Goal: Information Seeking & Learning: Learn about a topic

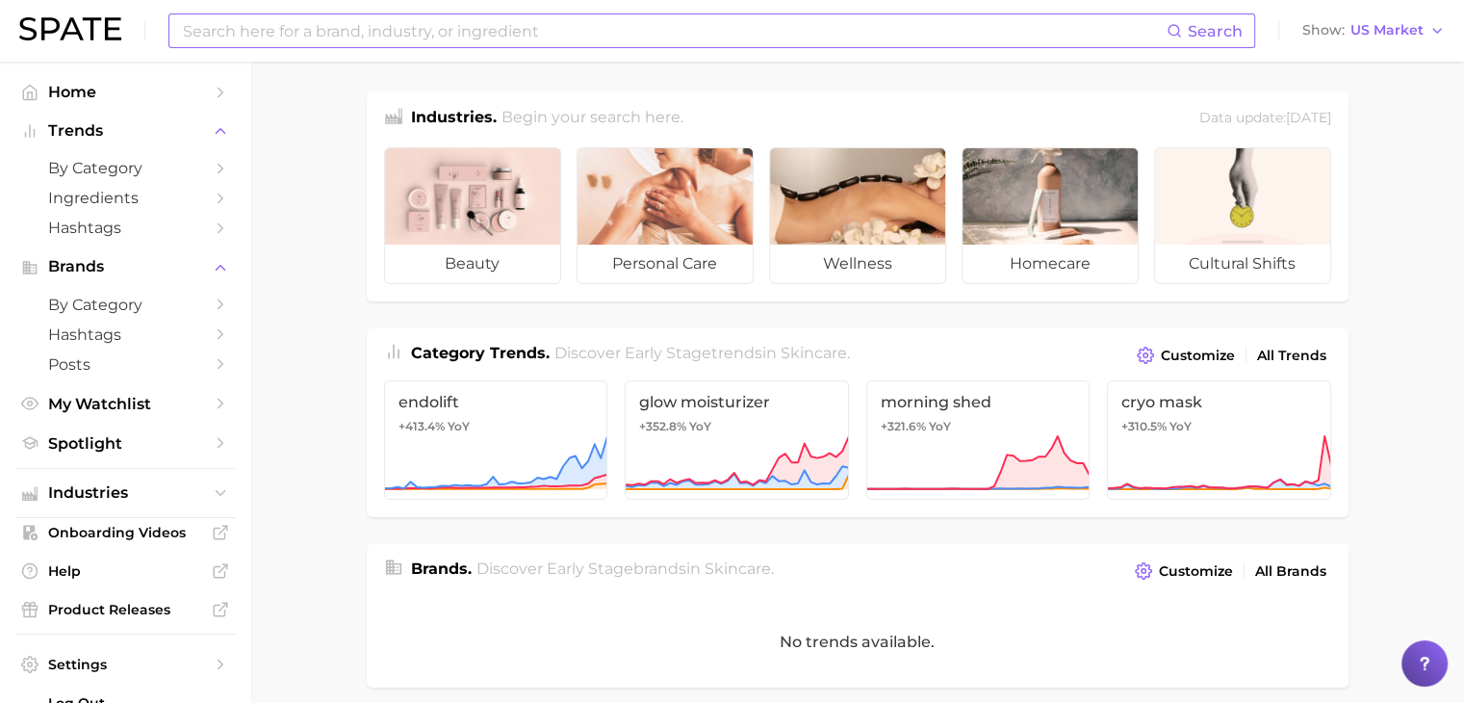
click at [624, 42] on input at bounding box center [674, 30] width 986 height 33
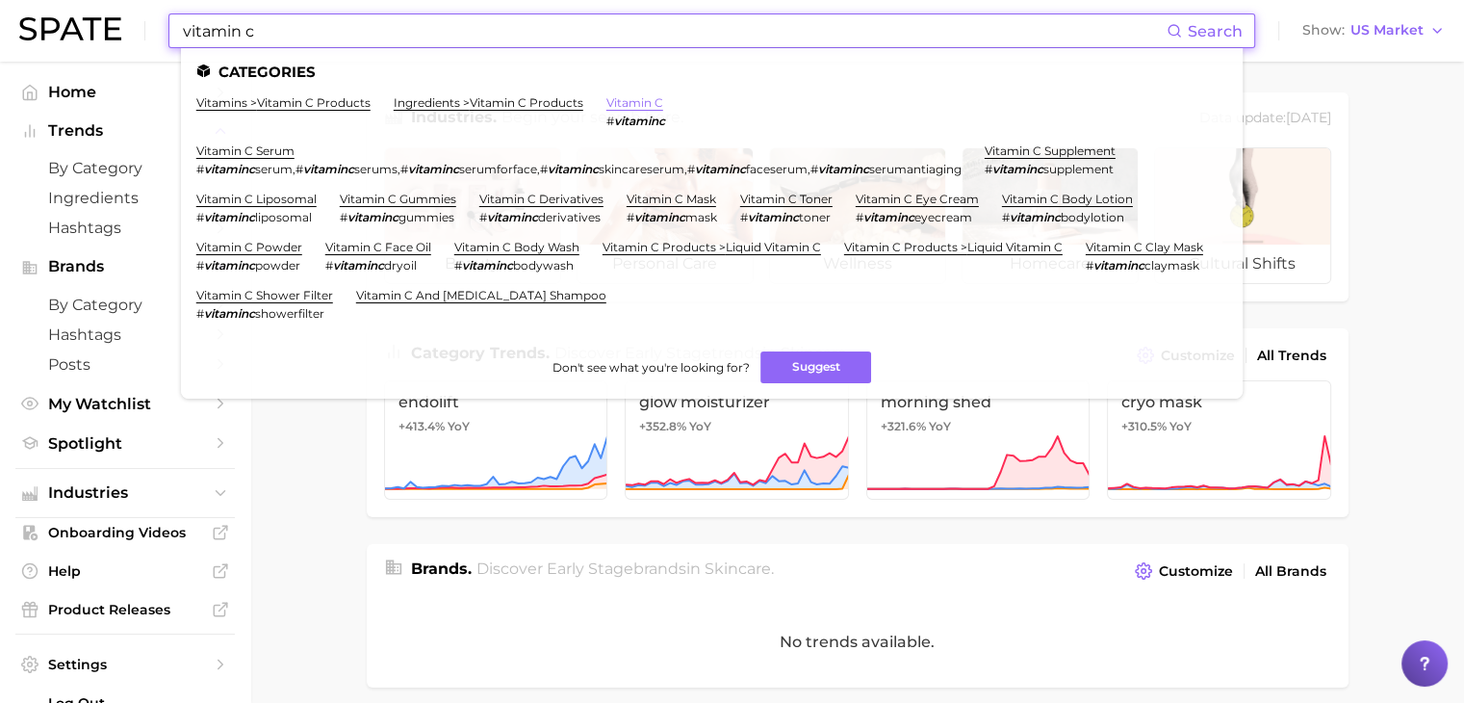
type input "vitamin c"
click at [635, 104] on link "vitamin c" at bounding box center [634, 102] width 57 height 14
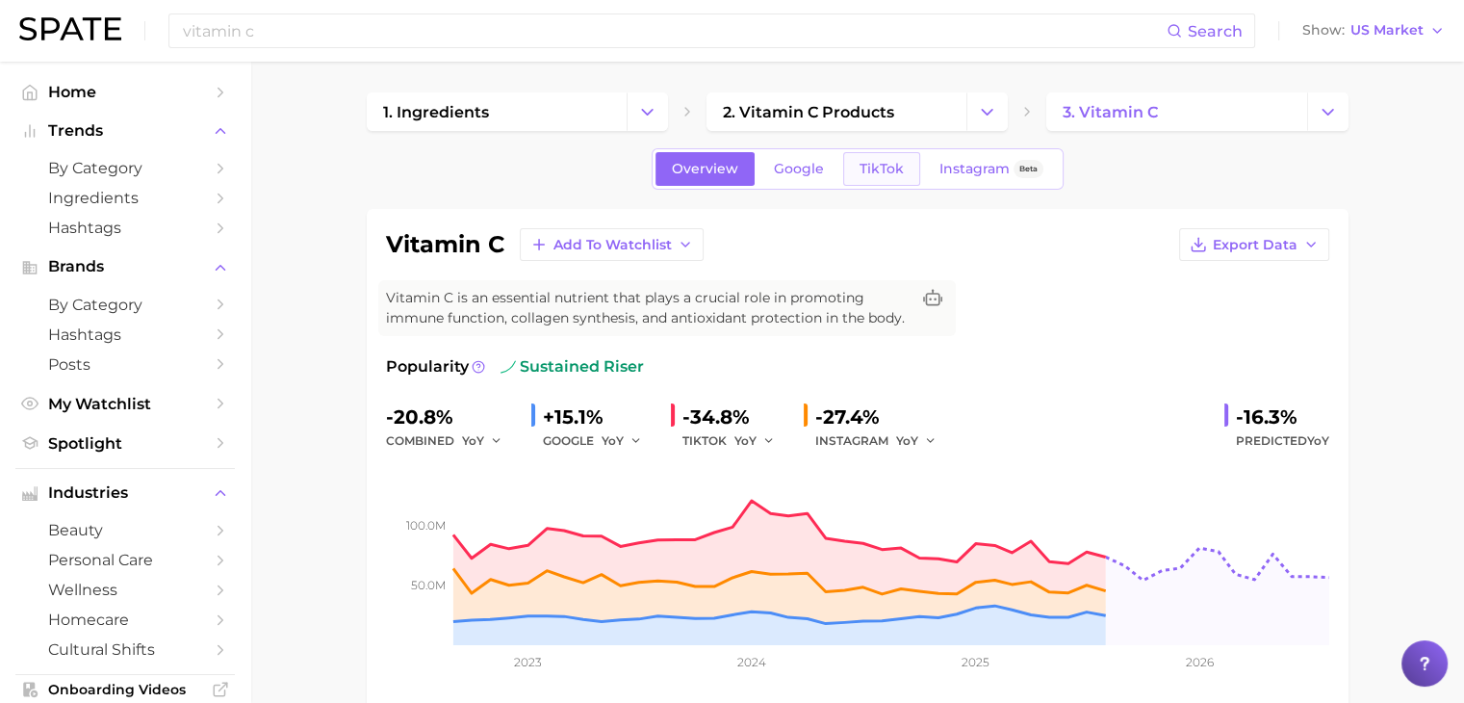
click at [874, 180] on link "TikTok" at bounding box center [881, 169] width 77 height 34
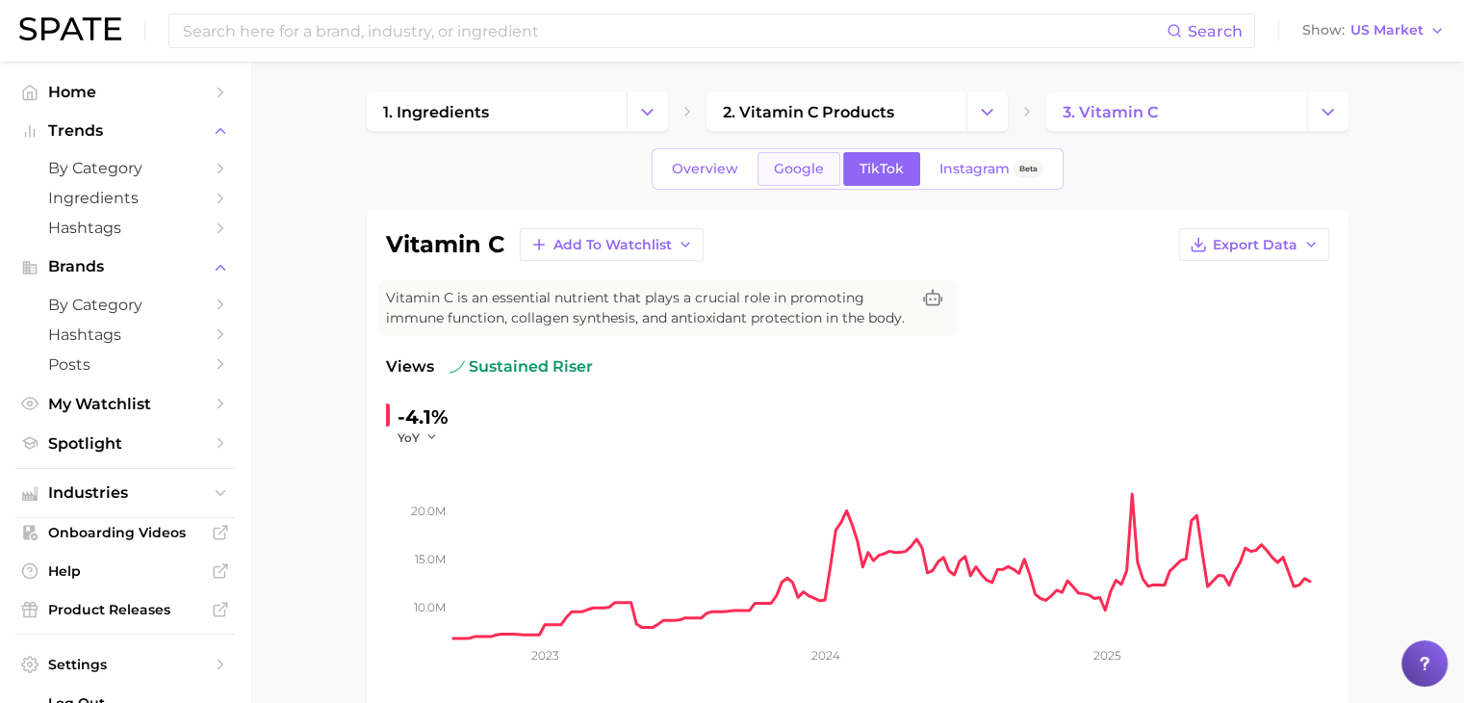
click at [805, 170] on span "Google" at bounding box center [799, 169] width 50 height 16
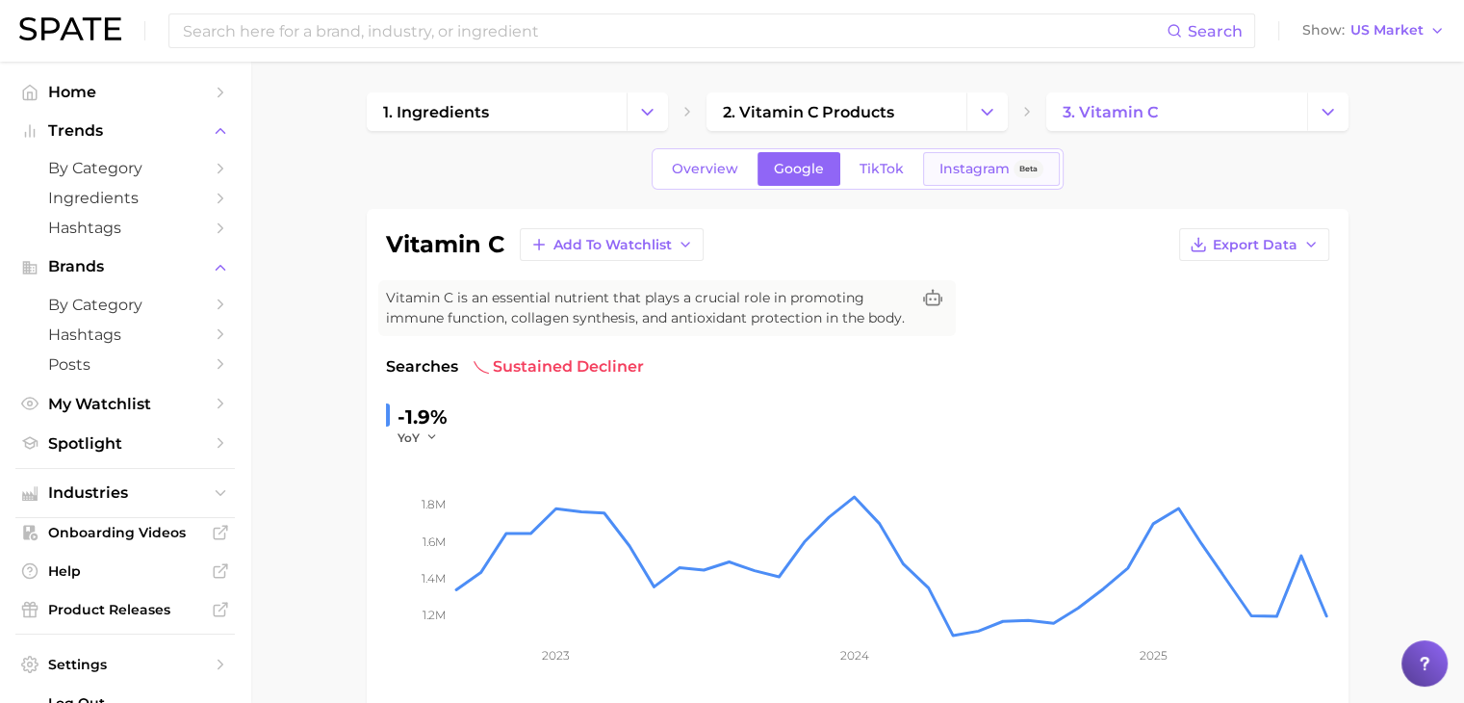
click at [955, 171] on span "Instagram" at bounding box center [974, 169] width 70 height 16
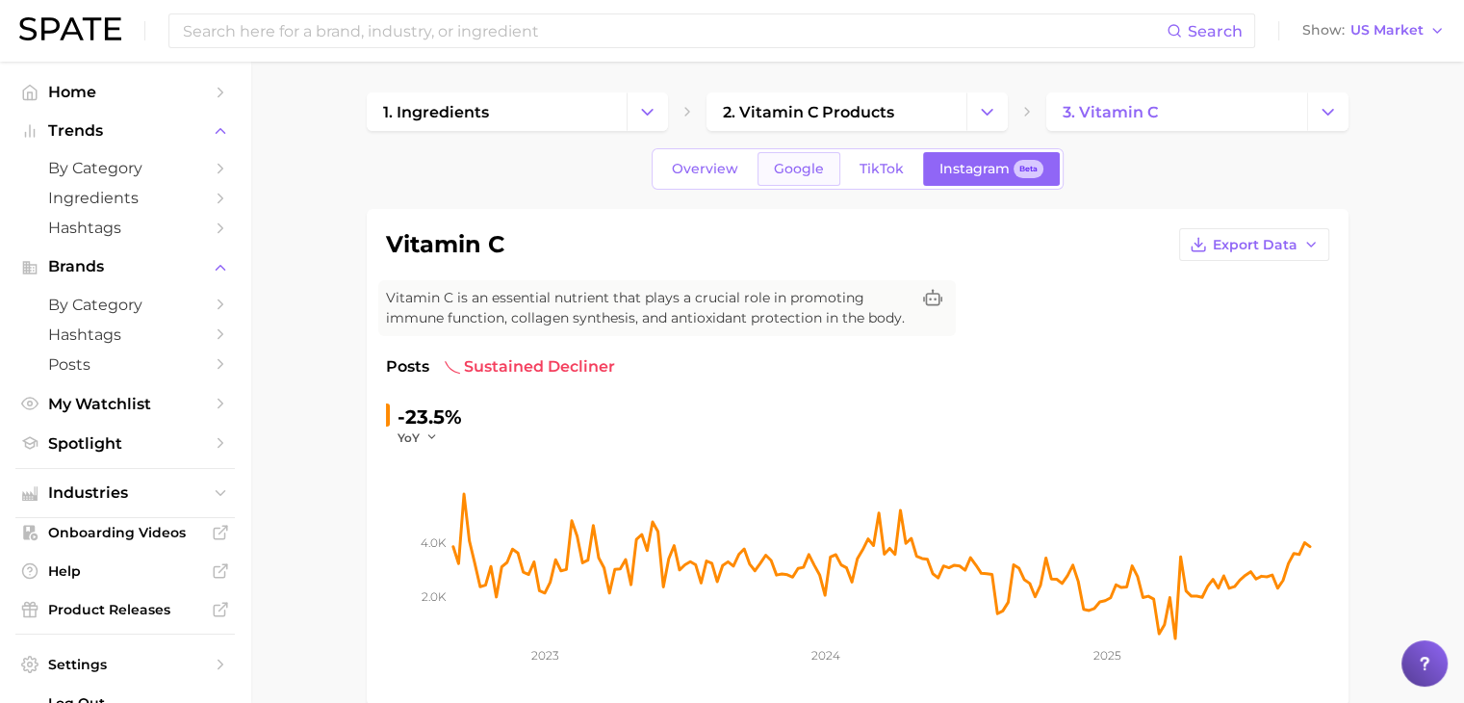
click at [789, 167] on span "Google" at bounding box center [799, 169] width 50 height 16
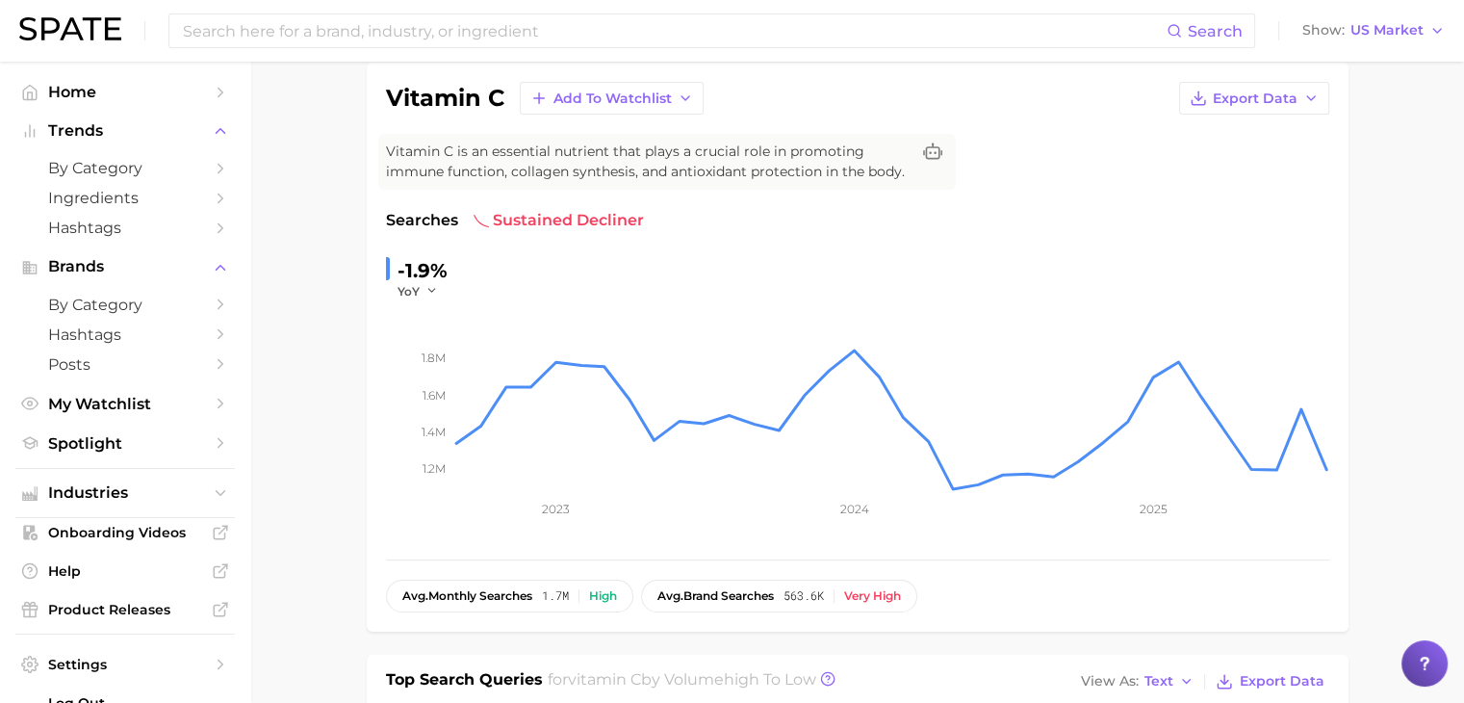
scroll to position [85, 0]
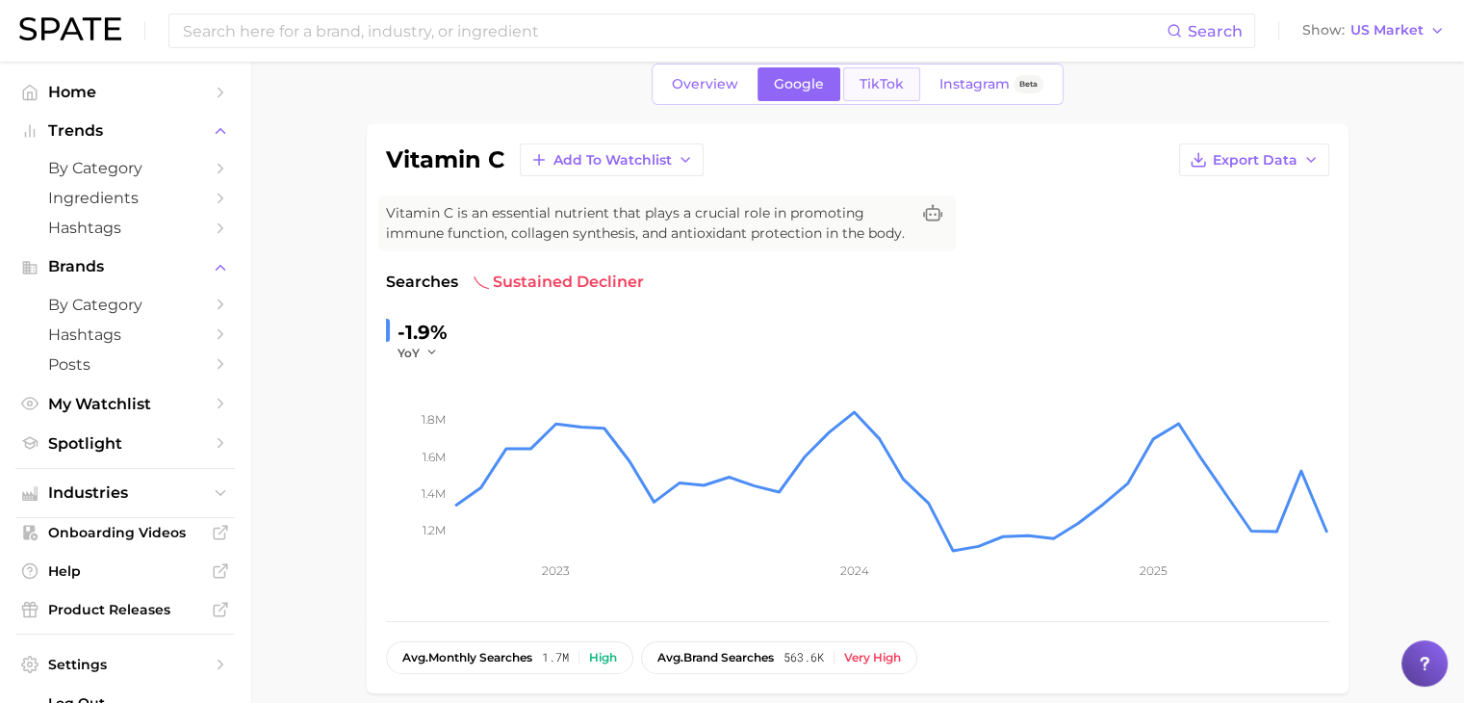
click at [900, 90] on span "TikTok" at bounding box center [881, 84] width 44 height 16
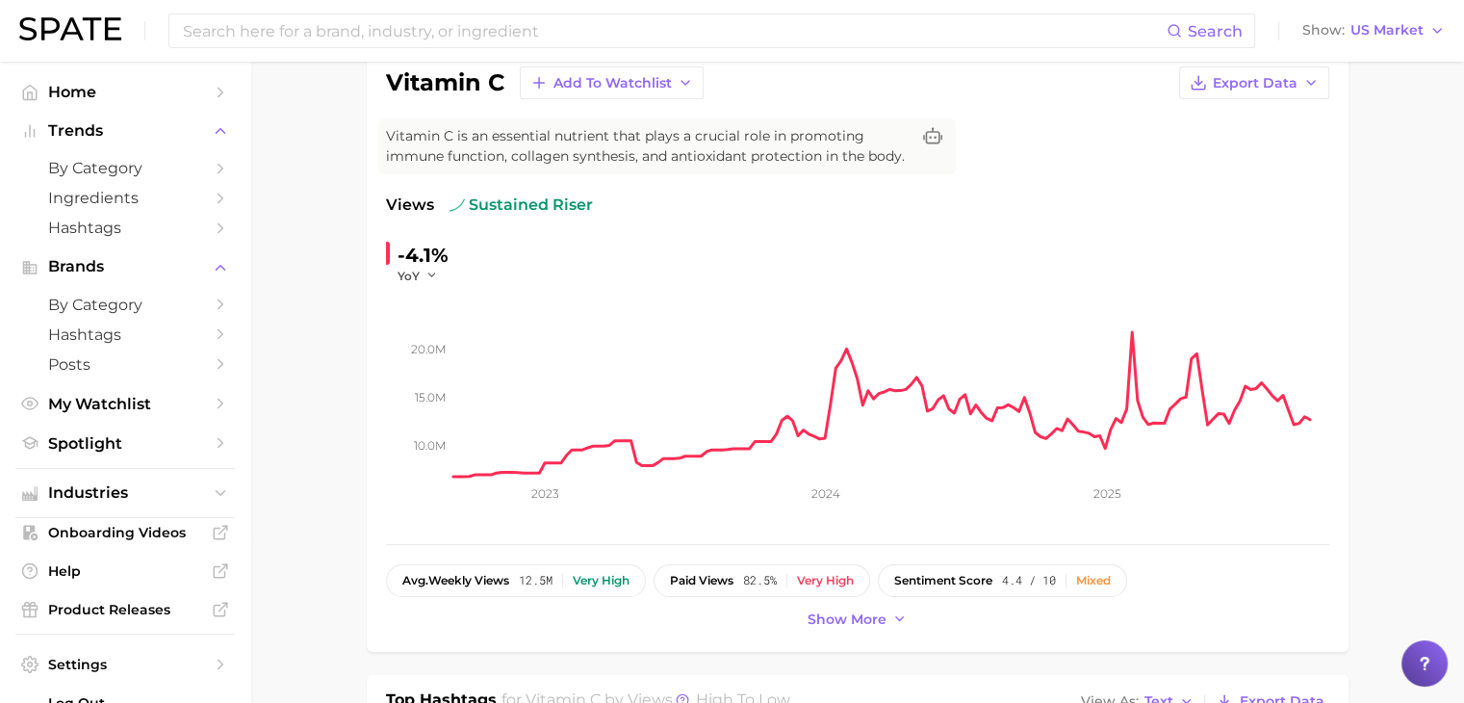
scroll to position [115, 0]
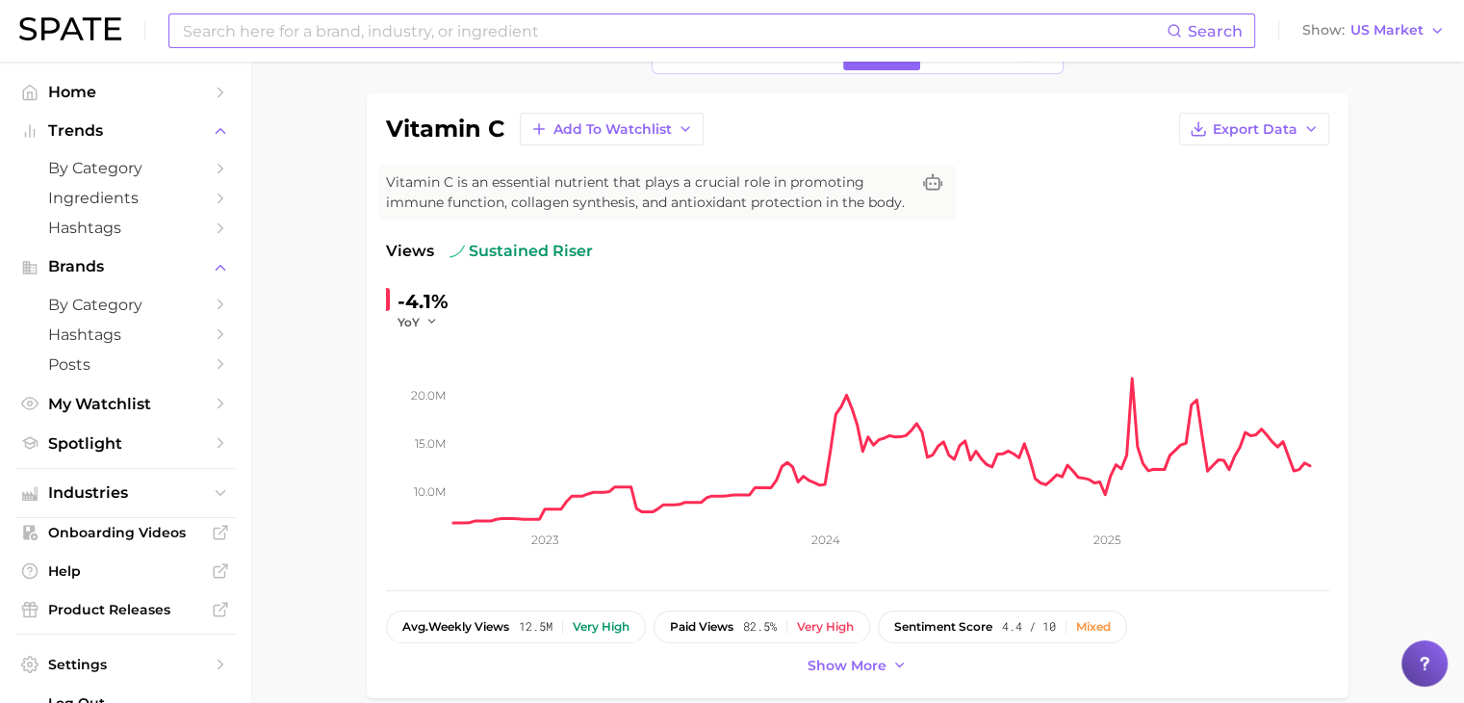
click at [697, 22] on input at bounding box center [674, 30] width 986 height 33
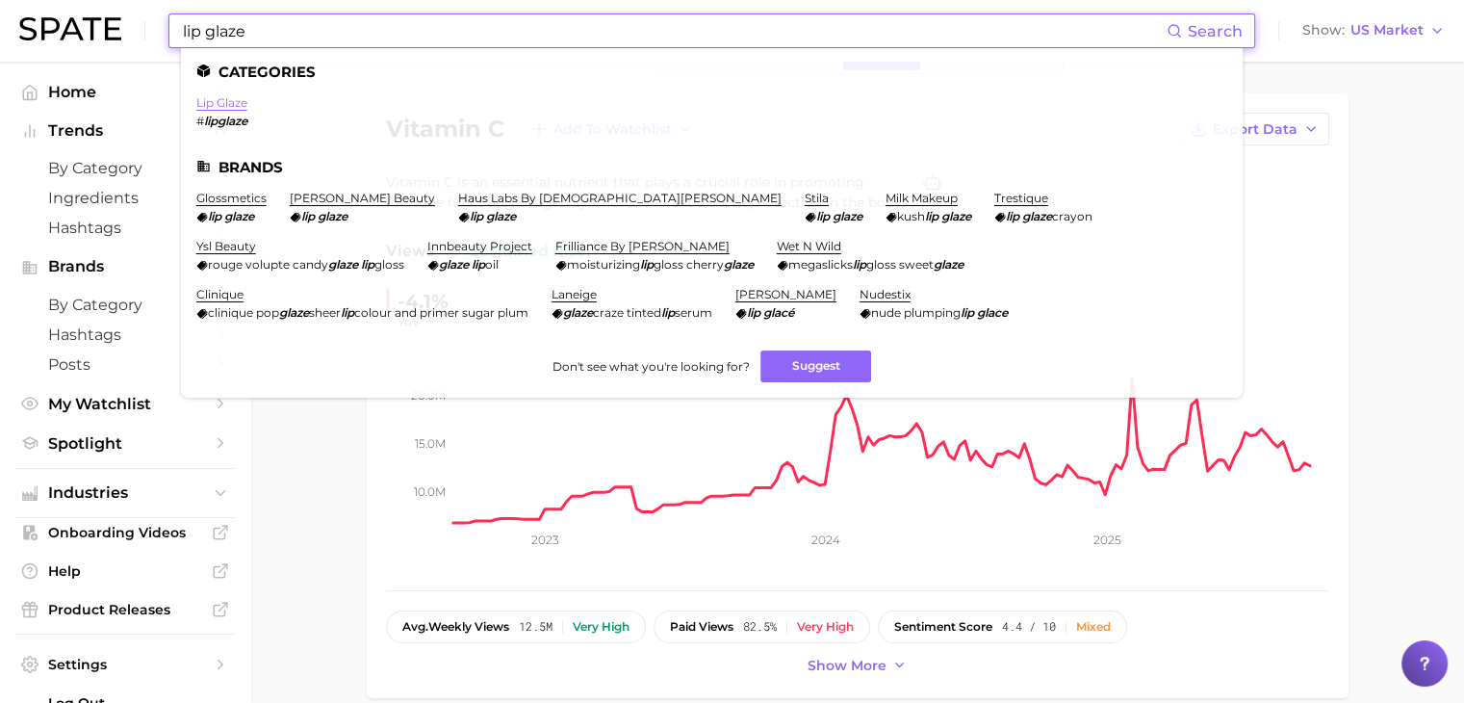
type input "lip glaze"
click at [233, 101] on link "lip glaze" at bounding box center [221, 102] width 51 height 14
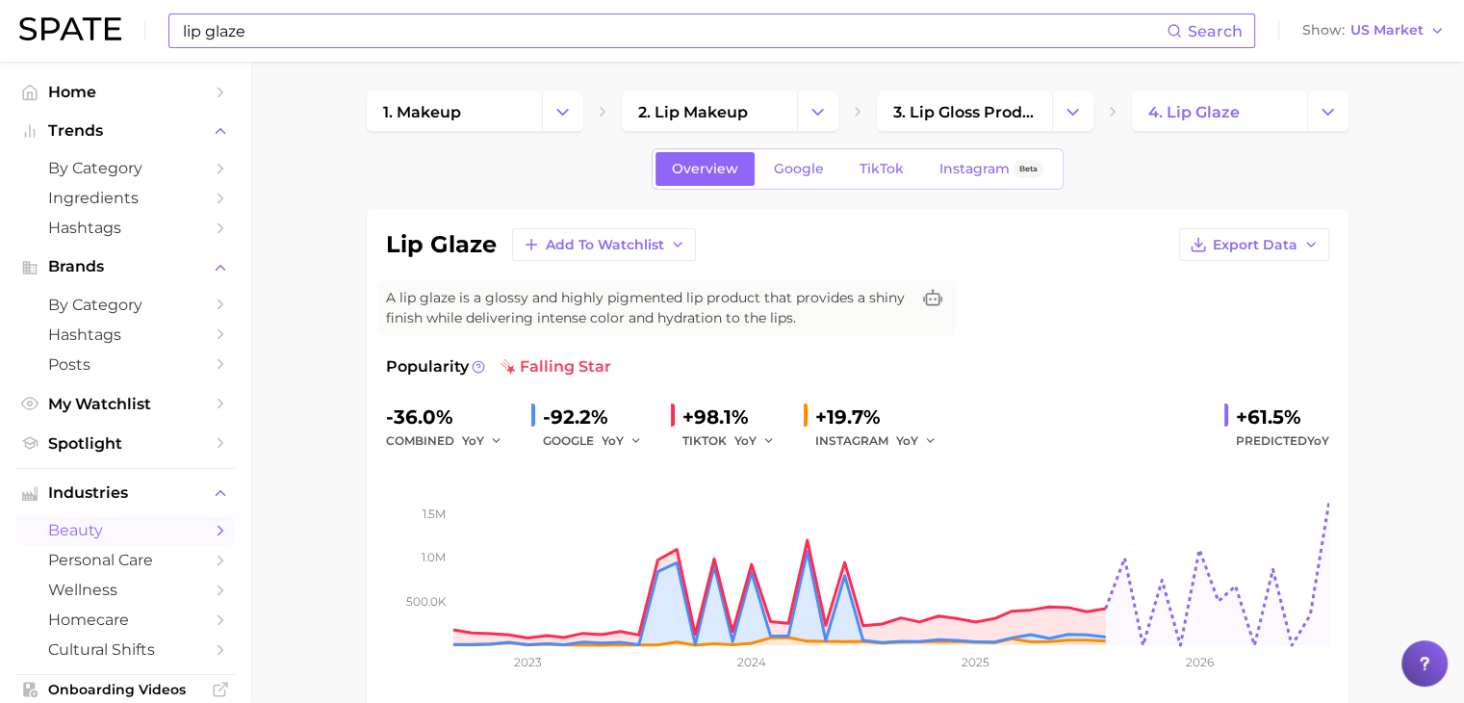
click at [792, 150] on div "Overview Google TikTok Instagram Beta" at bounding box center [858, 168] width 412 height 41
click at [798, 159] on link "Google" at bounding box center [798, 169] width 83 height 34
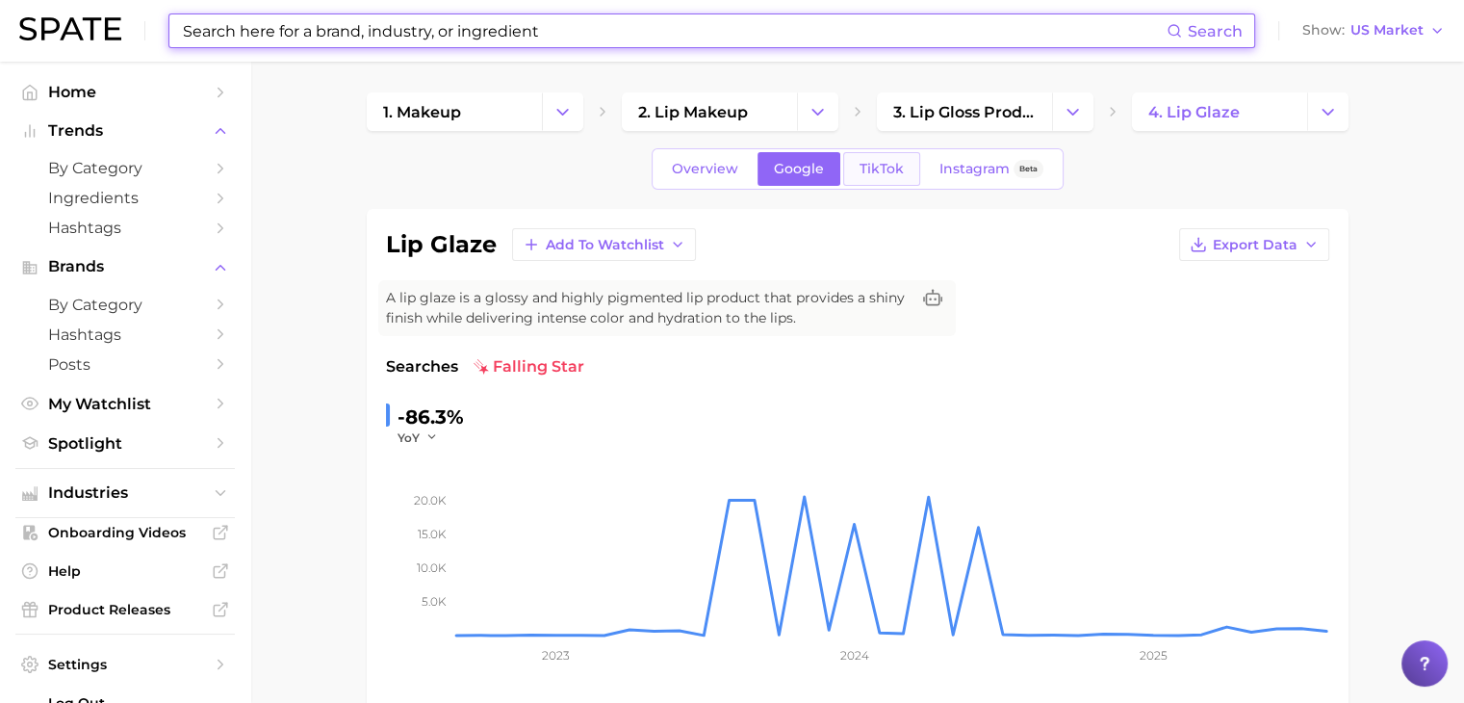
click at [887, 175] on span "TikTok" at bounding box center [881, 169] width 44 height 16
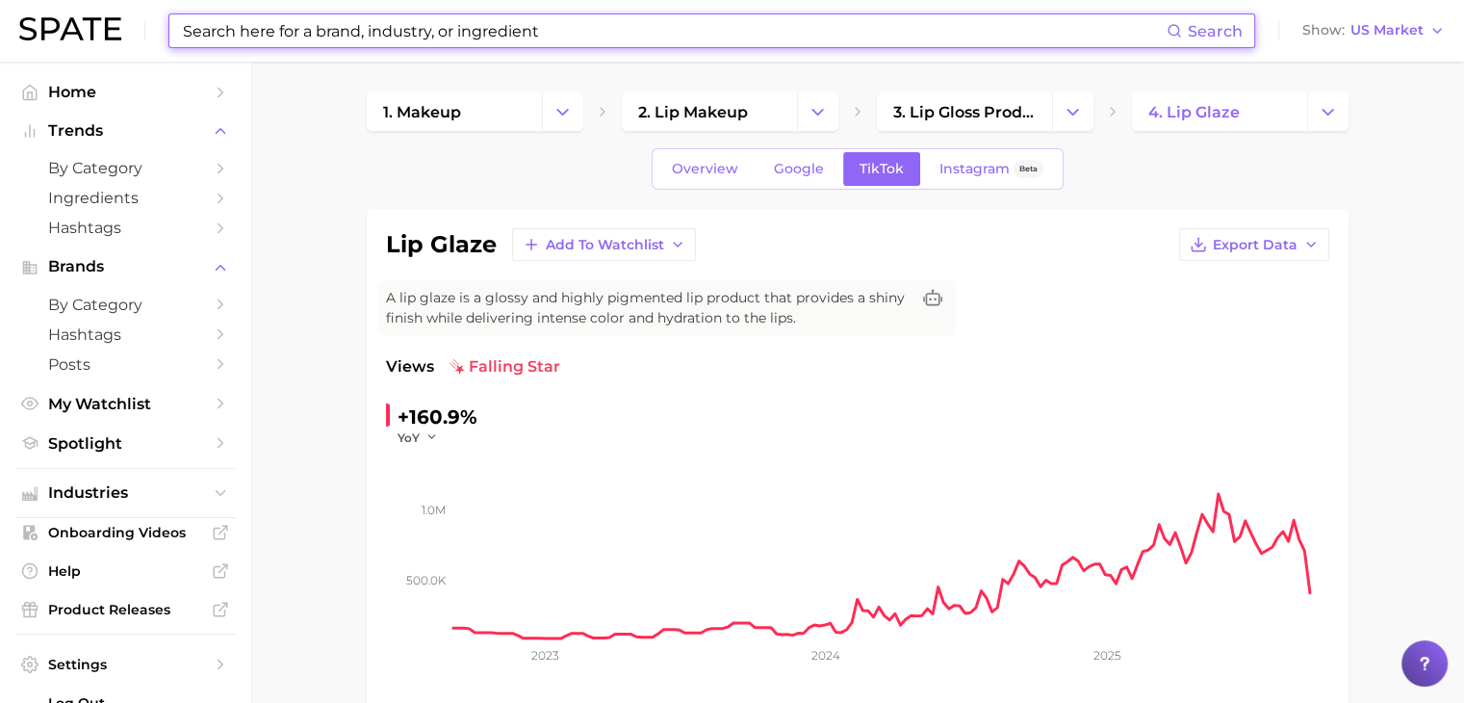
click at [790, 28] on input at bounding box center [674, 30] width 986 height 33
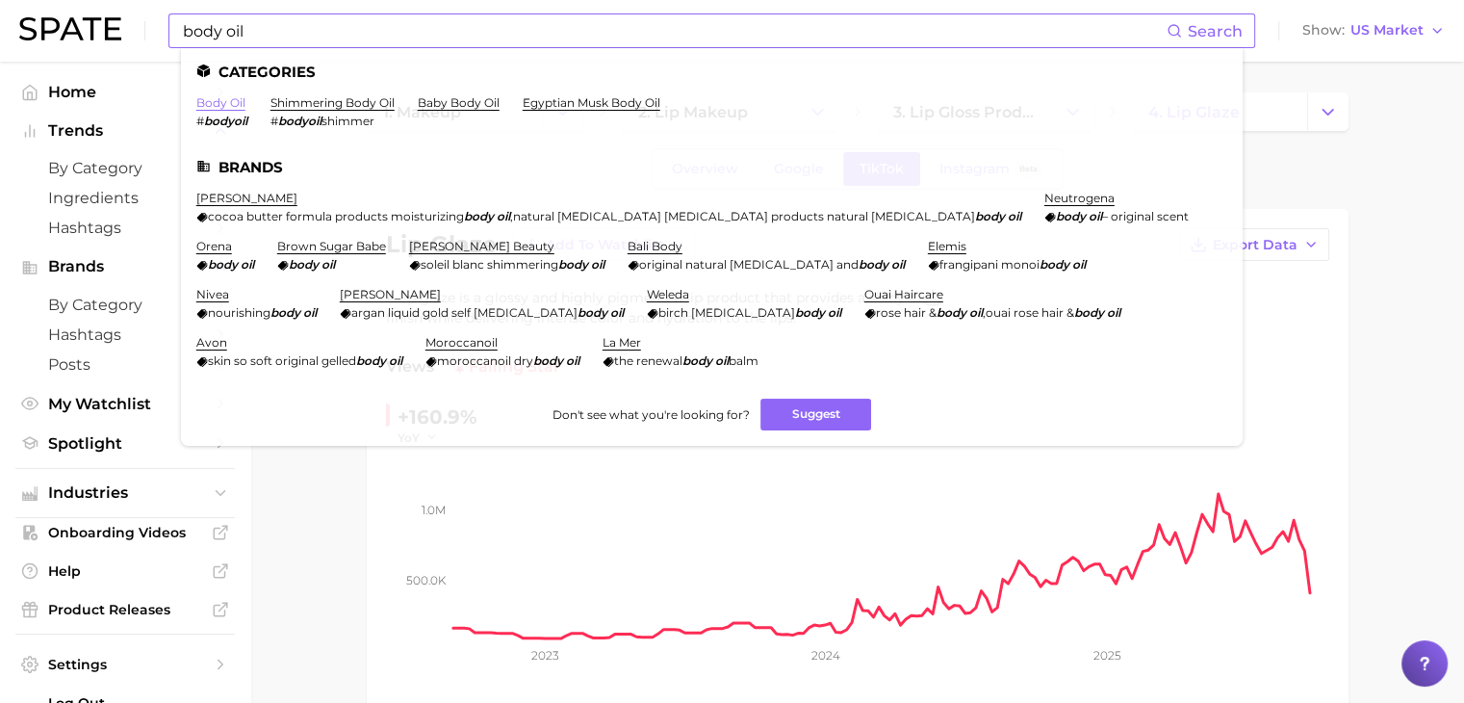
click at [212, 105] on link "body oil" at bounding box center [220, 102] width 49 height 14
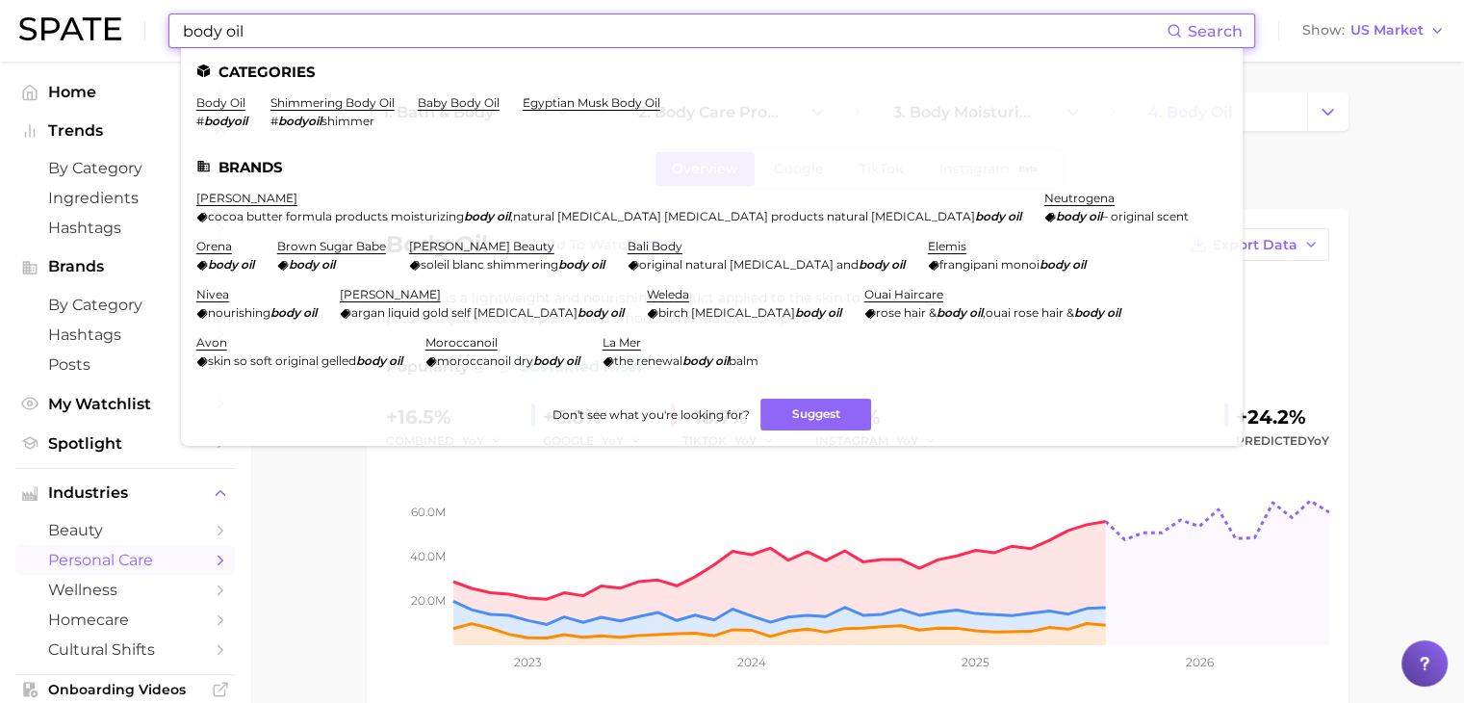
click at [202, 33] on input "body oil" at bounding box center [674, 30] width 986 height 33
click at [289, 98] on link "shimmering body oil" at bounding box center [332, 102] width 124 height 14
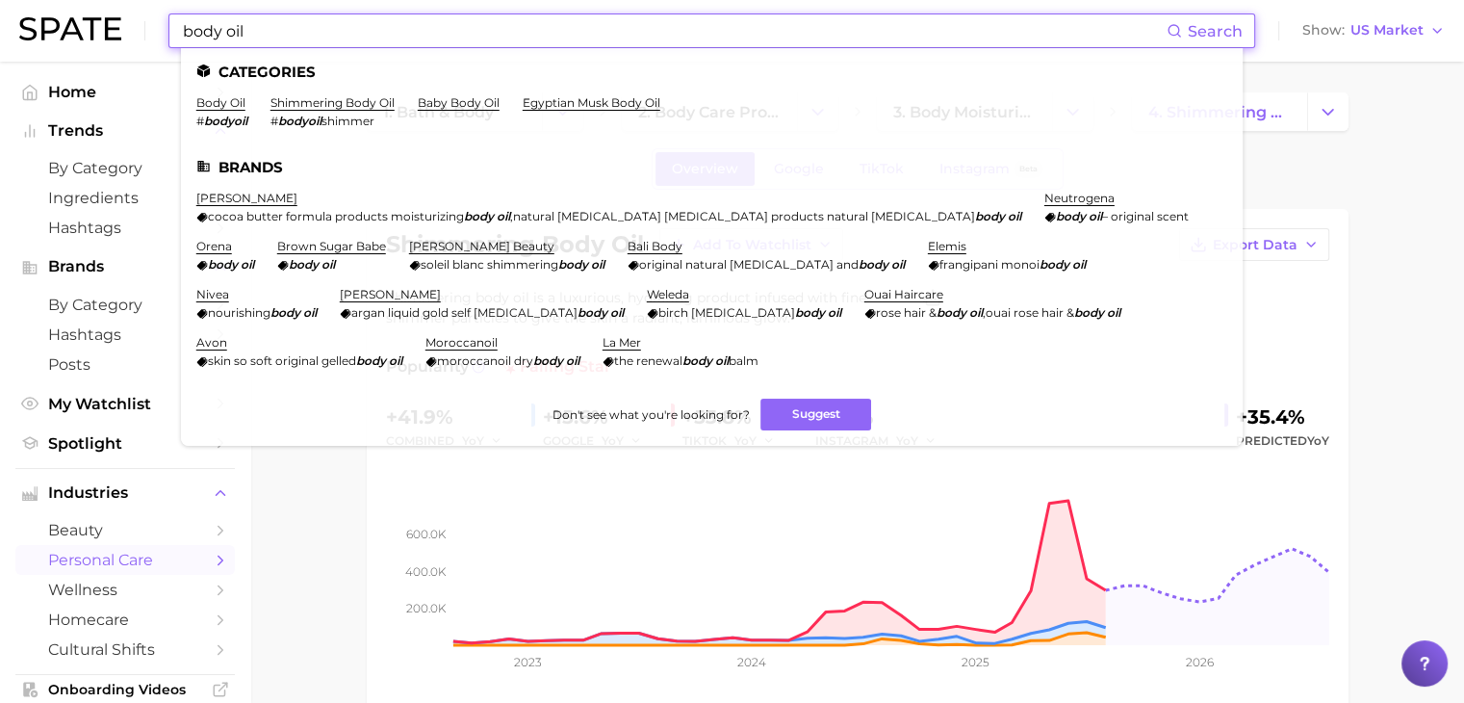
drag, startPoint x: 534, startPoint y: 22, endPoint x: 132, endPoint y: 37, distance: 402.6
click at [132, 37] on div "body oil Search Categories body oil # bodyoil shimmering body oil # bodyoil shi…" at bounding box center [731, 31] width 1425 height 62
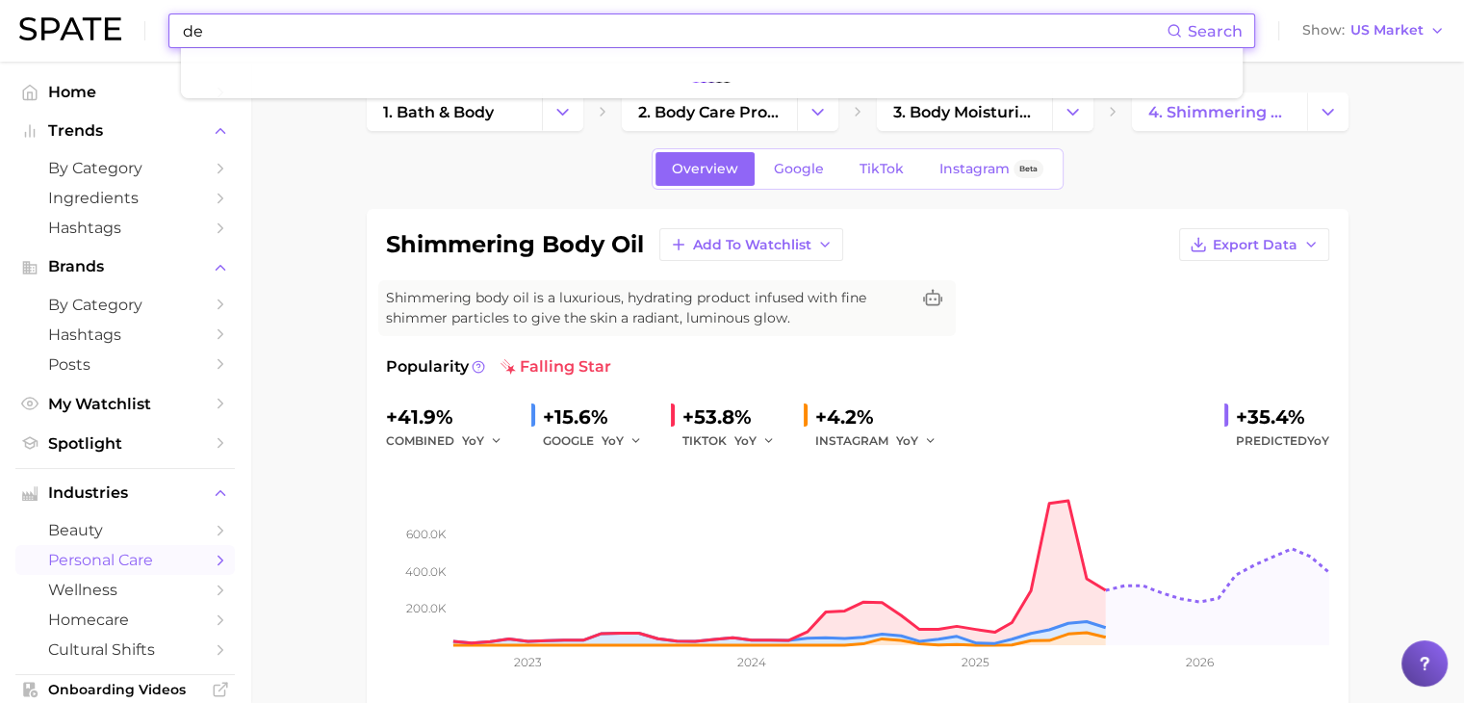
type input "d"
click at [375, 177] on div "Overview Google TikTok Instagram Beta" at bounding box center [858, 168] width 982 height 41
click at [346, 32] on input "body oil" at bounding box center [674, 30] width 986 height 33
type input "b"
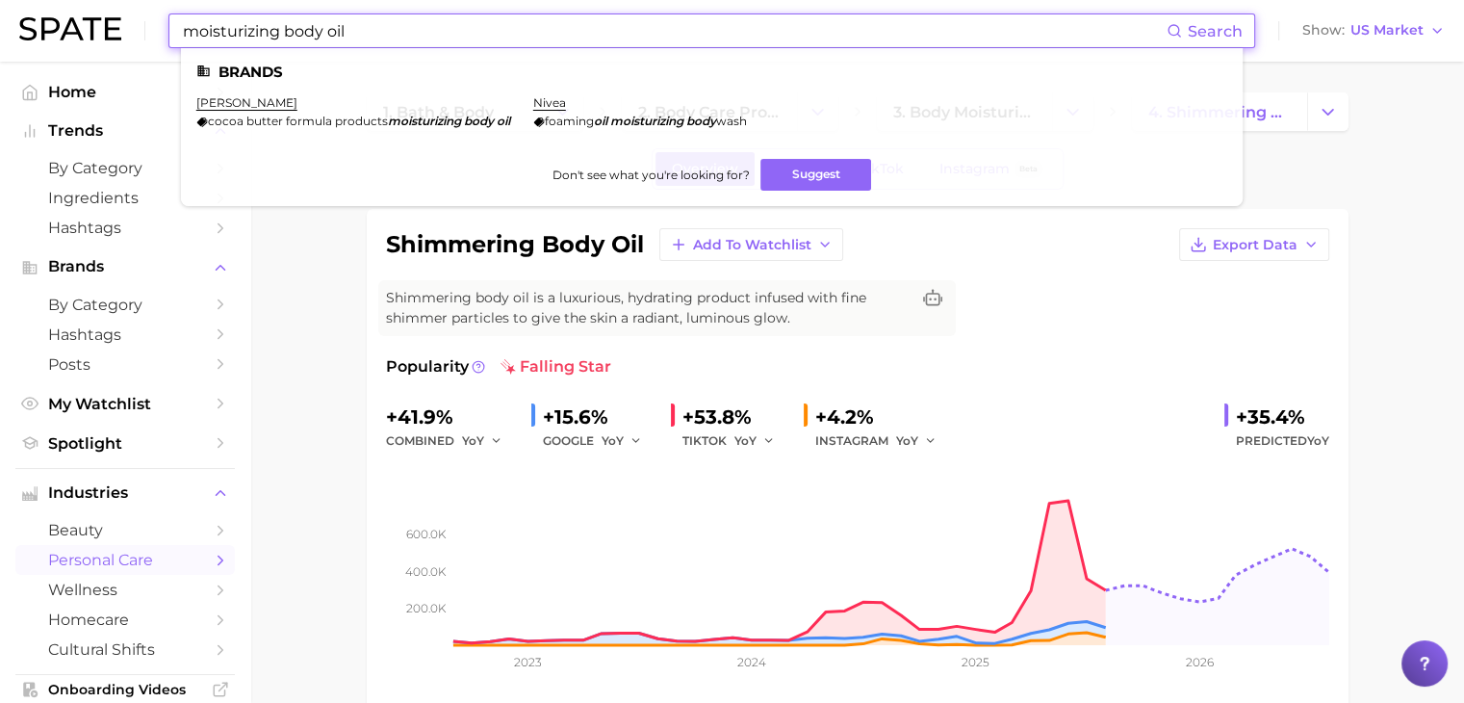
click at [285, 28] on input "moisturizing body oil" at bounding box center [674, 30] width 986 height 33
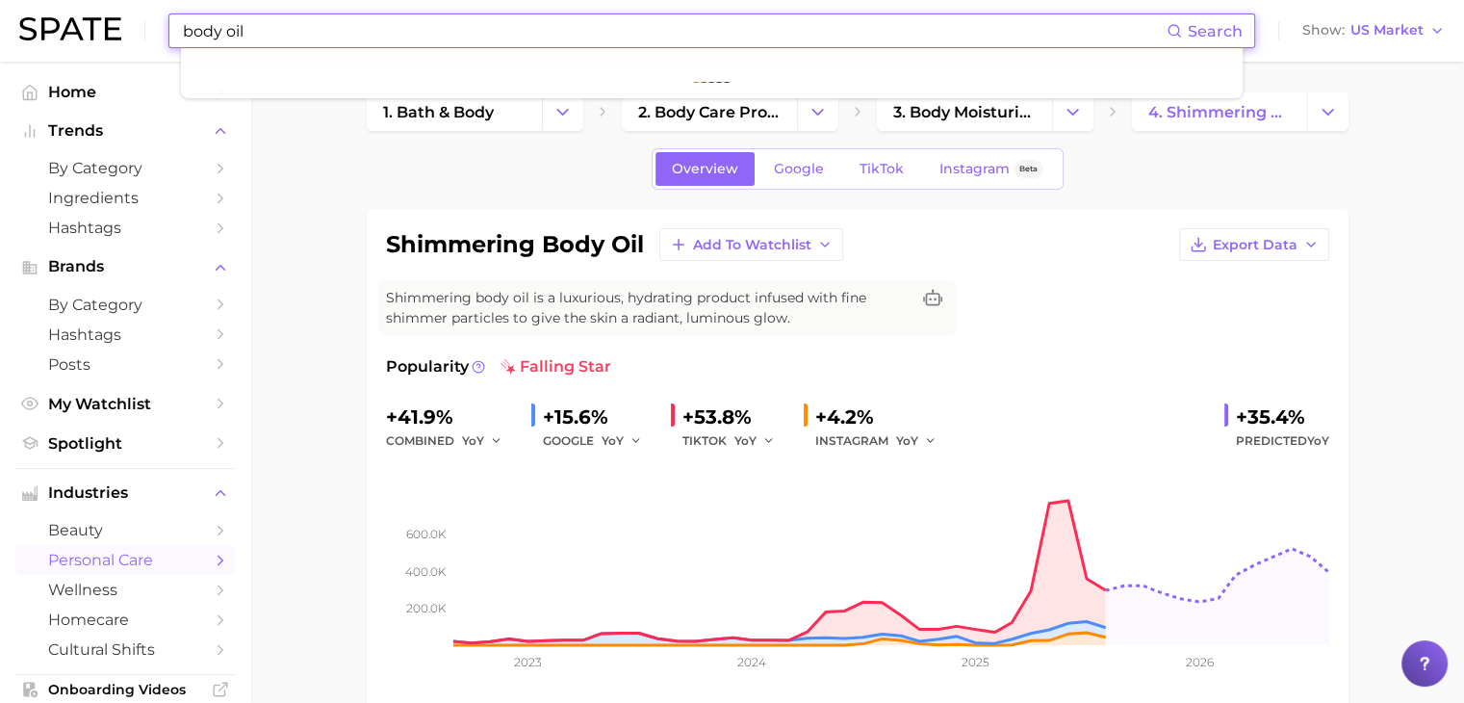
click at [387, 19] on input "body oil" at bounding box center [674, 30] width 986 height 33
type input "b"
type input "body oil"
click at [1098, 355] on div "Popularity falling star" at bounding box center [857, 366] width 943 height 23
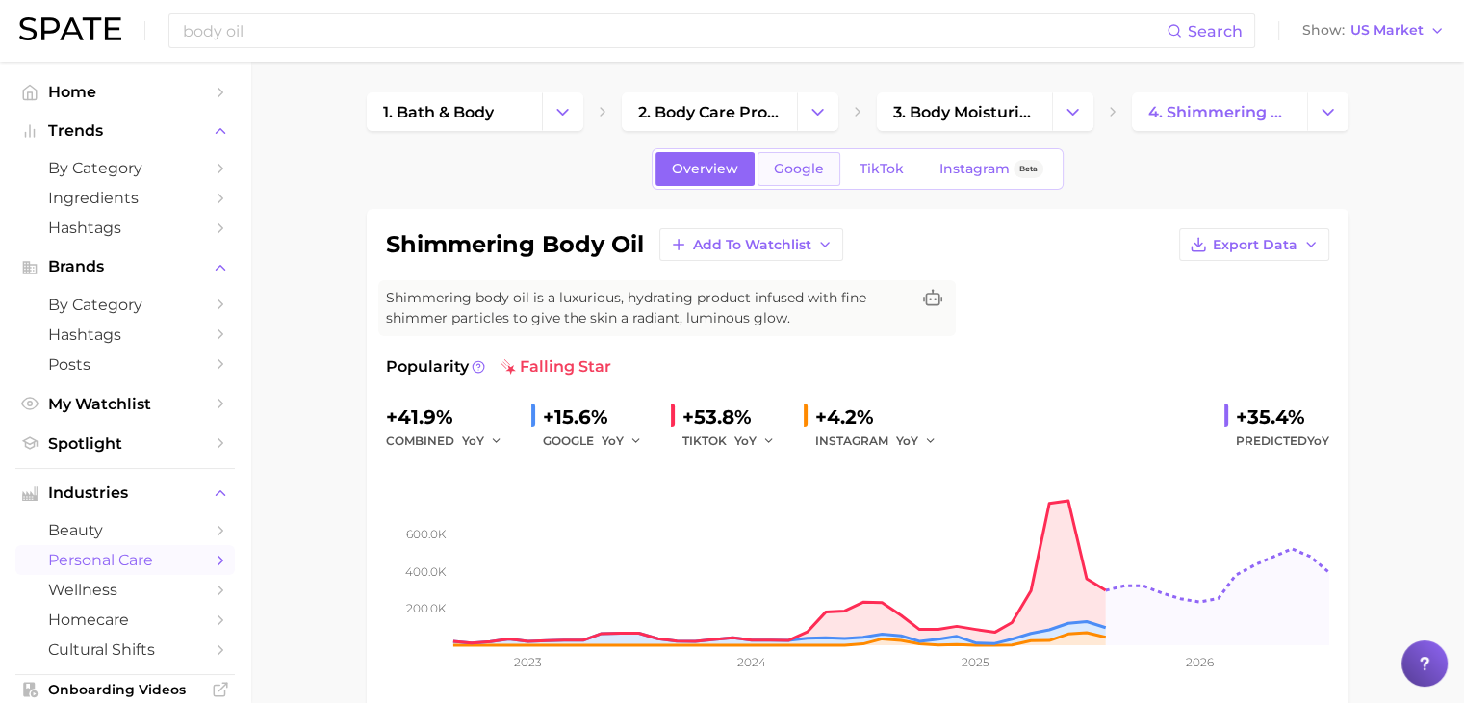
click at [804, 164] on span "Google" at bounding box center [799, 169] width 50 height 16
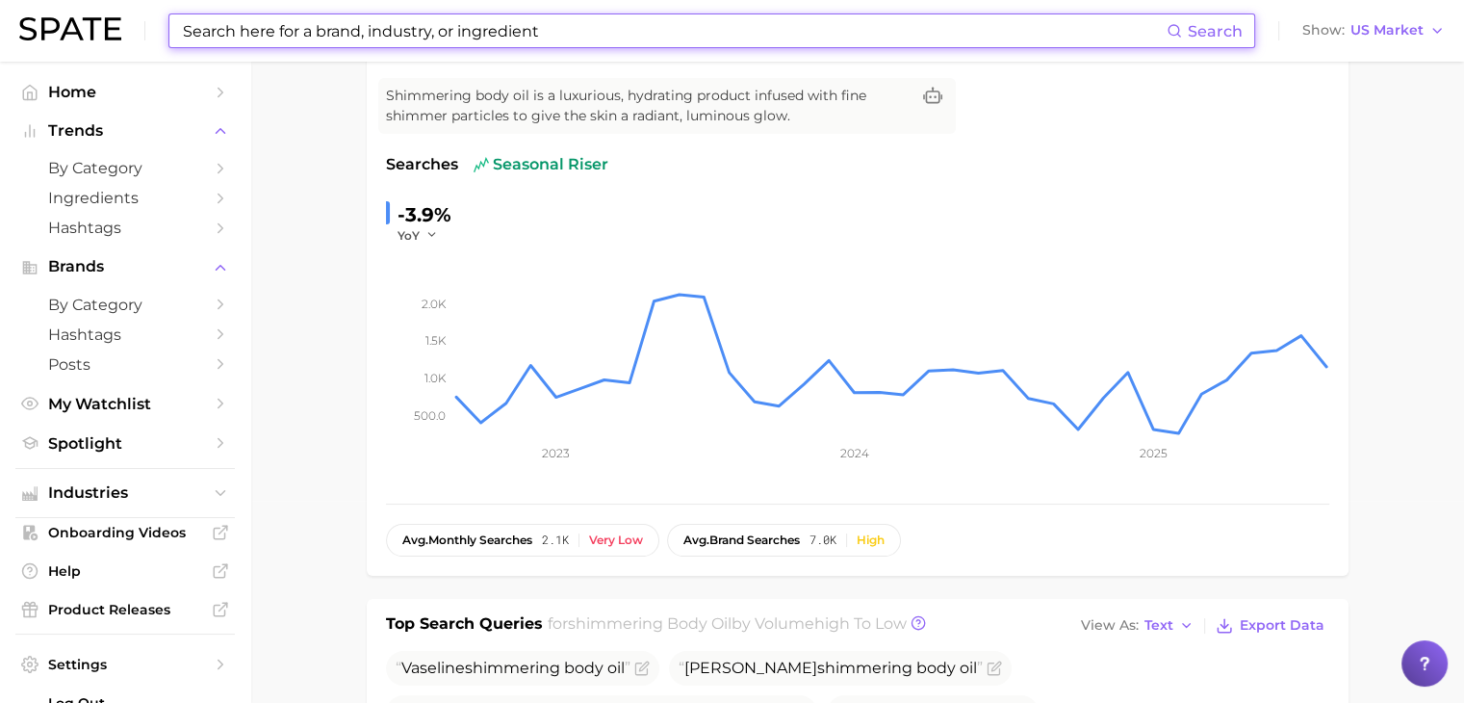
scroll to position [71, 0]
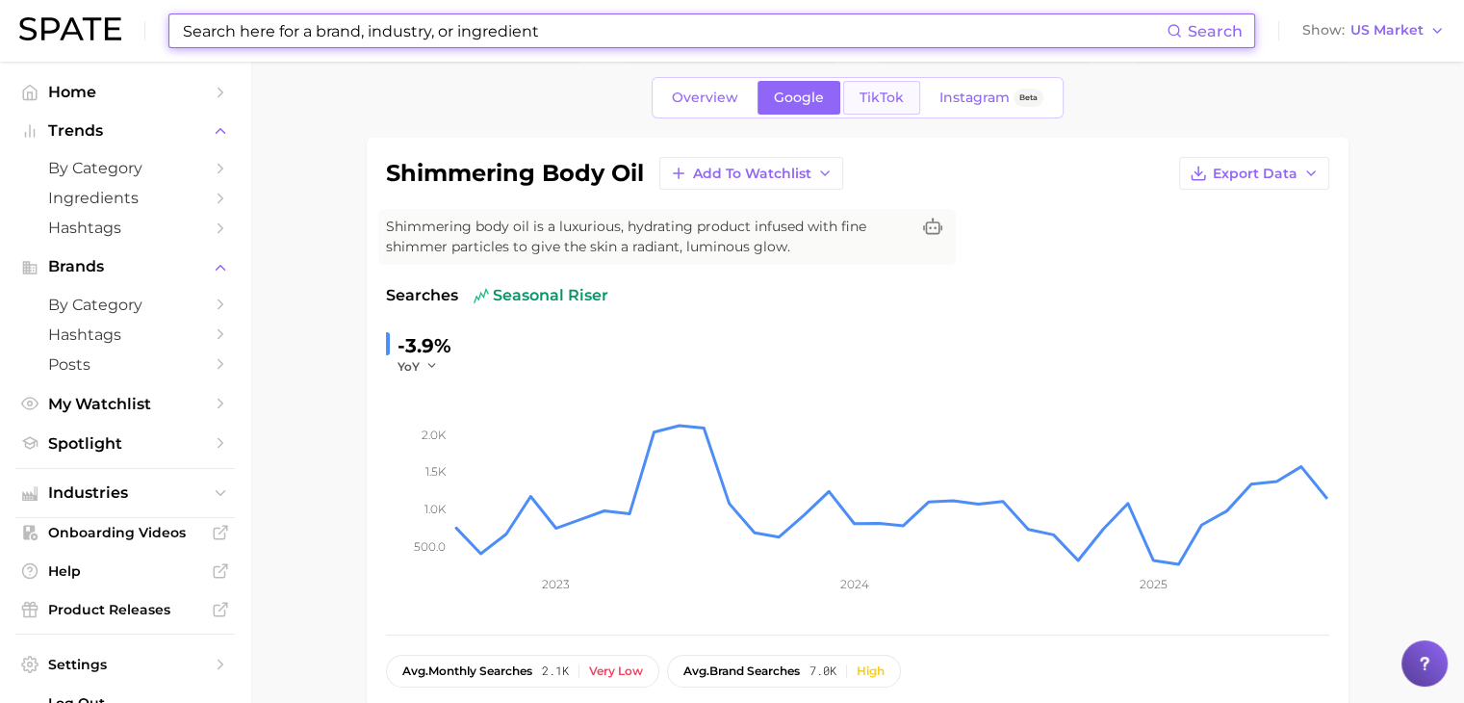
click at [875, 108] on link "TikTok" at bounding box center [881, 98] width 77 height 34
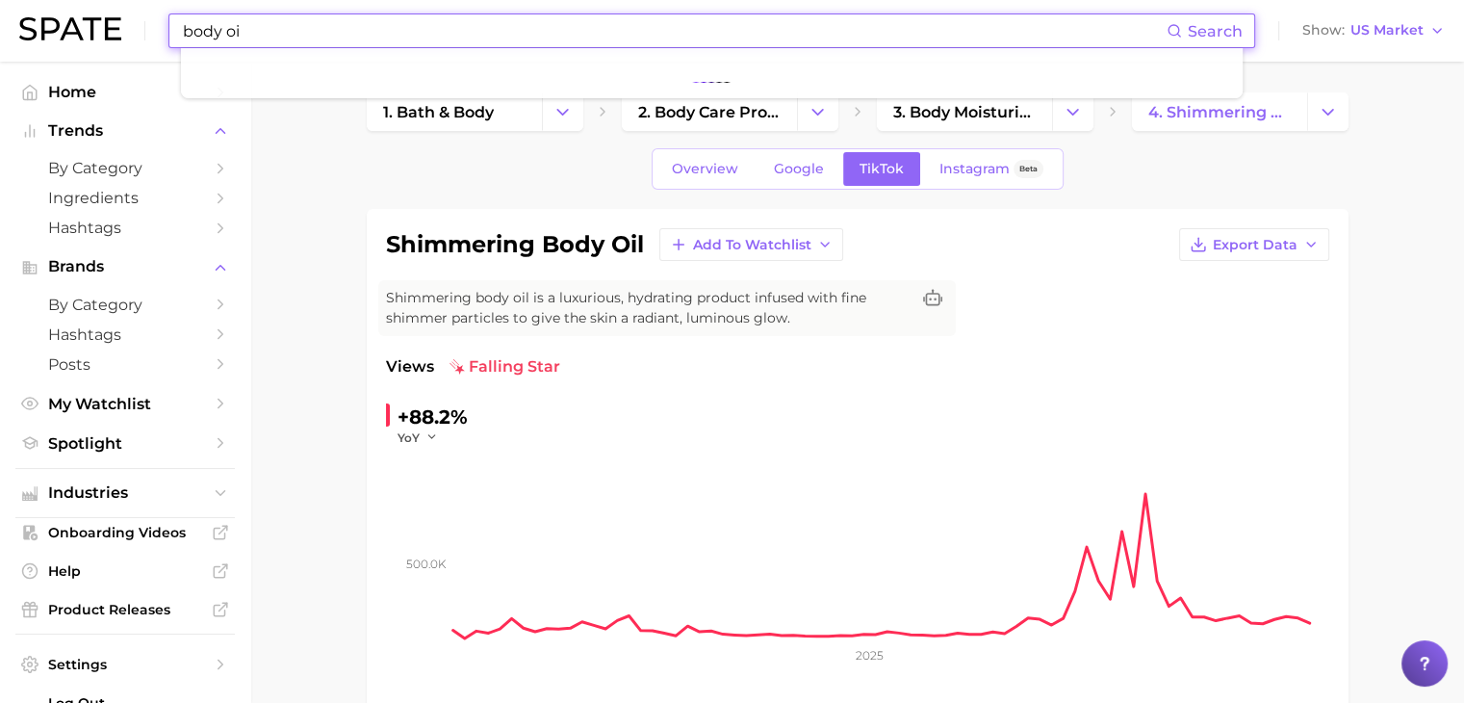
type input "body oil"
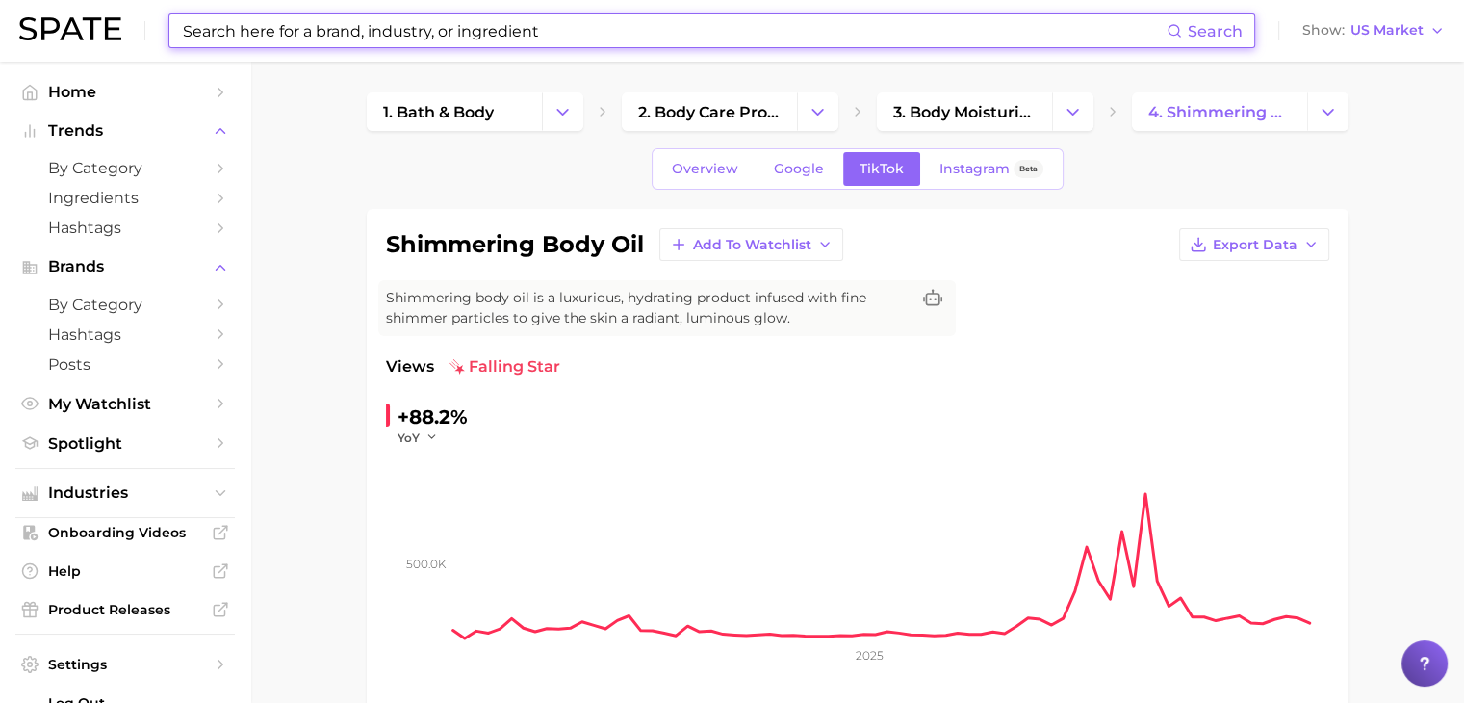
click at [352, 26] on input at bounding box center [674, 30] width 986 height 33
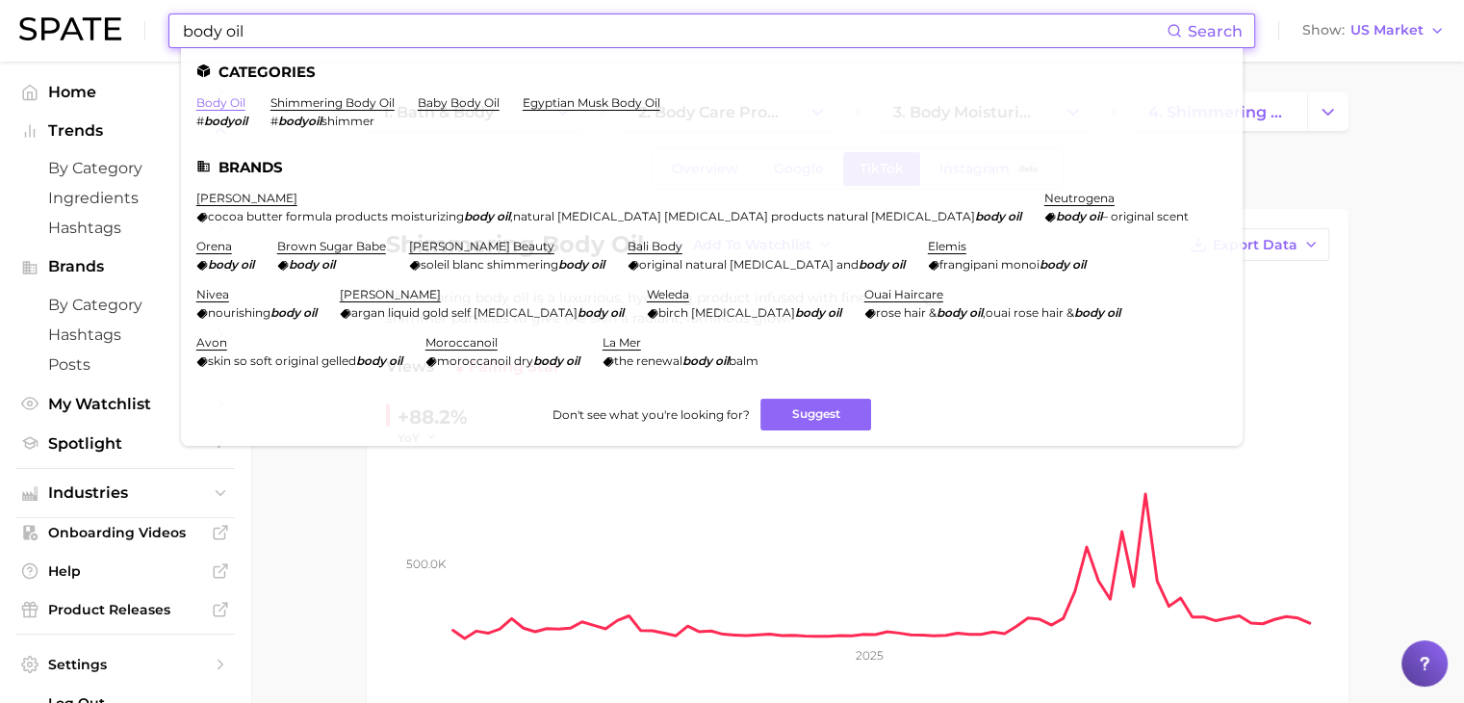
type input "body oil"
click at [227, 105] on link "body oil" at bounding box center [220, 102] width 49 height 14
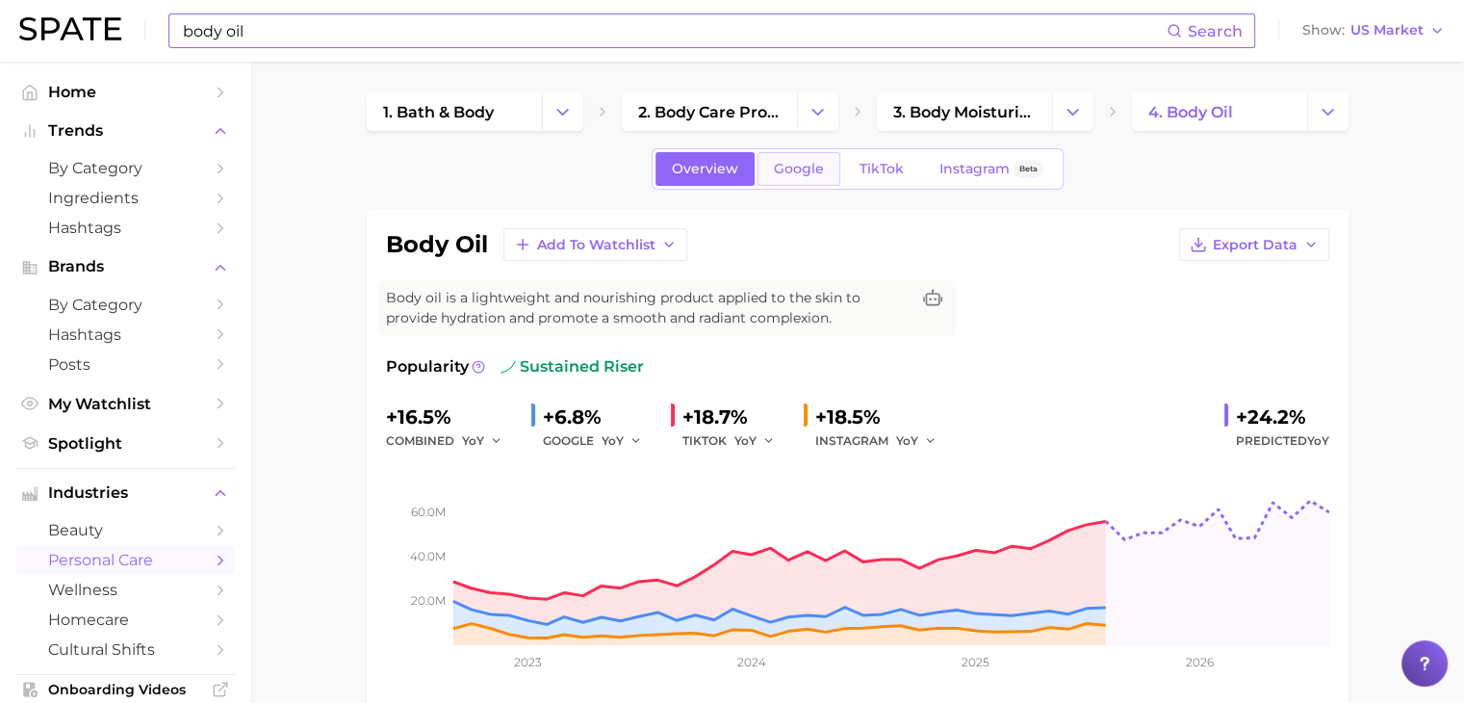
click at [812, 165] on span "Google" at bounding box center [799, 169] width 50 height 16
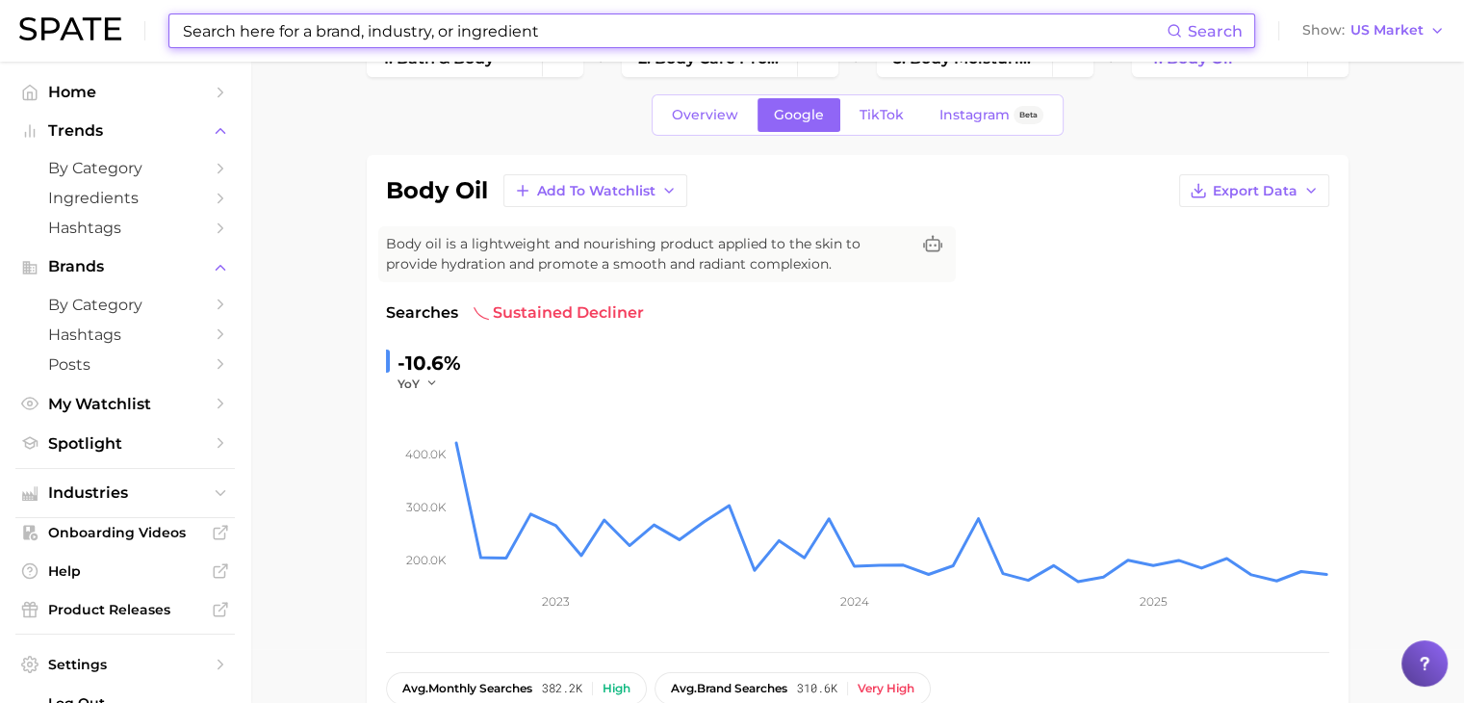
scroll to position [56, 0]
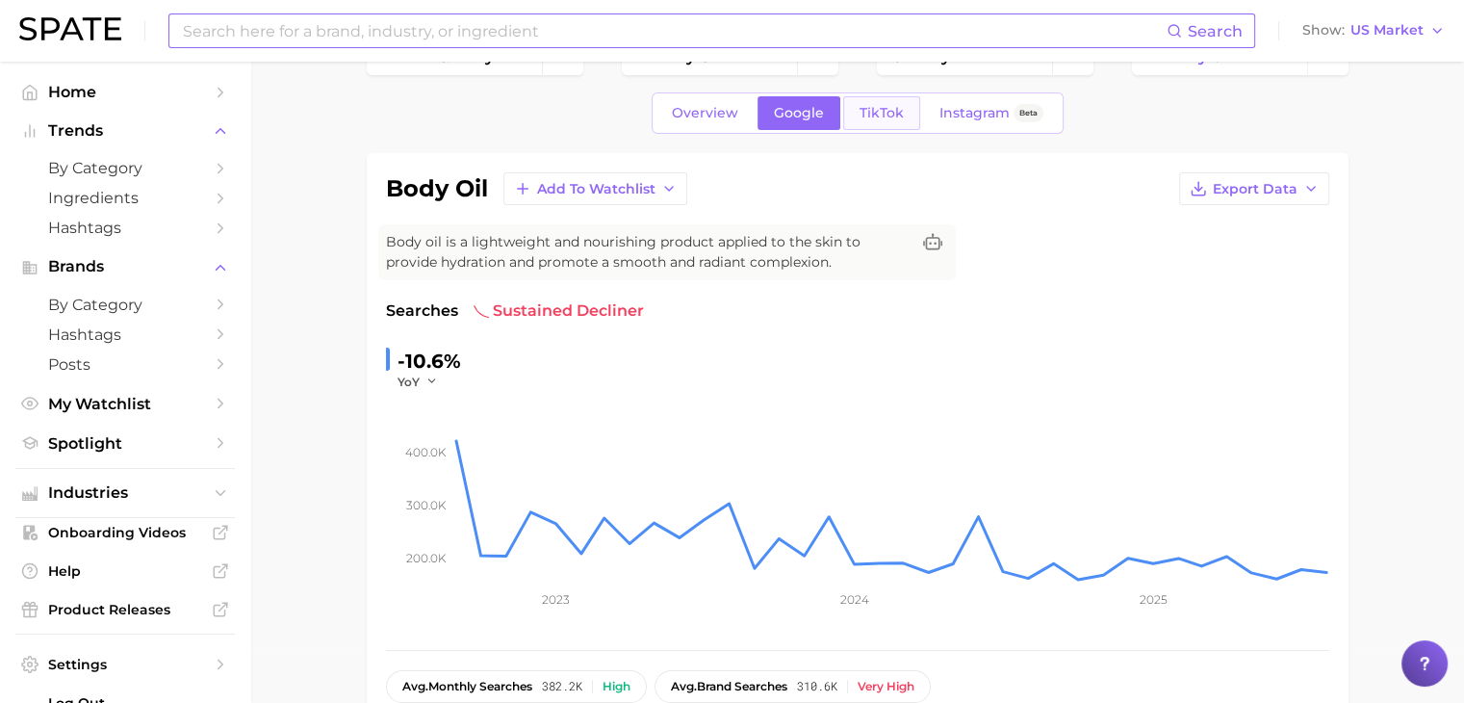
click at [904, 113] on link "TikTok" at bounding box center [881, 113] width 77 height 34
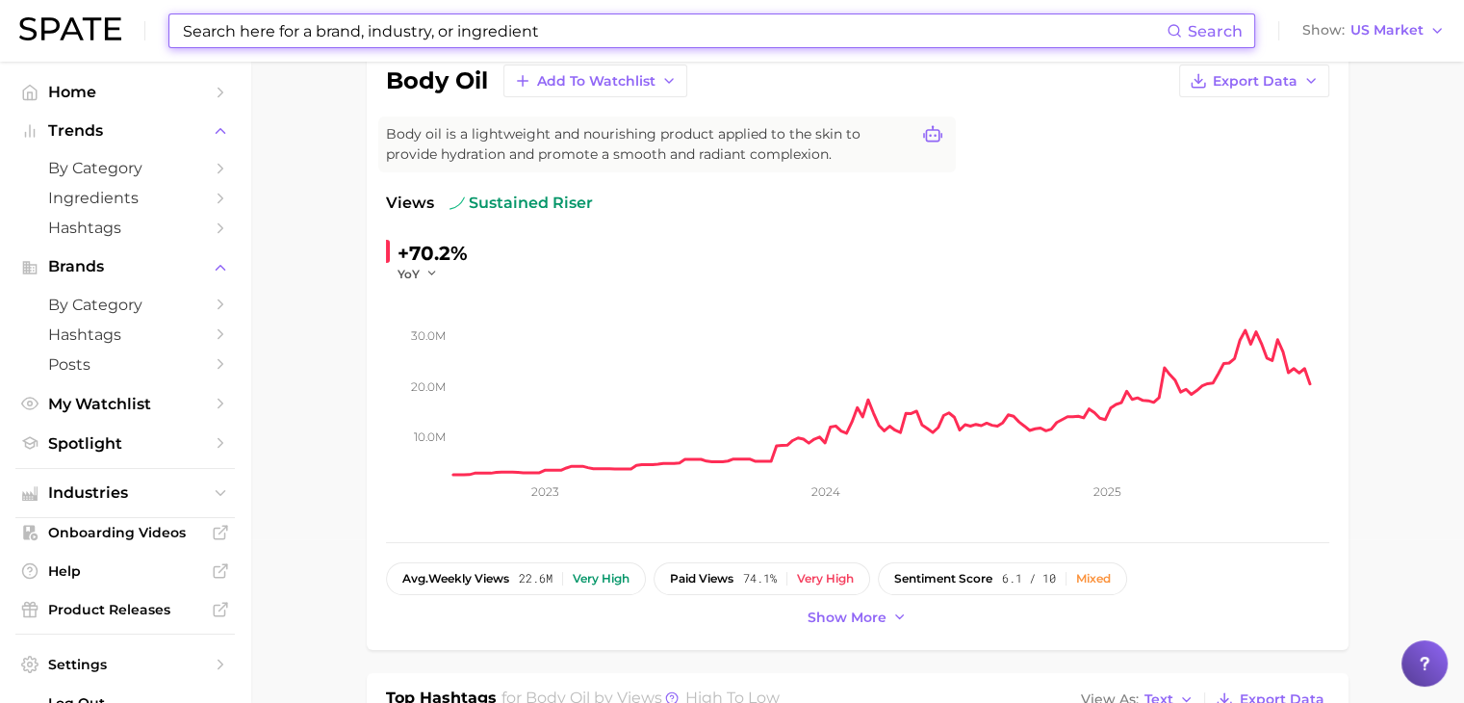
scroll to position [162, 0]
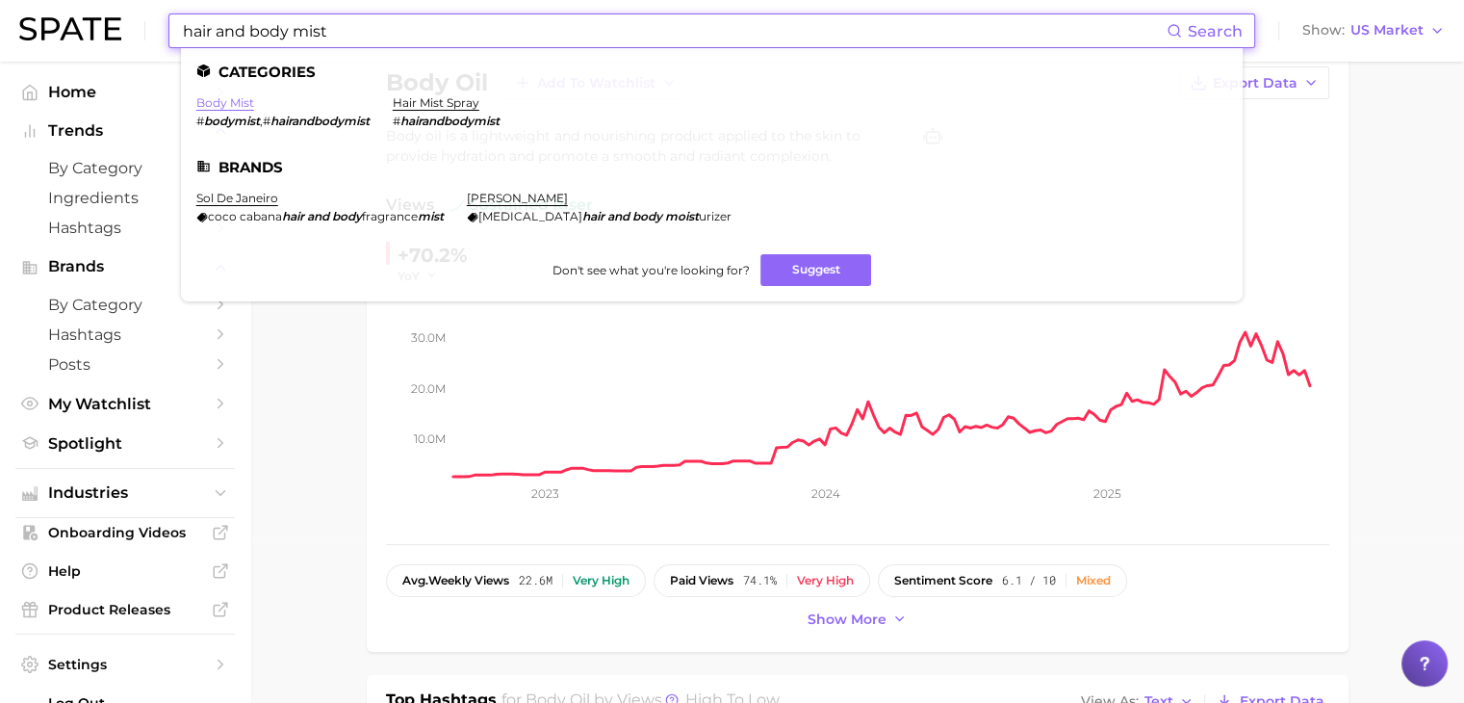
type input "hair and body mist"
click at [235, 105] on link "body mist" at bounding box center [225, 102] width 58 height 14
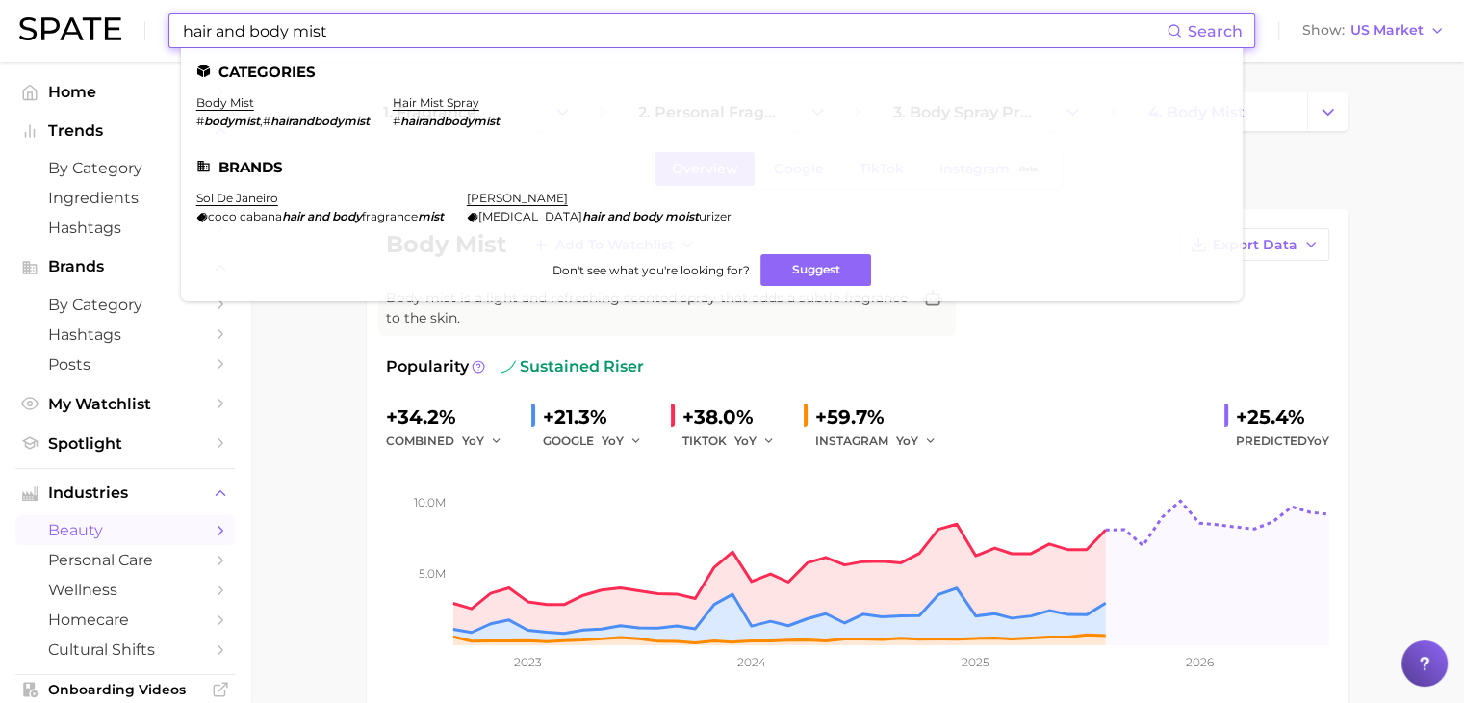
click at [695, 40] on input "hair and body mist" at bounding box center [674, 30] width 986 height 33
click at [472, 101] on link "hair mist spray" at bounding box center [436, 102] width 87 height 14
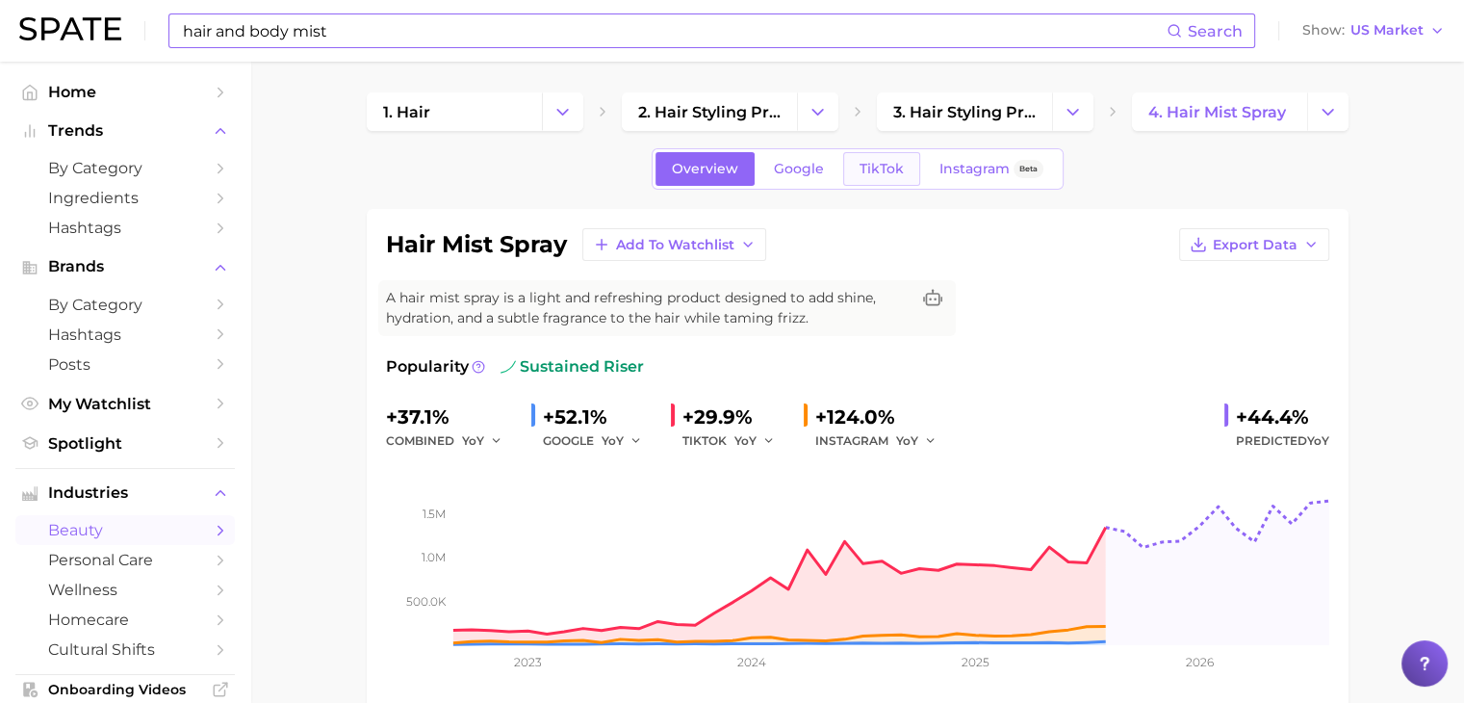
click at [899, 158] on link "TikTok" at bounding box center [881, 169] width 77 height 34
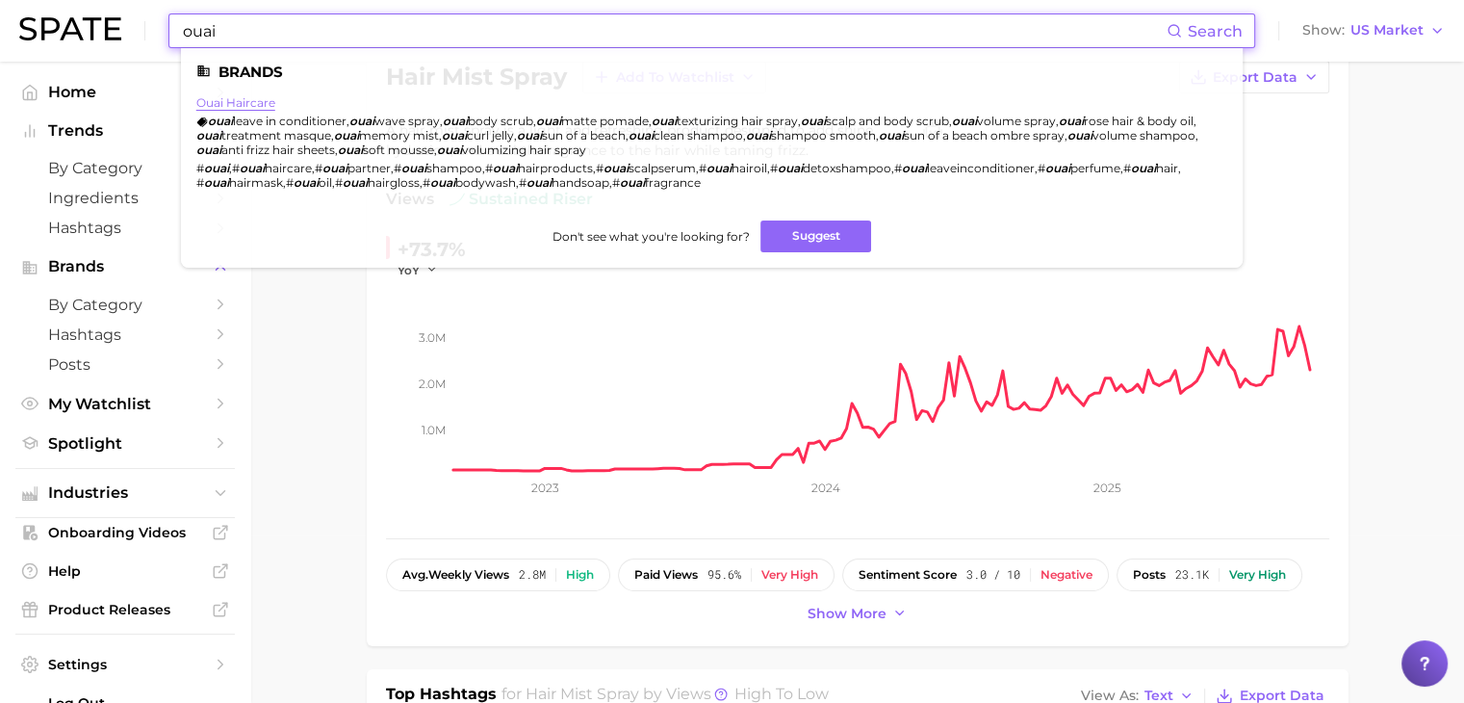
type input "ouai"
click at [227, 104] on link "ouai haircare" at bounding box center [235, 102] width 79 height 14
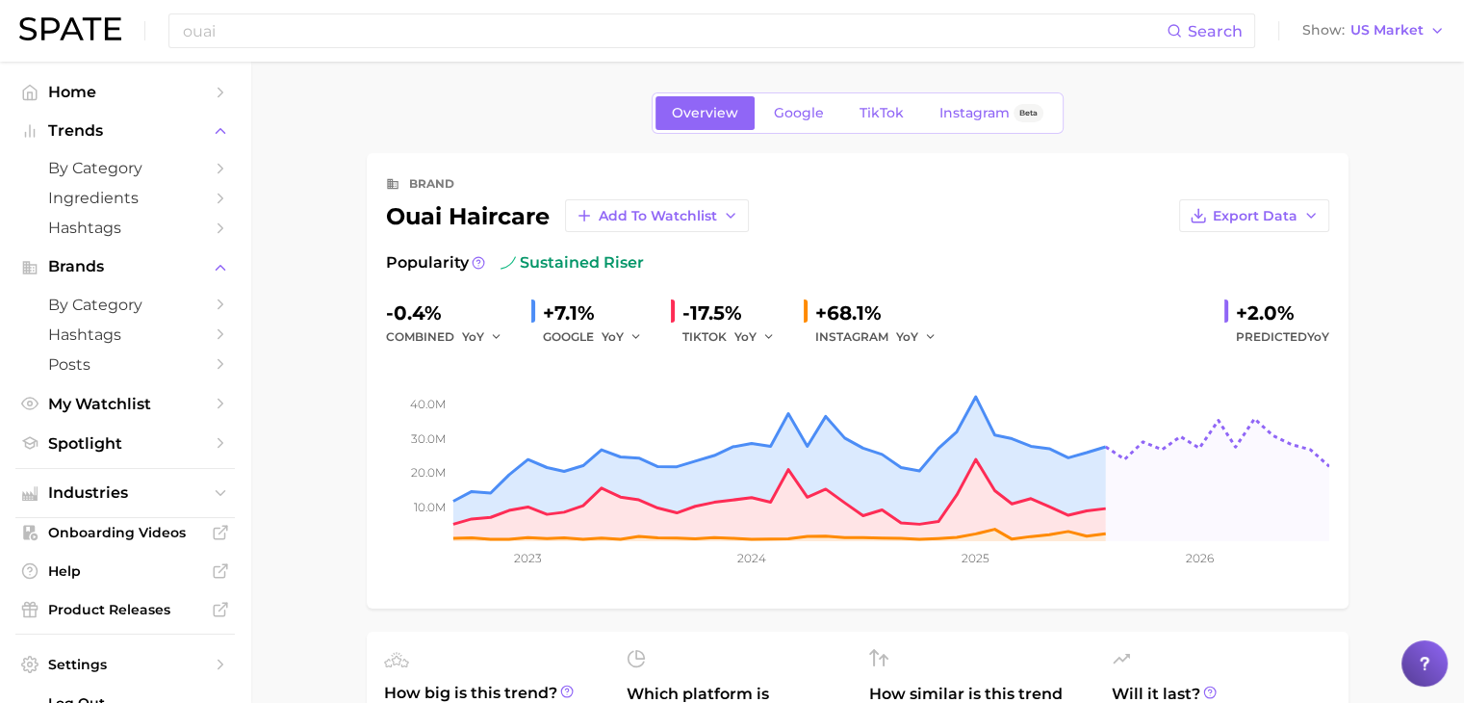
click at [901, 116] on link "TikTok" at bounding box center [881, 113] width 77 height 34
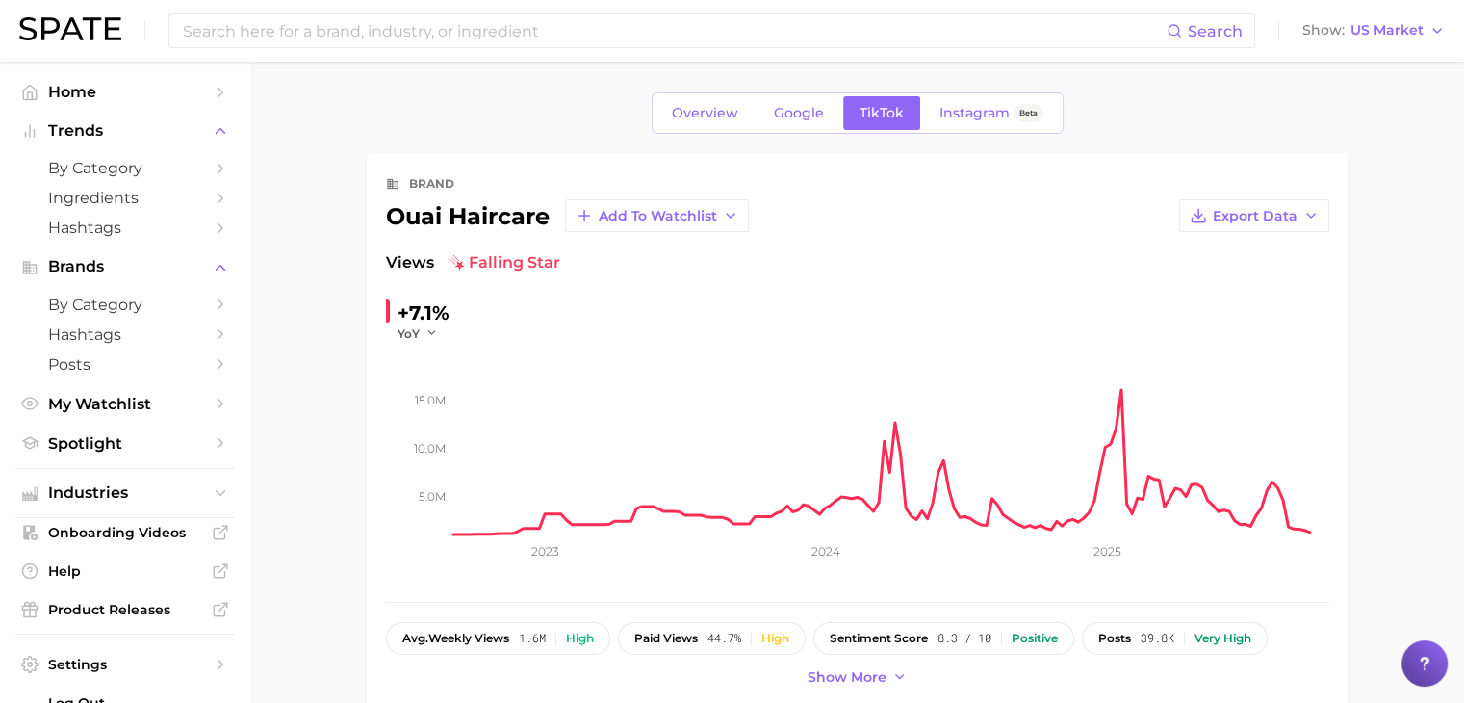
click at [831, 49] on div "Search Show US Market" at bounding box center [731, 31] width 1425 height 62
click at [847, 37] on input at bounding box center [674, 30] width 986 height 33
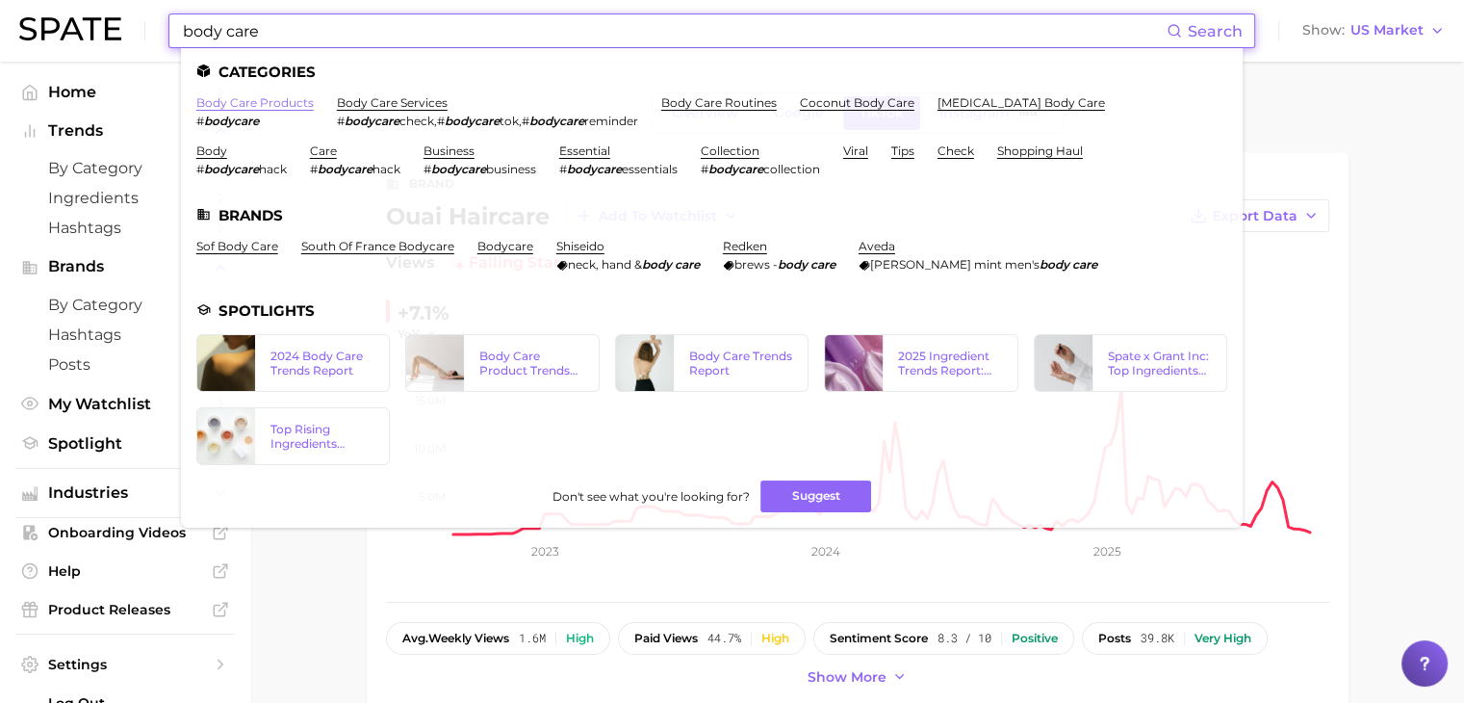
type input "body care"
click at [273, 104] on link "body care products" at bounding box center [254, 102] width 117 height 14
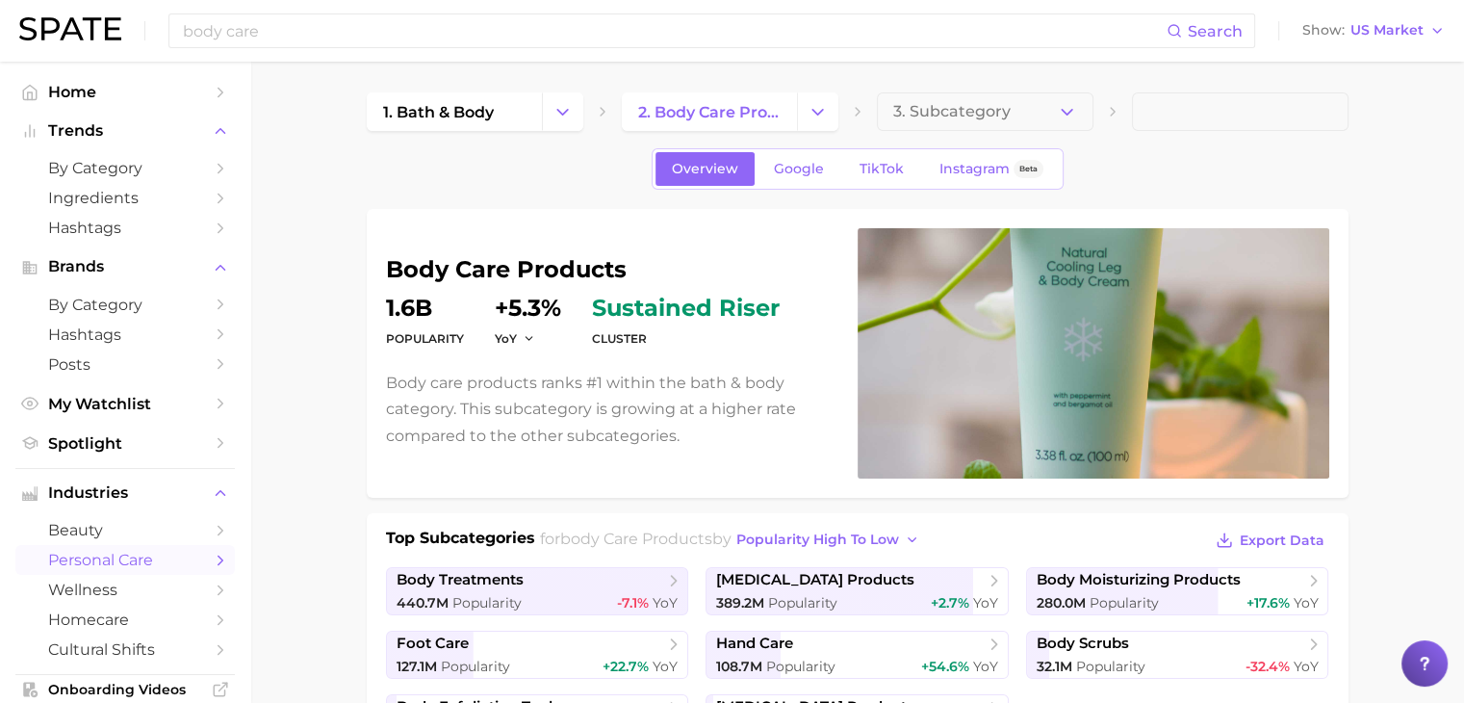
click at [317, 51] on div "body care Search Show US Market" at bounding box center [731, 31] width 1425 height 62
click at [332, 41] on input "body care" at bounding box center [674, 30] width 986 height 33
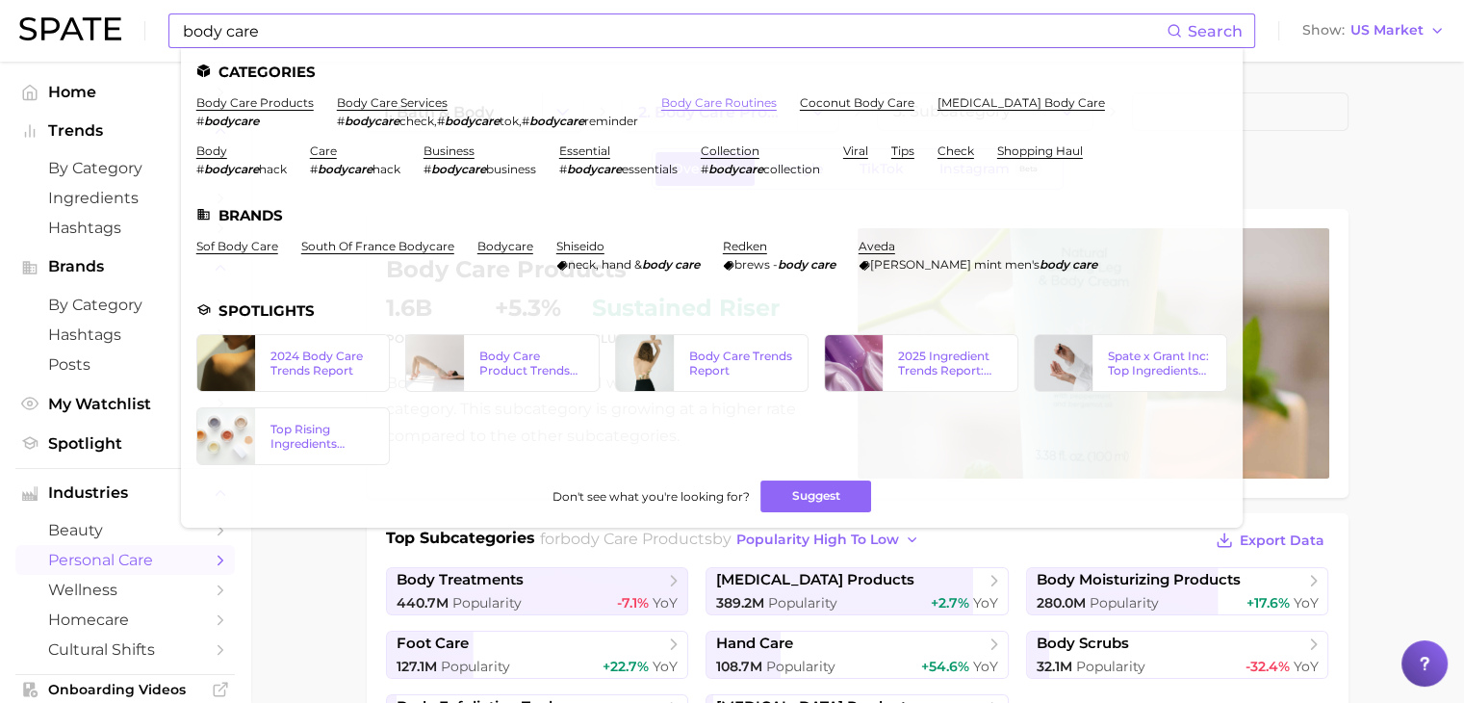
click at [717, 109] on link "body care routines" at bounding box center [718, 102] width 115 height 14
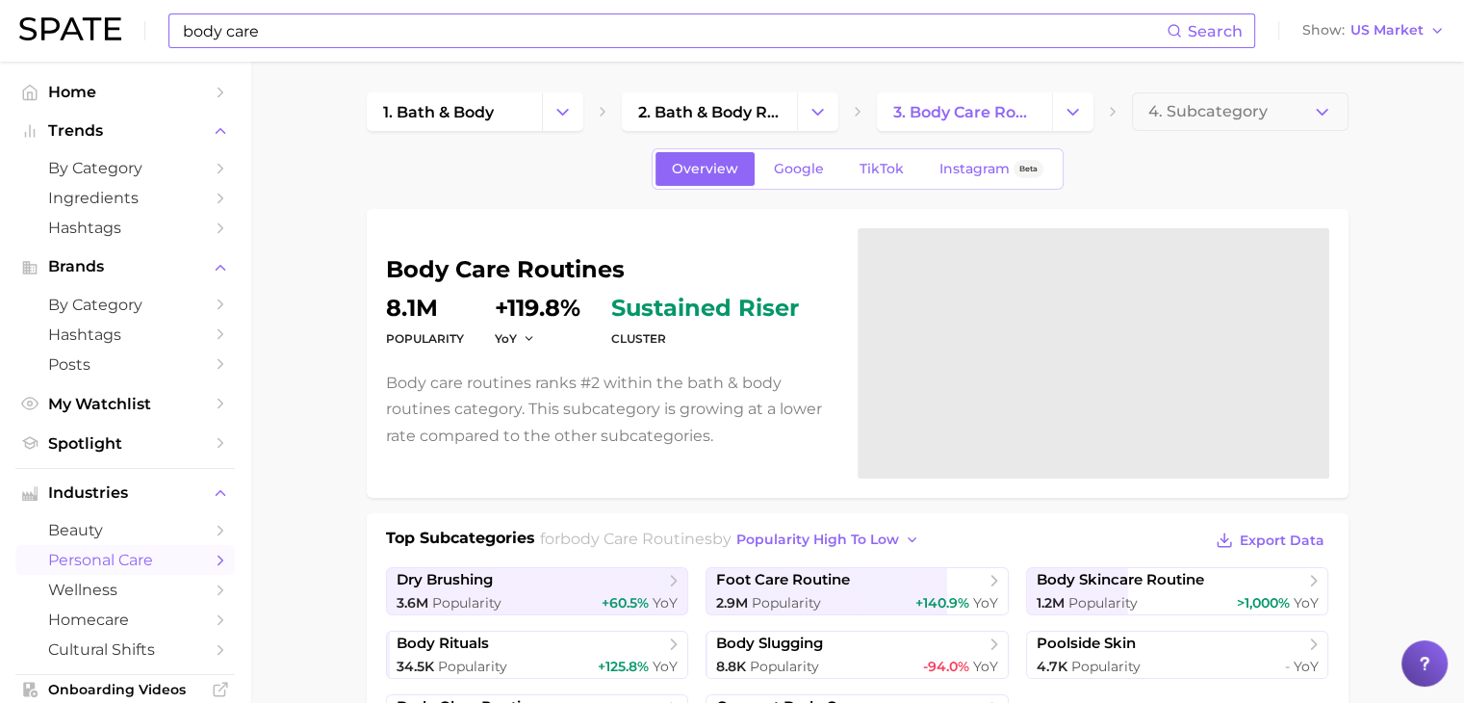
click at [864, 33] on input "body care" at bounding box center [674, 30] width 986 height 33
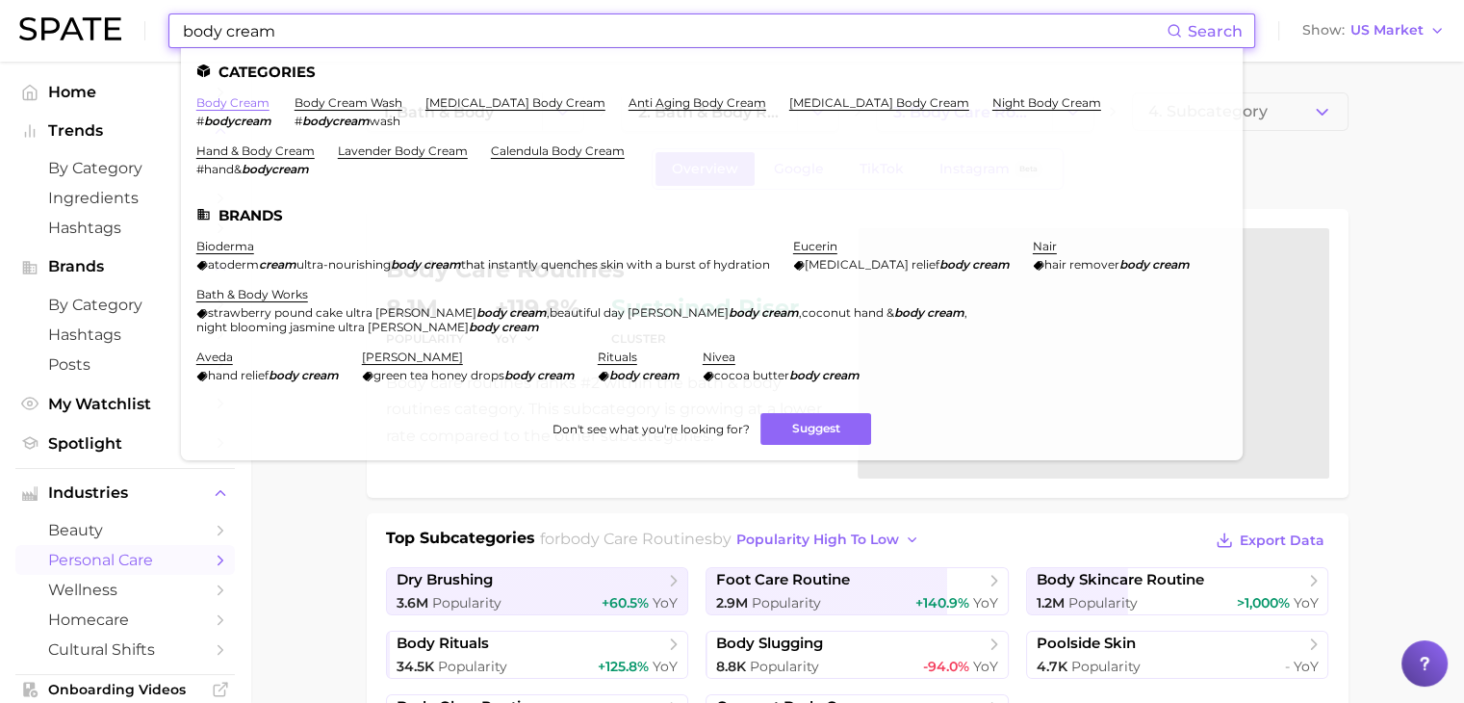
type input "body cream"
click at [234, 109] on link "body cream" at bounding box center [232, 102] width 73 height 14
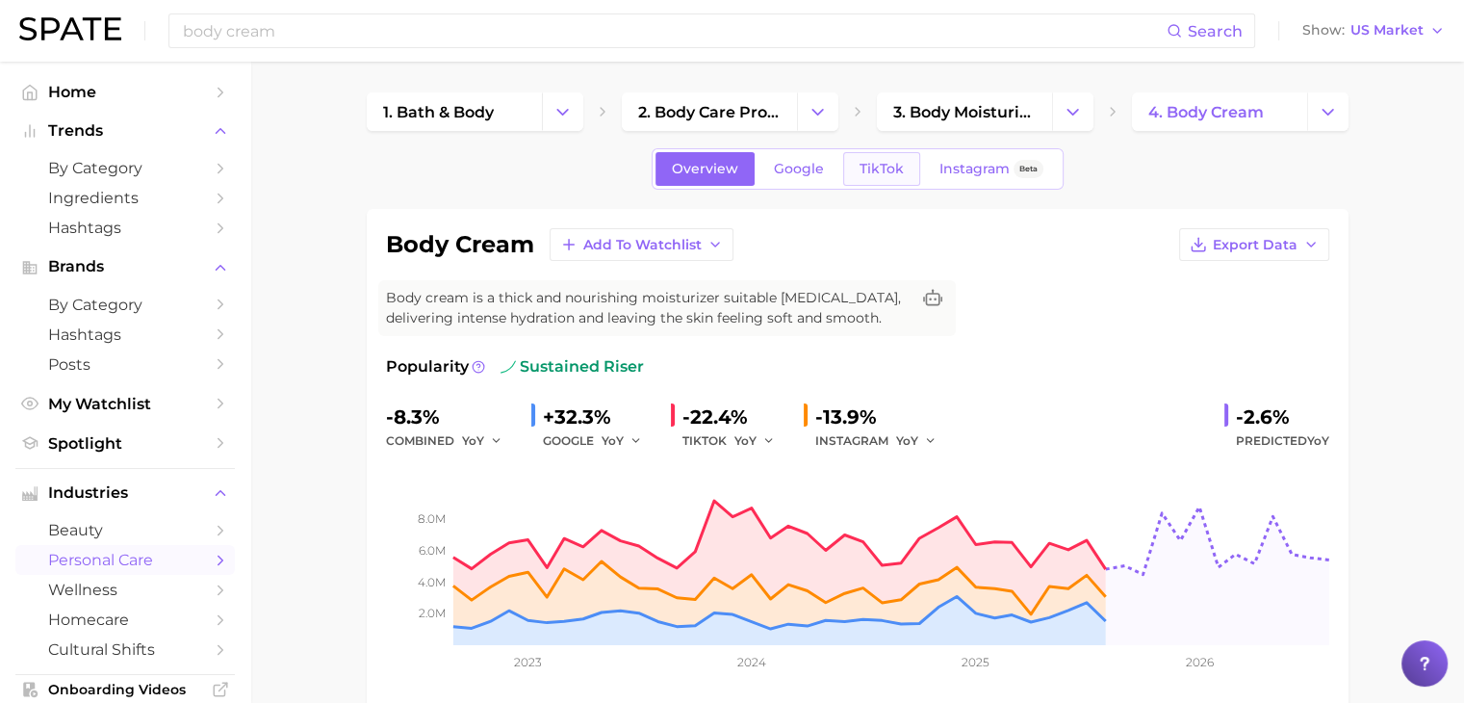
click at [898, 163] on span "TikTok" at bounding box center [881, 169] width 44 height 16
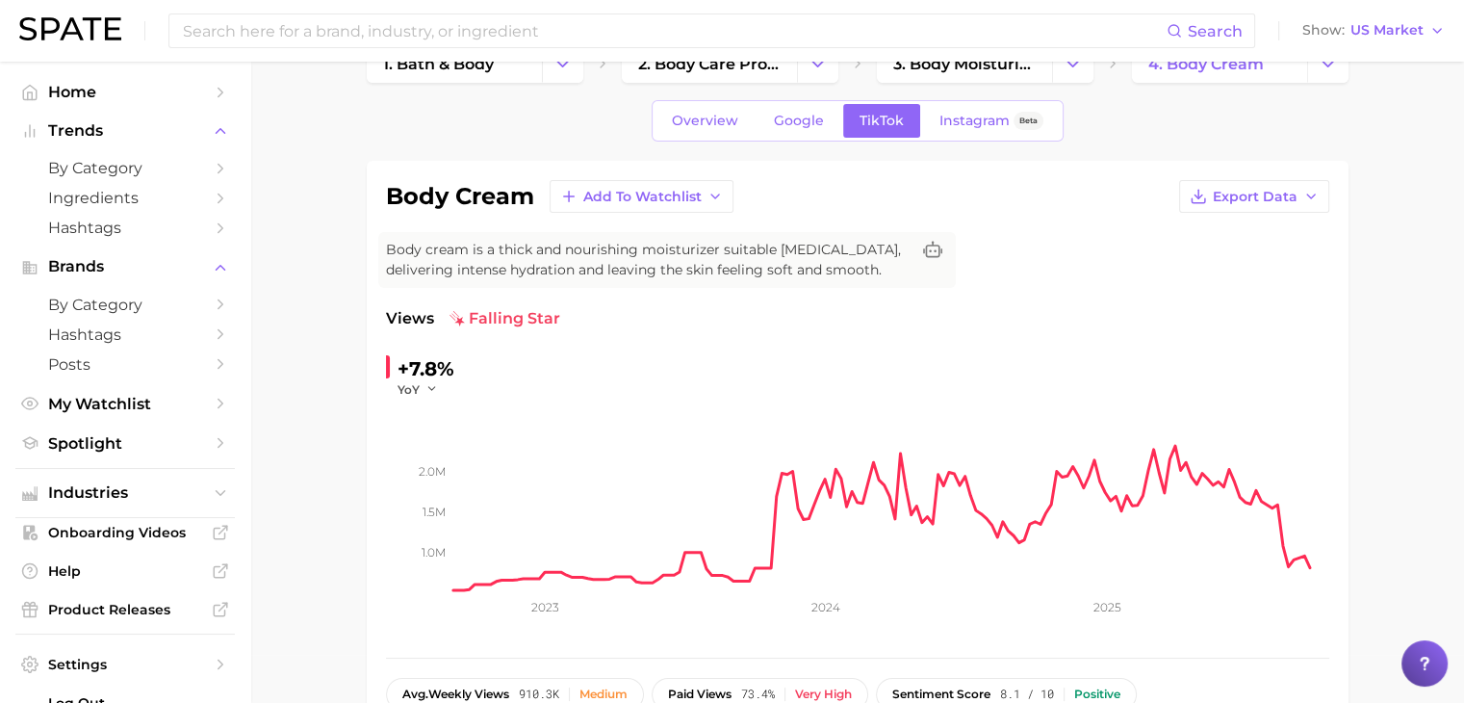
scroll to position [49, 0]
click at [976, 30] on input at bounding box center [674, 30] width 986 height 33
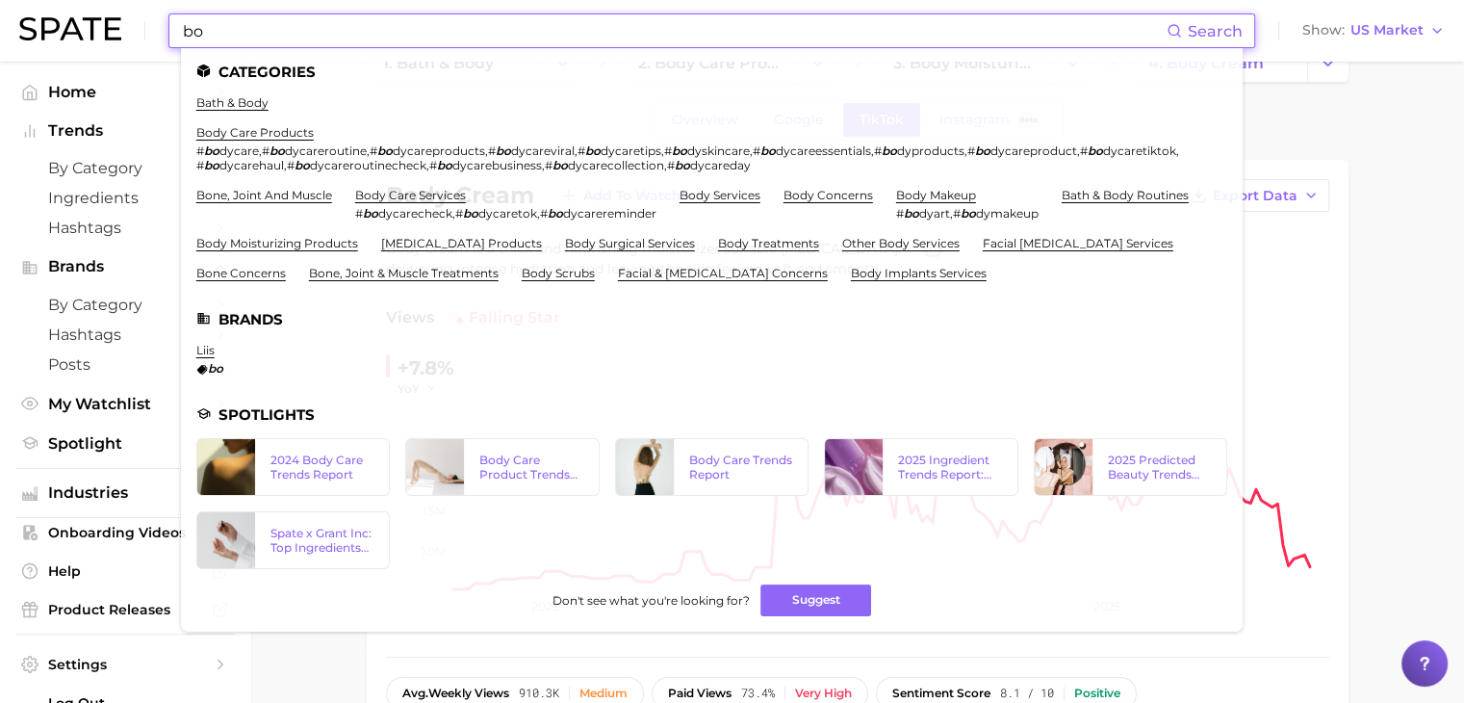
type input "b"
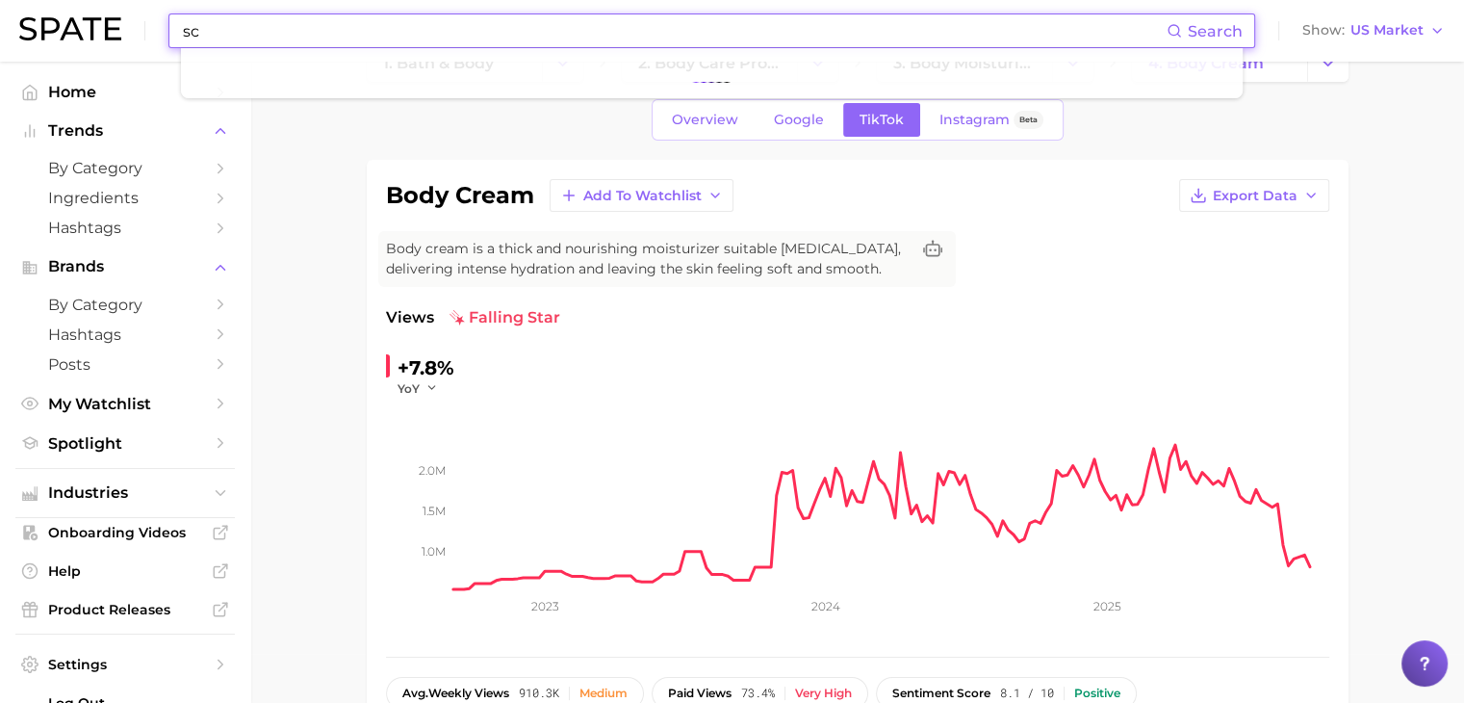
type input "s"
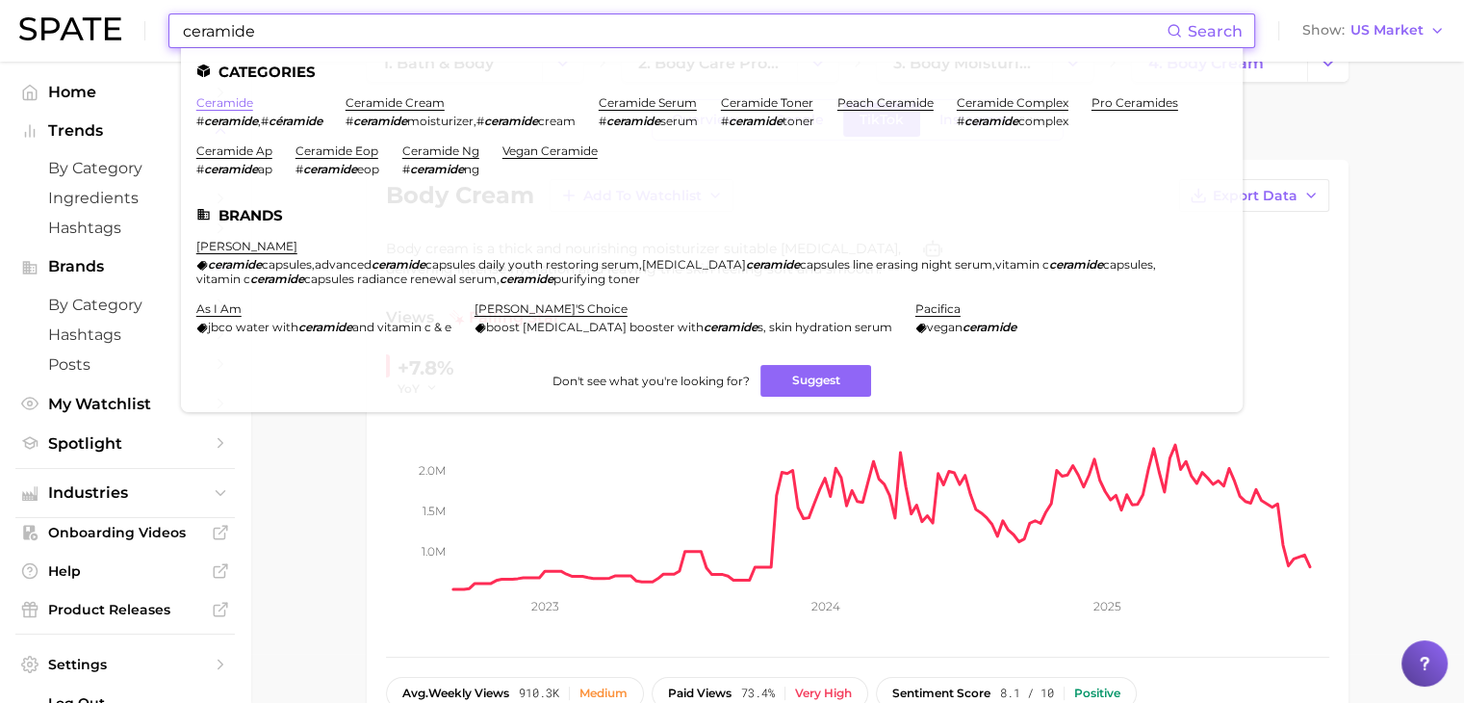
type input "ceramide"
click at [243, 98] on link "ceramide" at bounding box center [224, 102] width 57 height 14
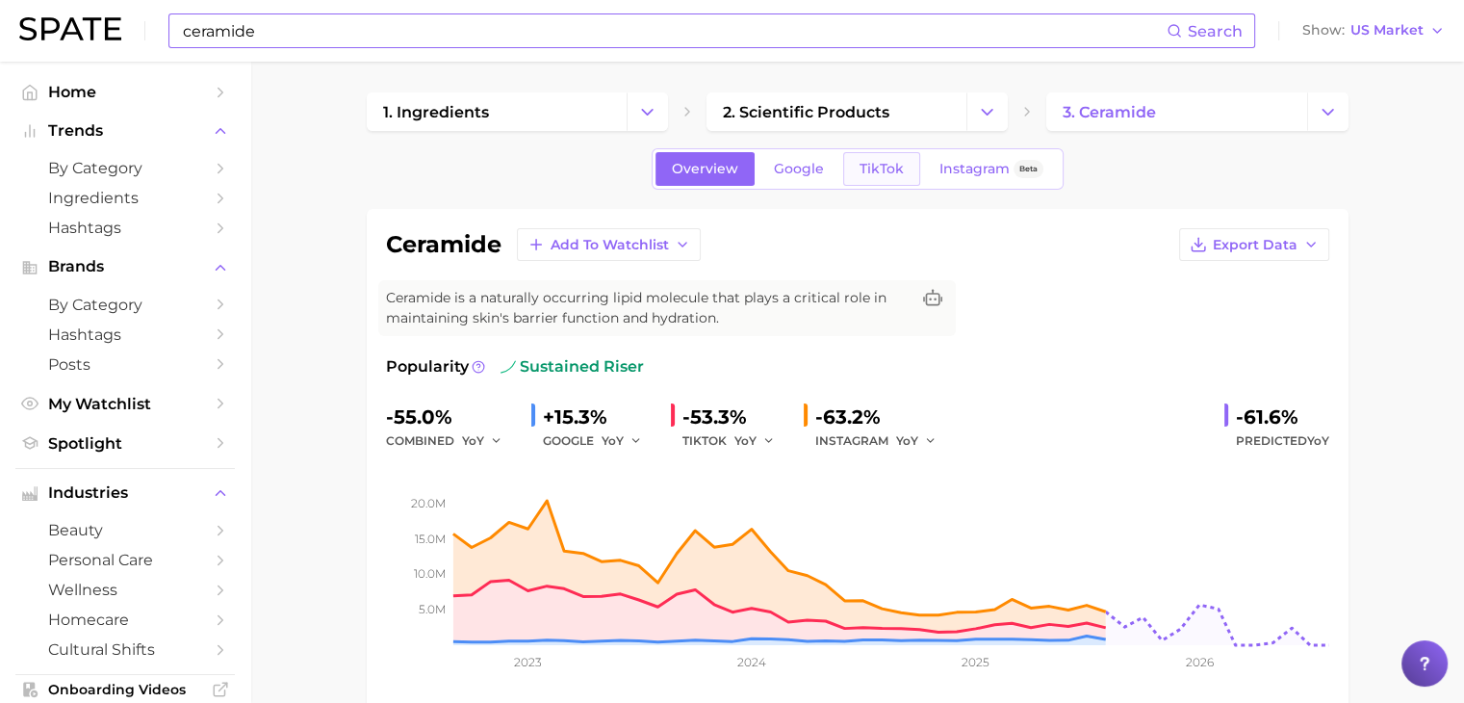
click at [895, 167] on span "TikTok" at bounding box center [881, 169] width 44 height 16
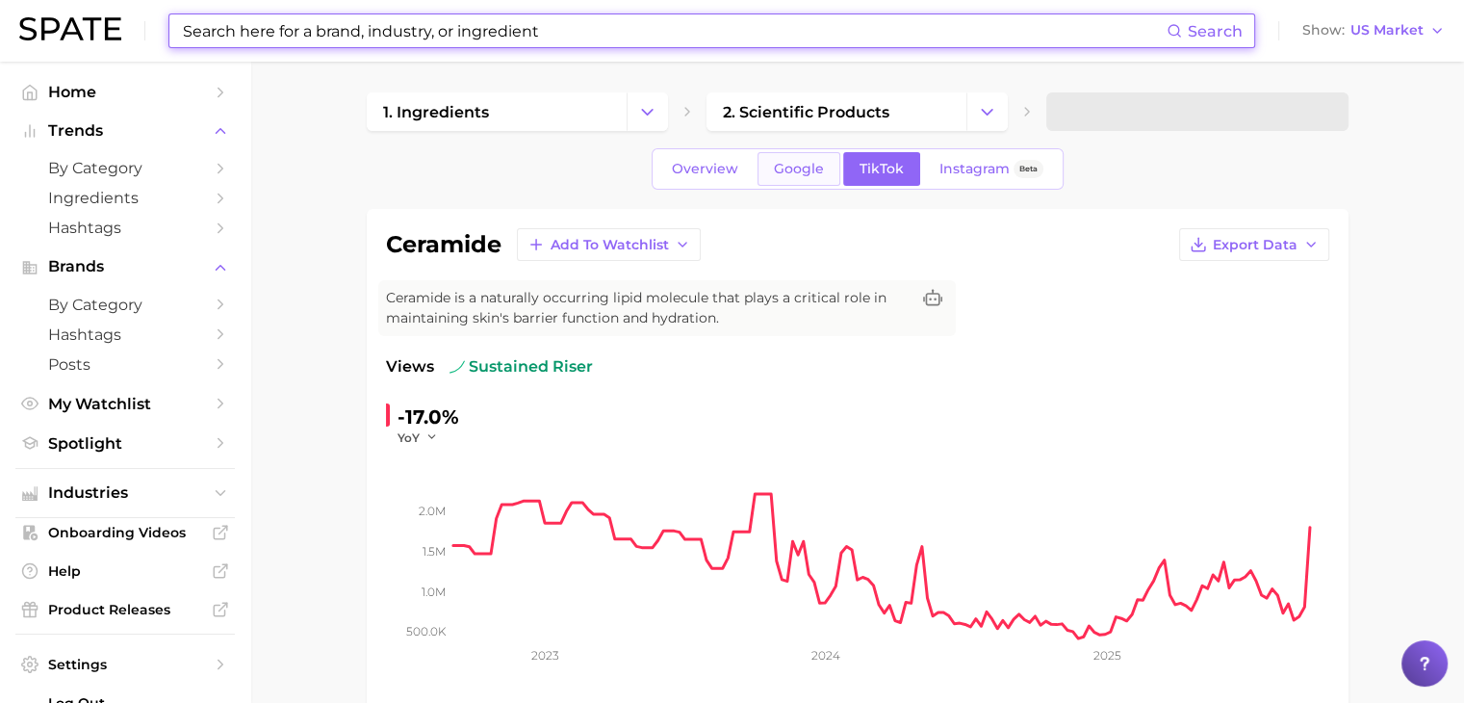
click at [809, 167] on span "Google" at bounding box center [799, 169] width 50 height 16
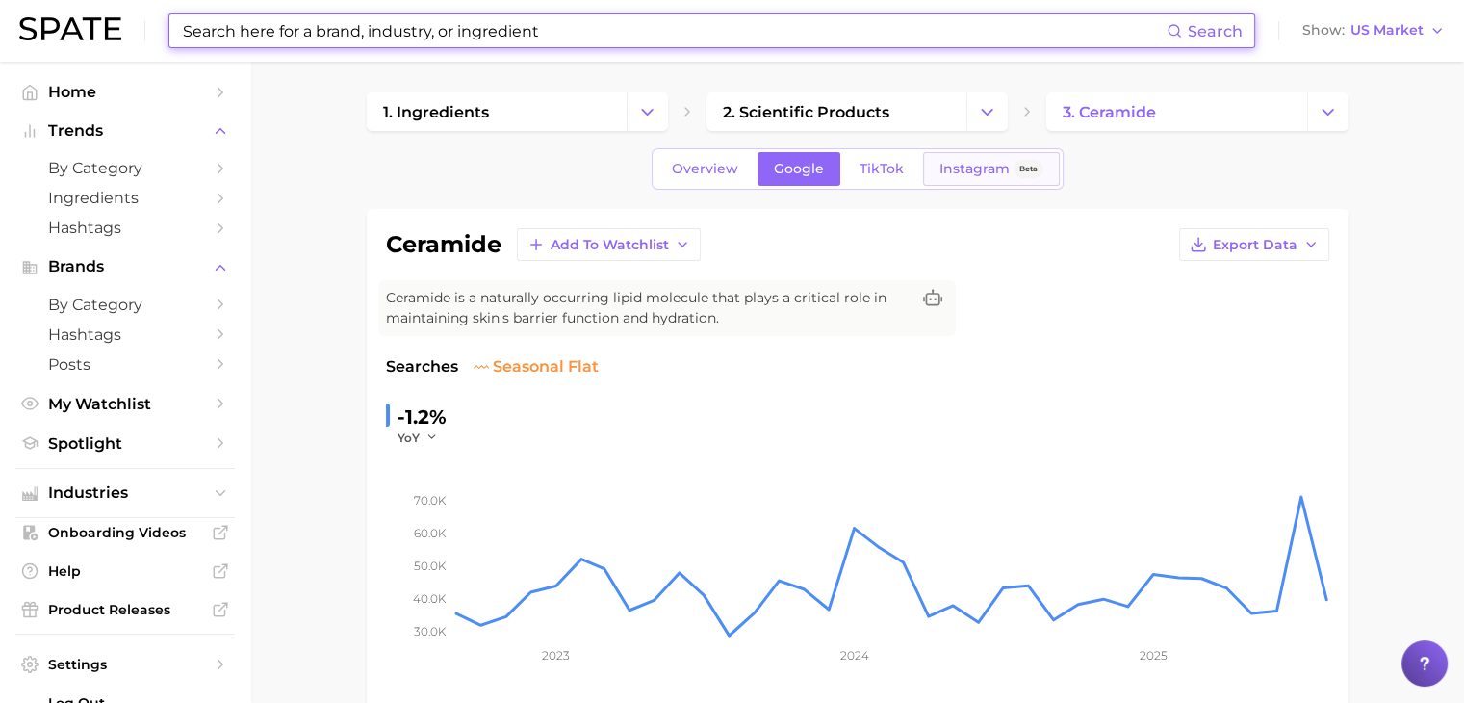
click at [994, 158] on link "Instagram Beta" at bounding box center [991, 169] width 137 height 34
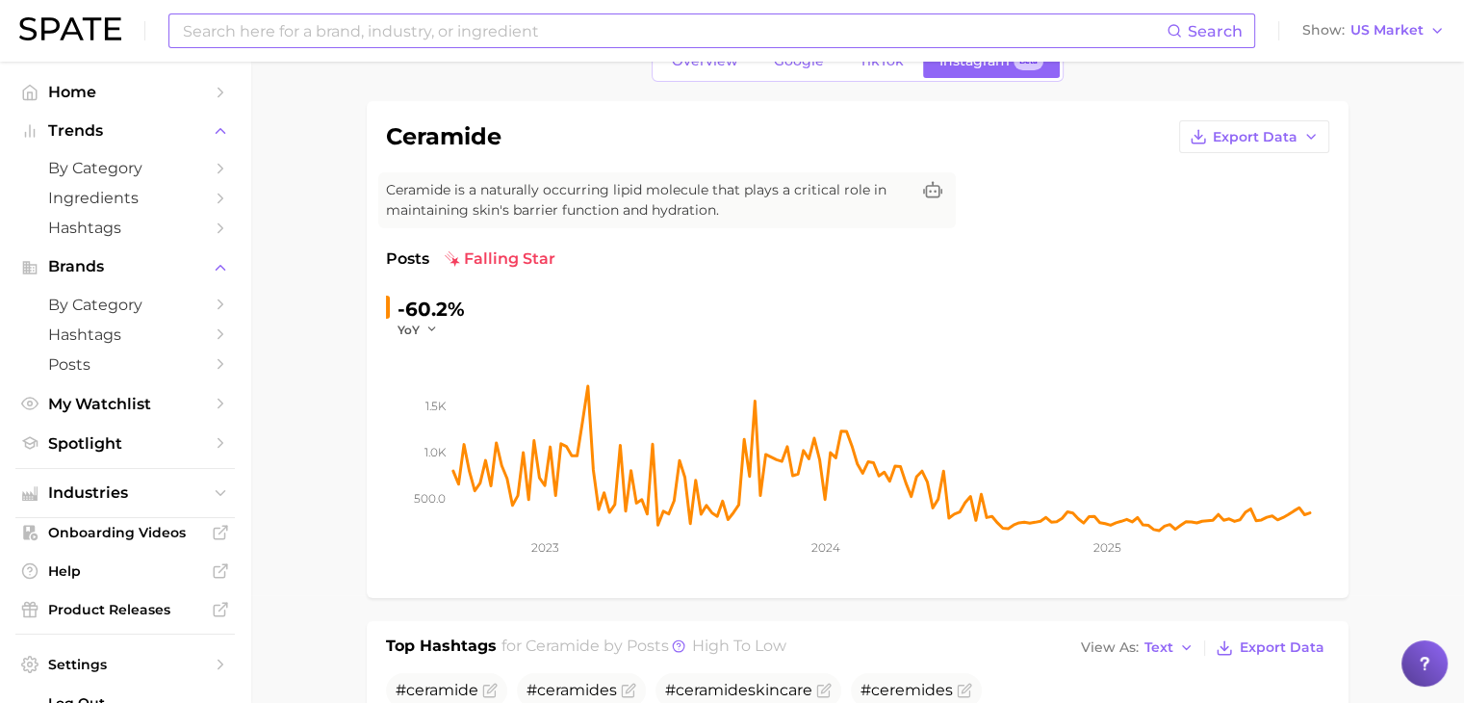
scroll to position [106, 0]
click at [884, 65] on span "TikTok" at bounding box center [881, 63] width 44 height 16
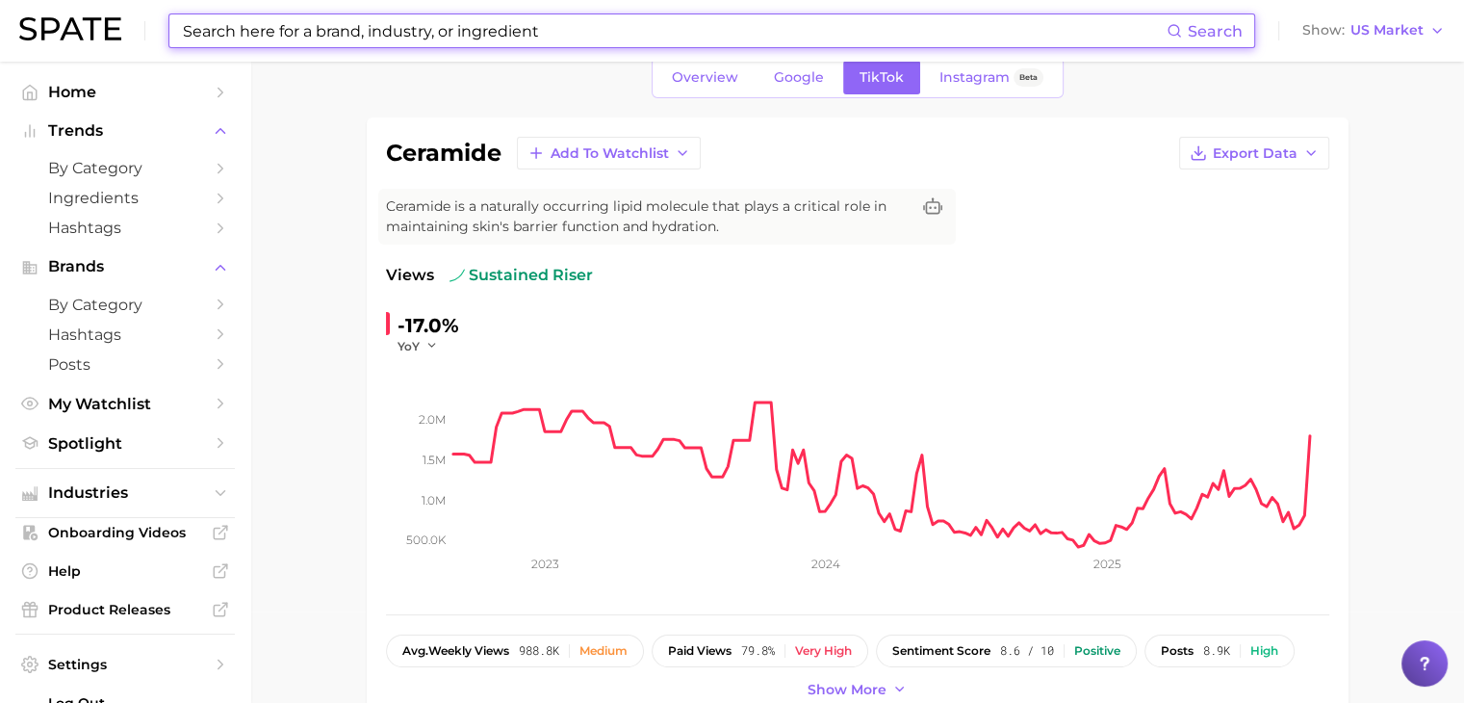
scroll to position [15, 0]
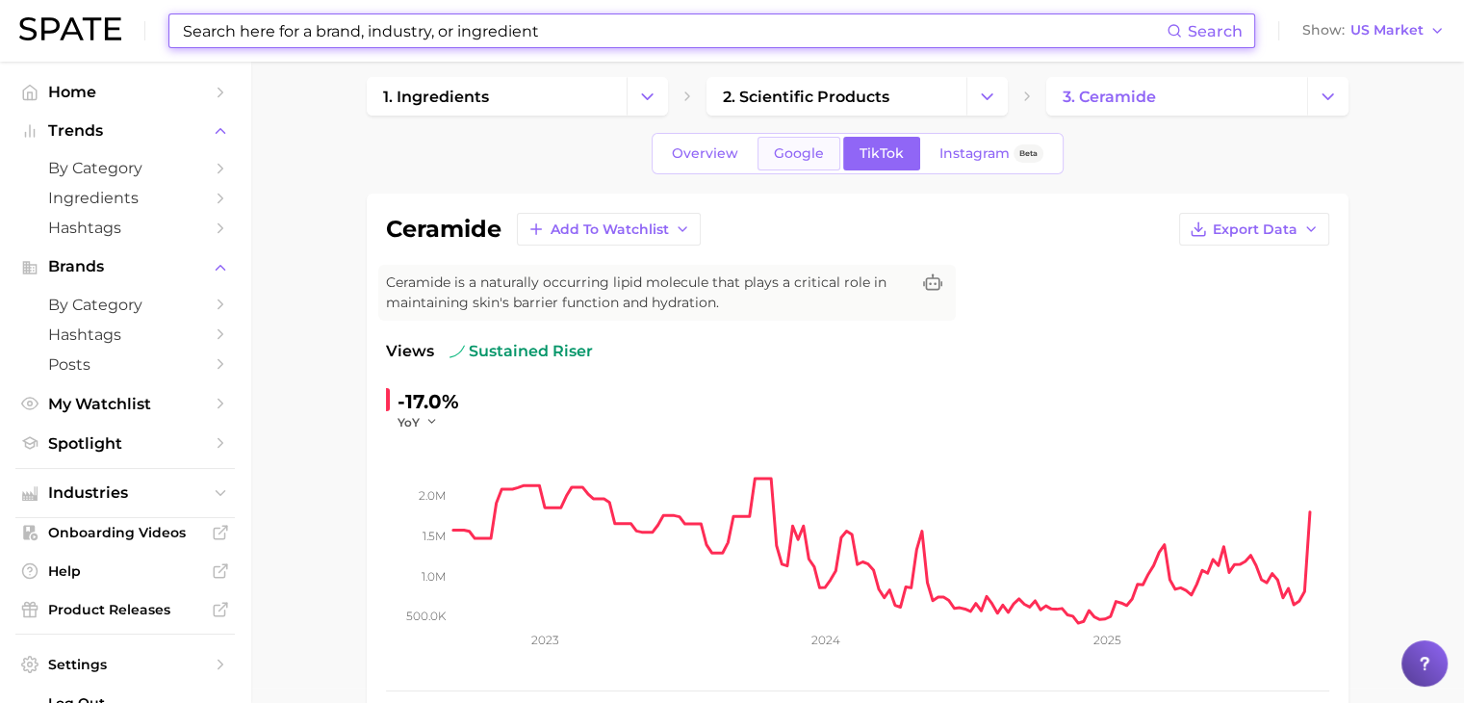
click at [815, 139] on link "Google" at bounding box center [798, 154] width 83 height 34
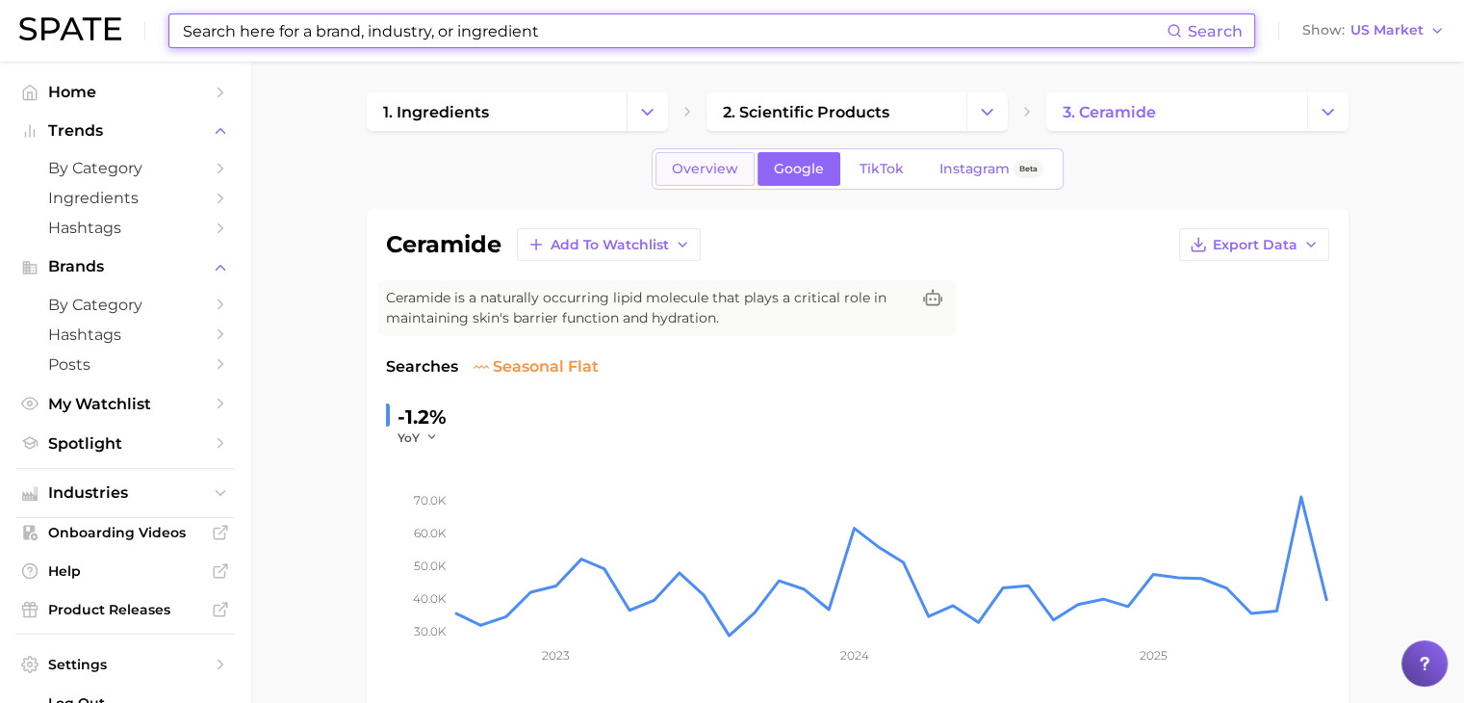
click at [725, 167] on span "Overview" at bounding box center [705, 169] width 66 height 16
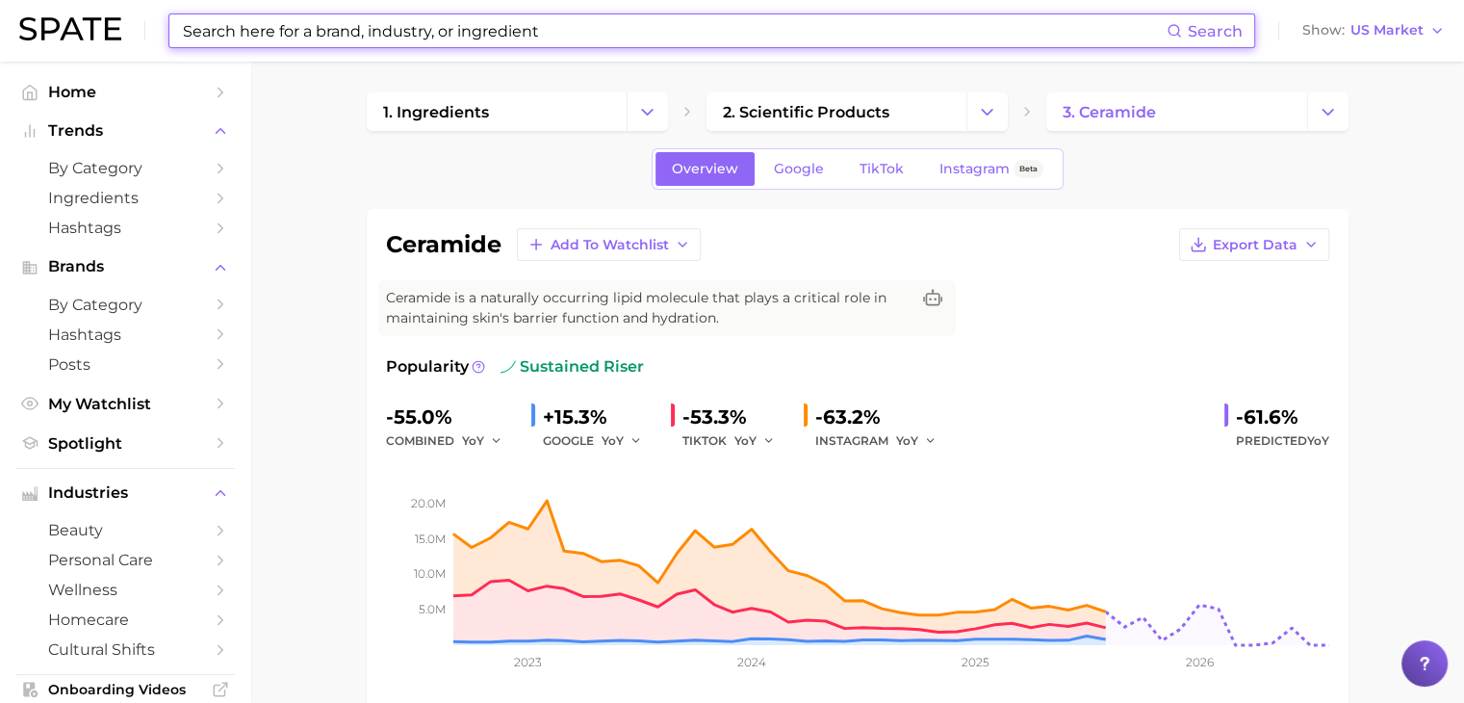
click at [656, 38] on input at bounding box center [674, 30] width 986 height 33
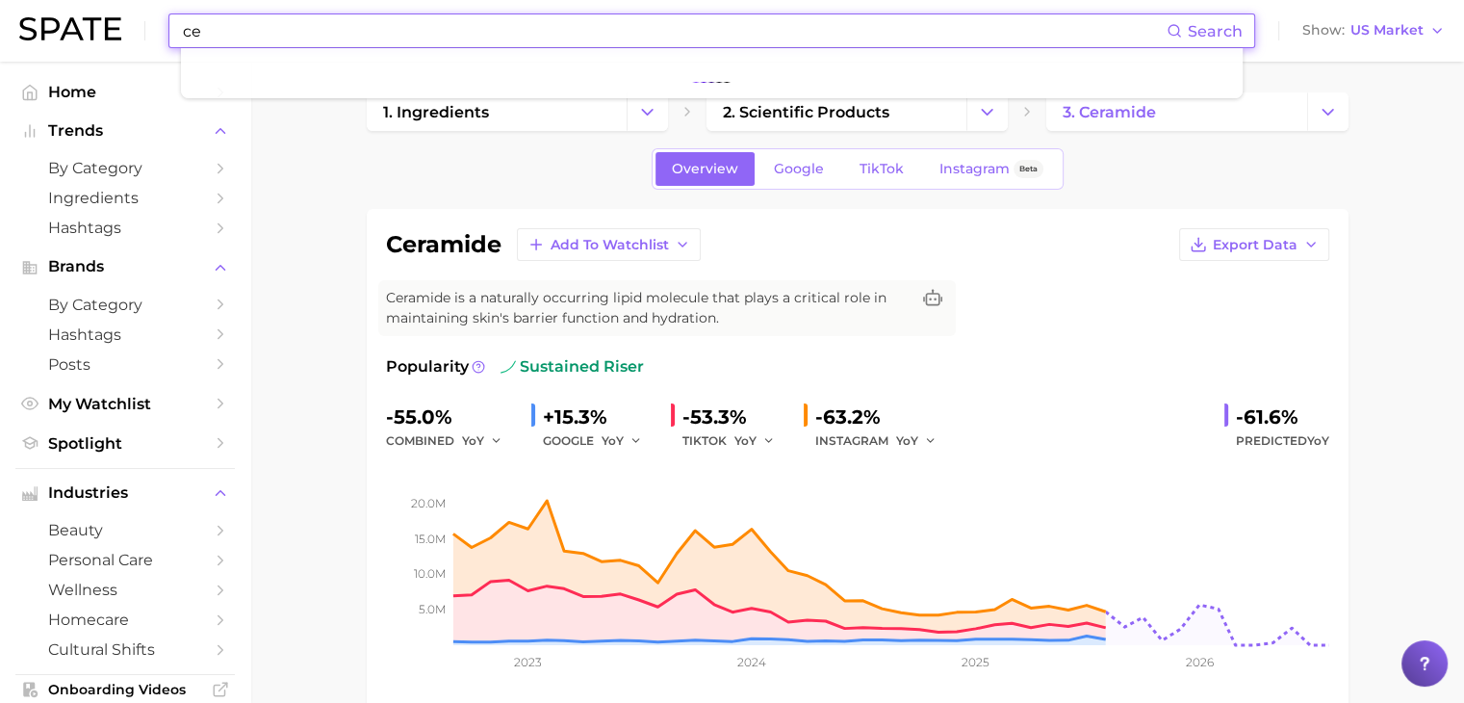
type input "c"
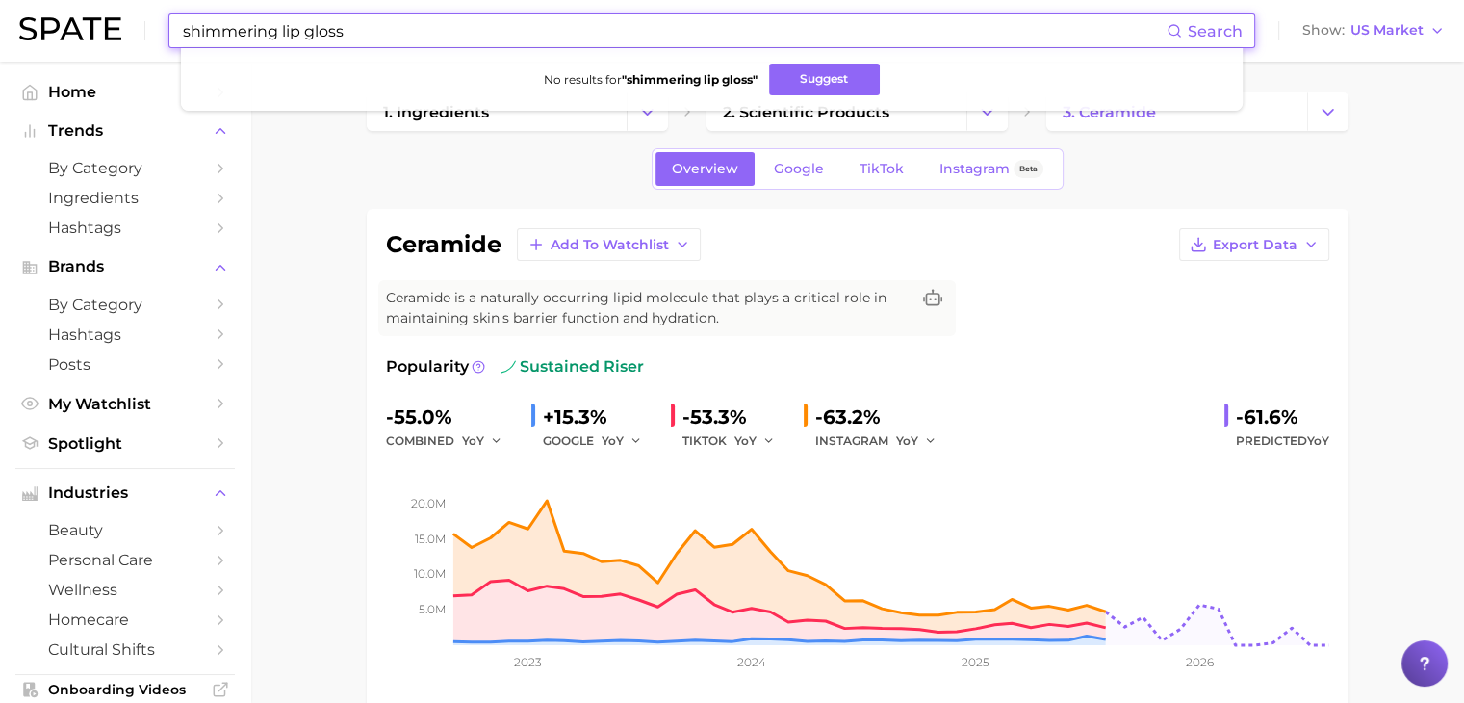
drag, startPoint x: 283, startPoint y: 28, endPoint x: 138, endPoint y: 13, distance: 146.1
click at [138, 13] on div "shimmering lip gloss Search No results for " shimmering lip gloss " Suggest Sho…" at bounding box center [731, 31] width 1425 height 62
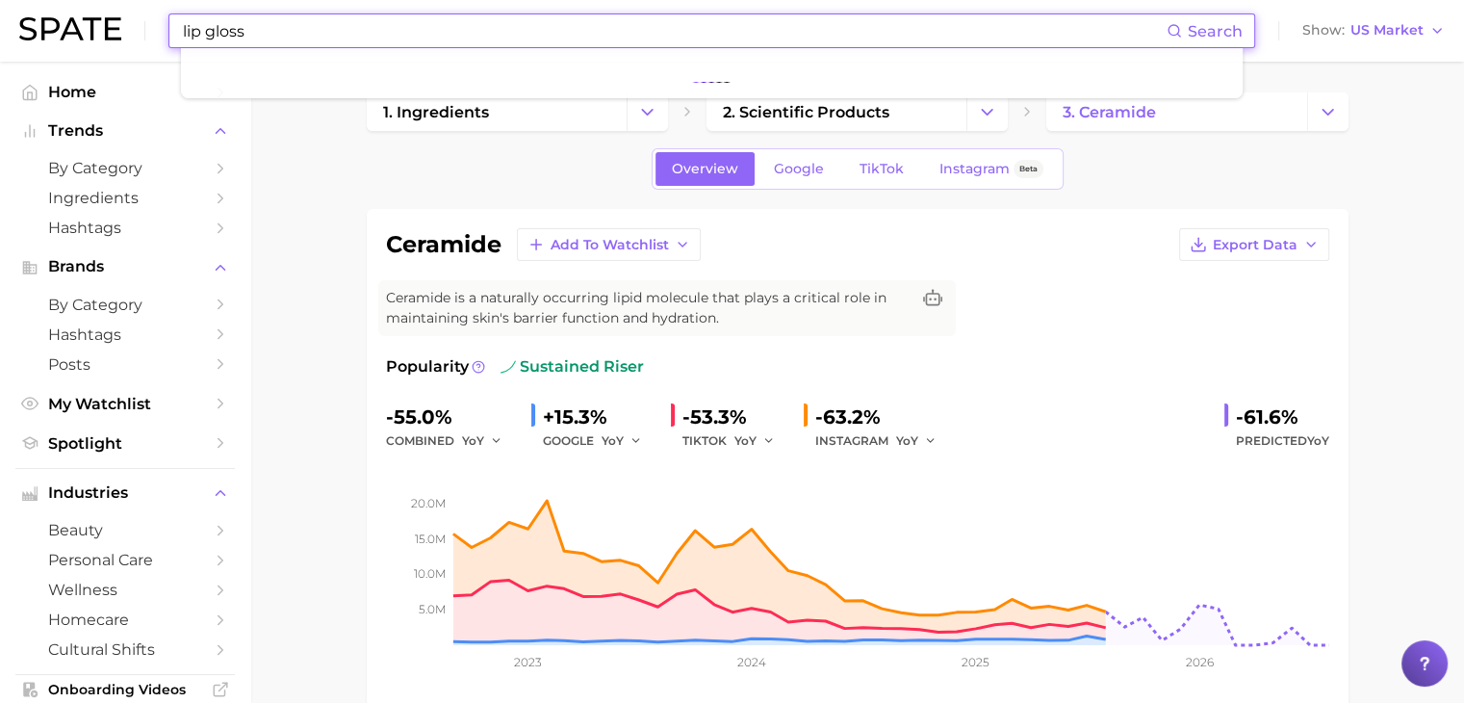
click at [264, 24] on input "lip gloss" at bounding box center [674, 30] width 986 height 33
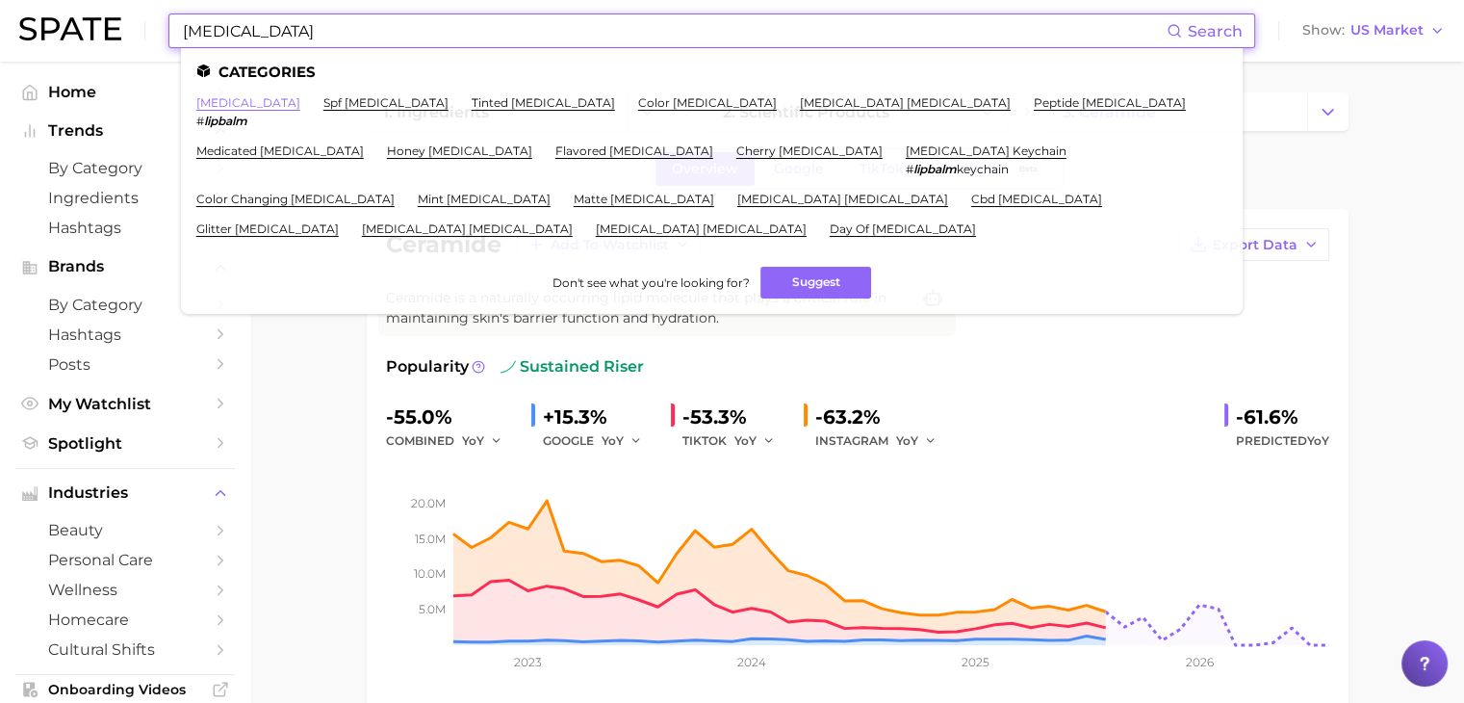
type input "[MEDICAL_DATA]"
click at [233, 104] on link "[MEDICAL_DATA]" at bounding box center [248, 102] width 104 height 14
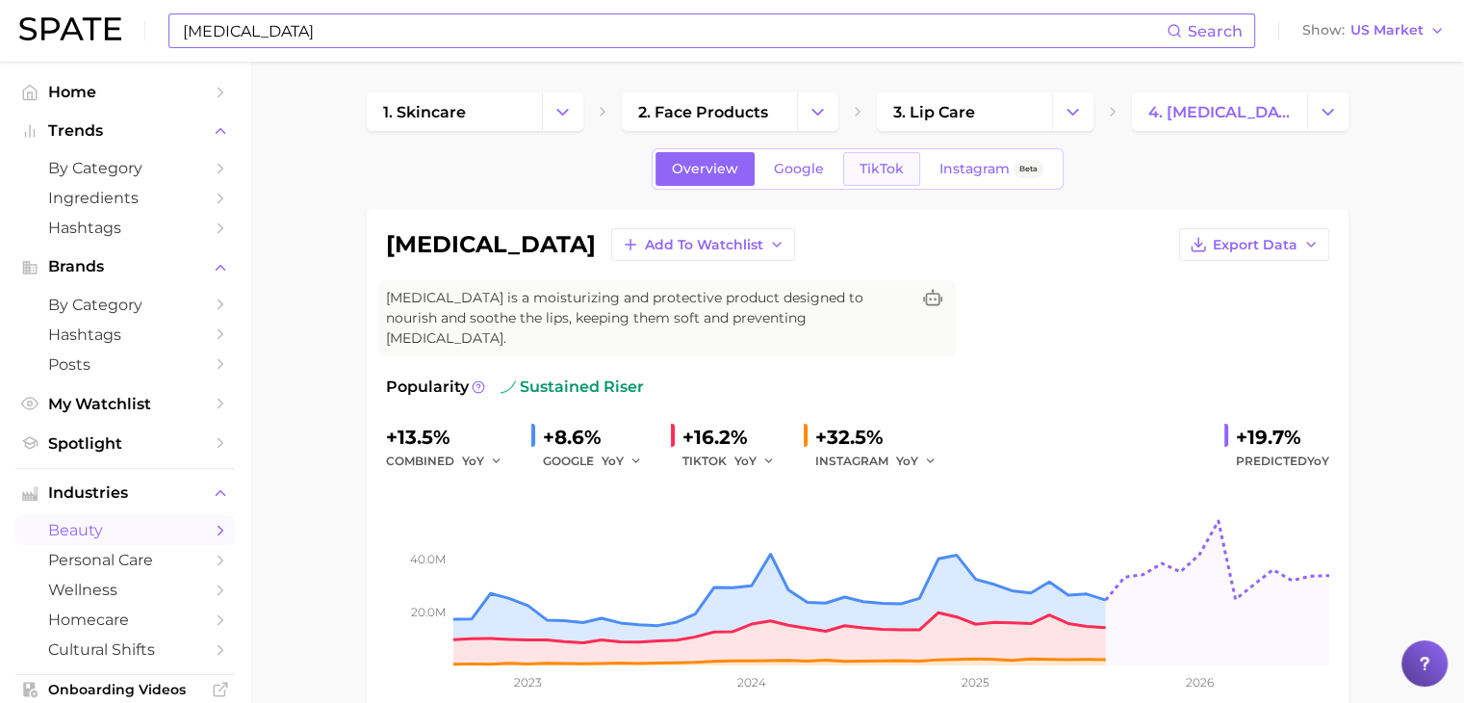
click at [878, 170] on span "TikTok" at bounding box center [881, 169] width 44 height 16
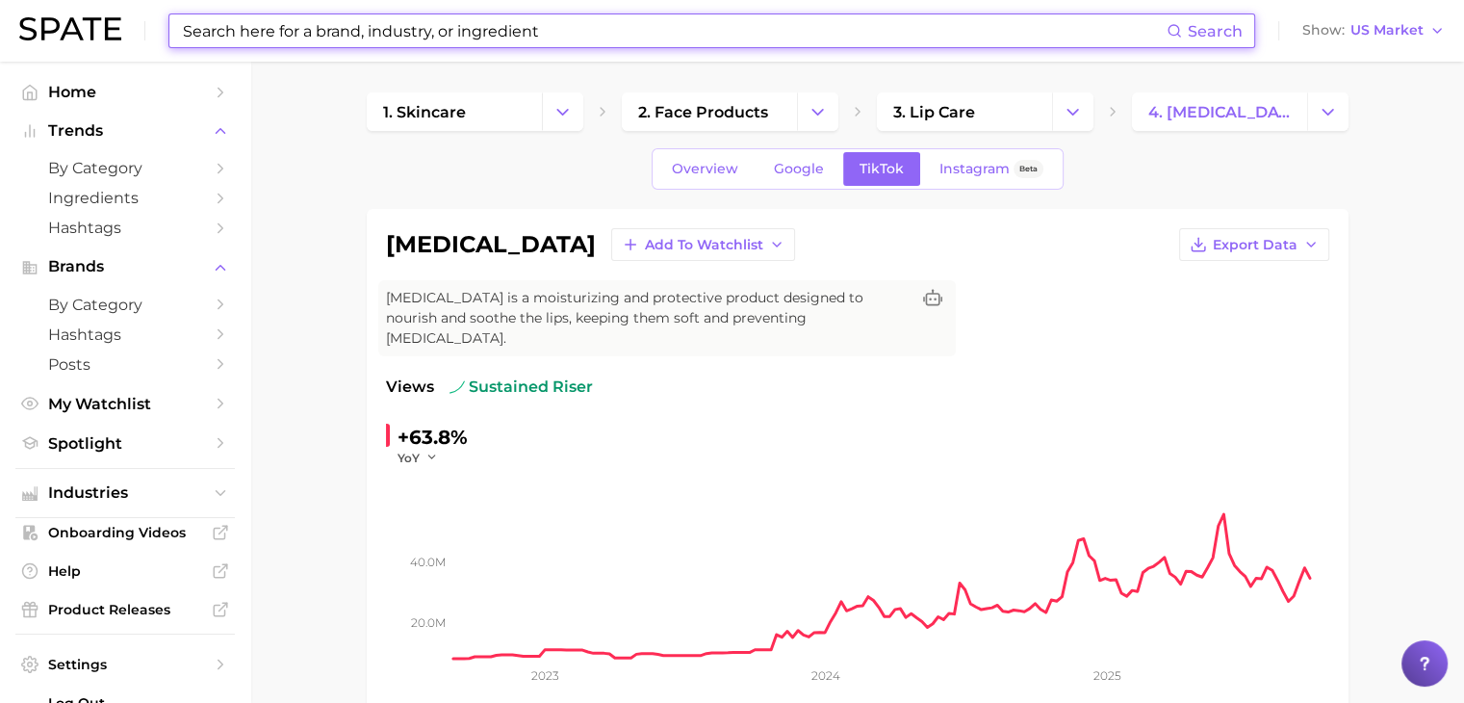
click at [675, 17] on input at bounding box center [674, 30] width 986 height 33
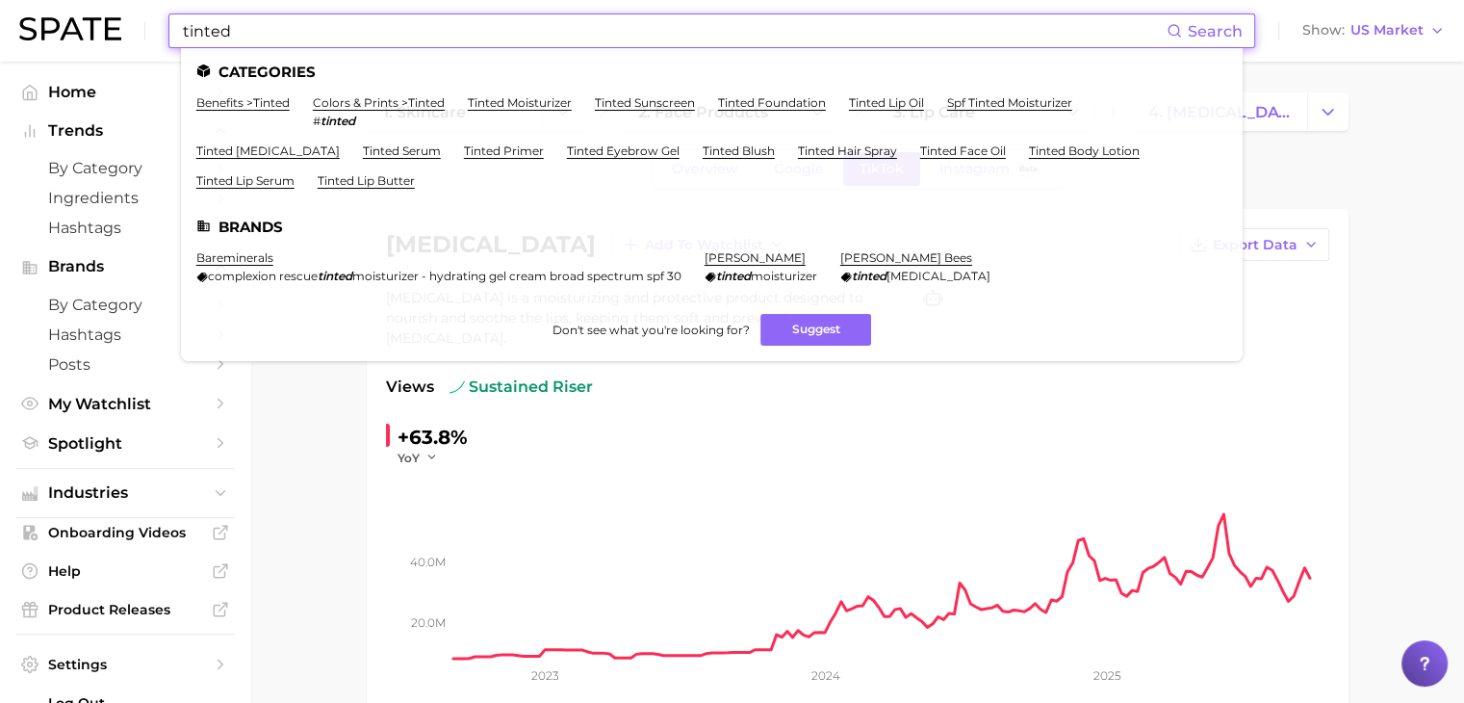
type input "tinted"
click at [265, 150] on link "tinted lip balm" at bounding box center [267, 150] width 143 height 14
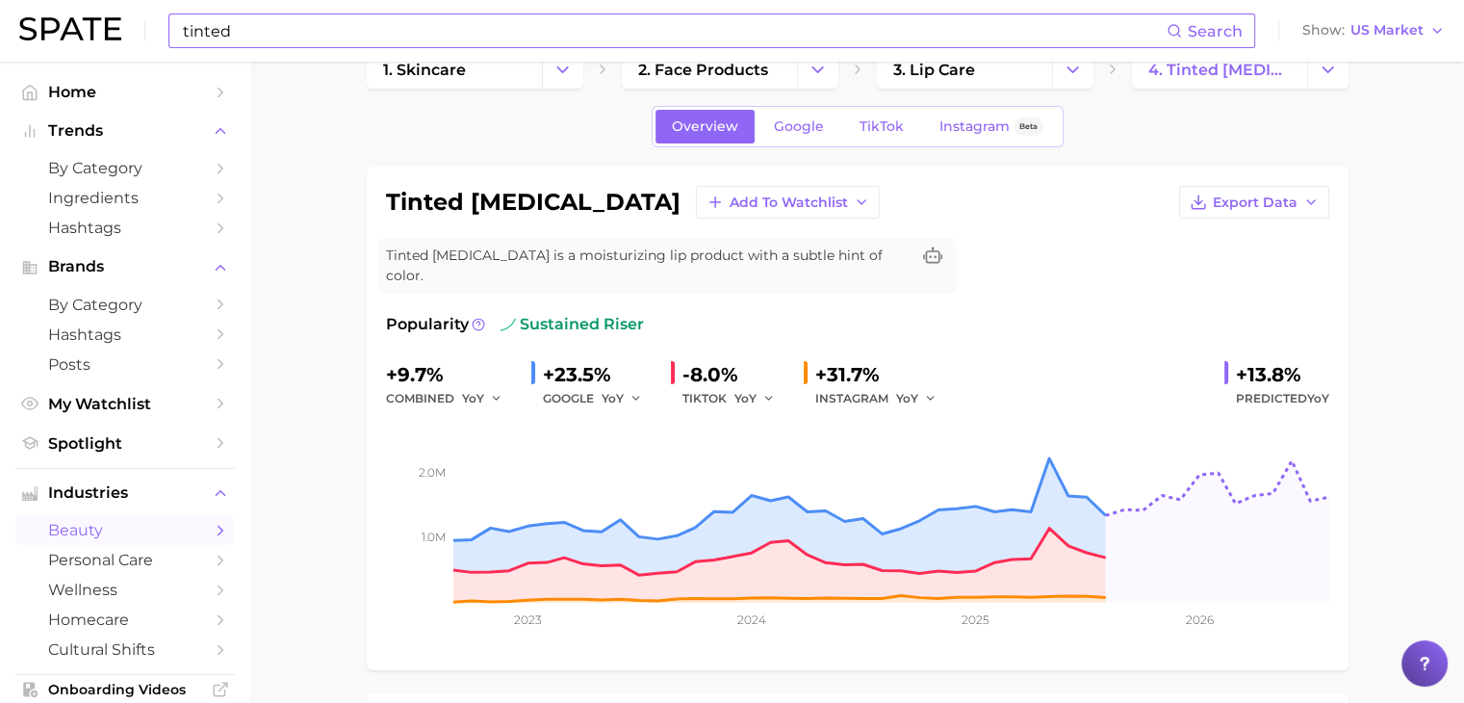
scroll to position [26, 0]
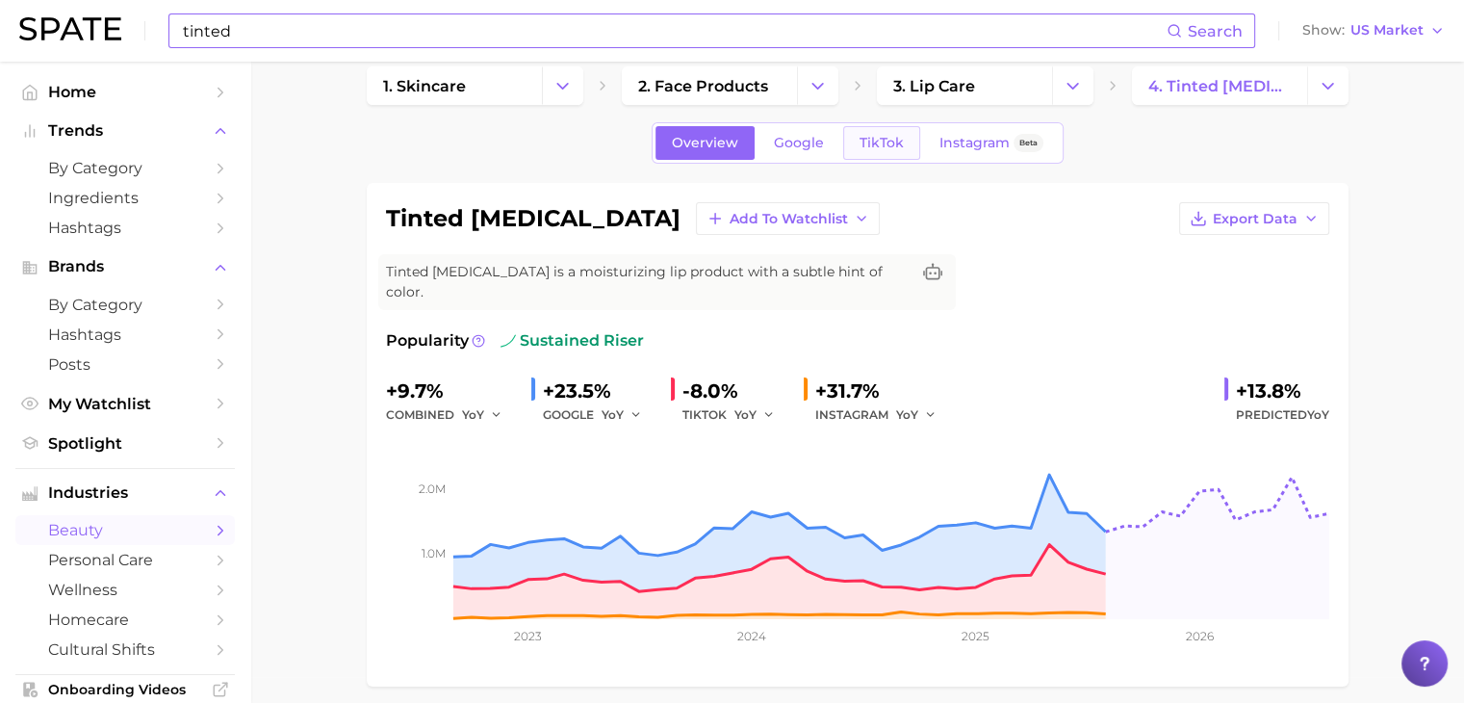
click at [884, 147] on span "TikTok" at bounding box center [881, 143] width 44 height 16
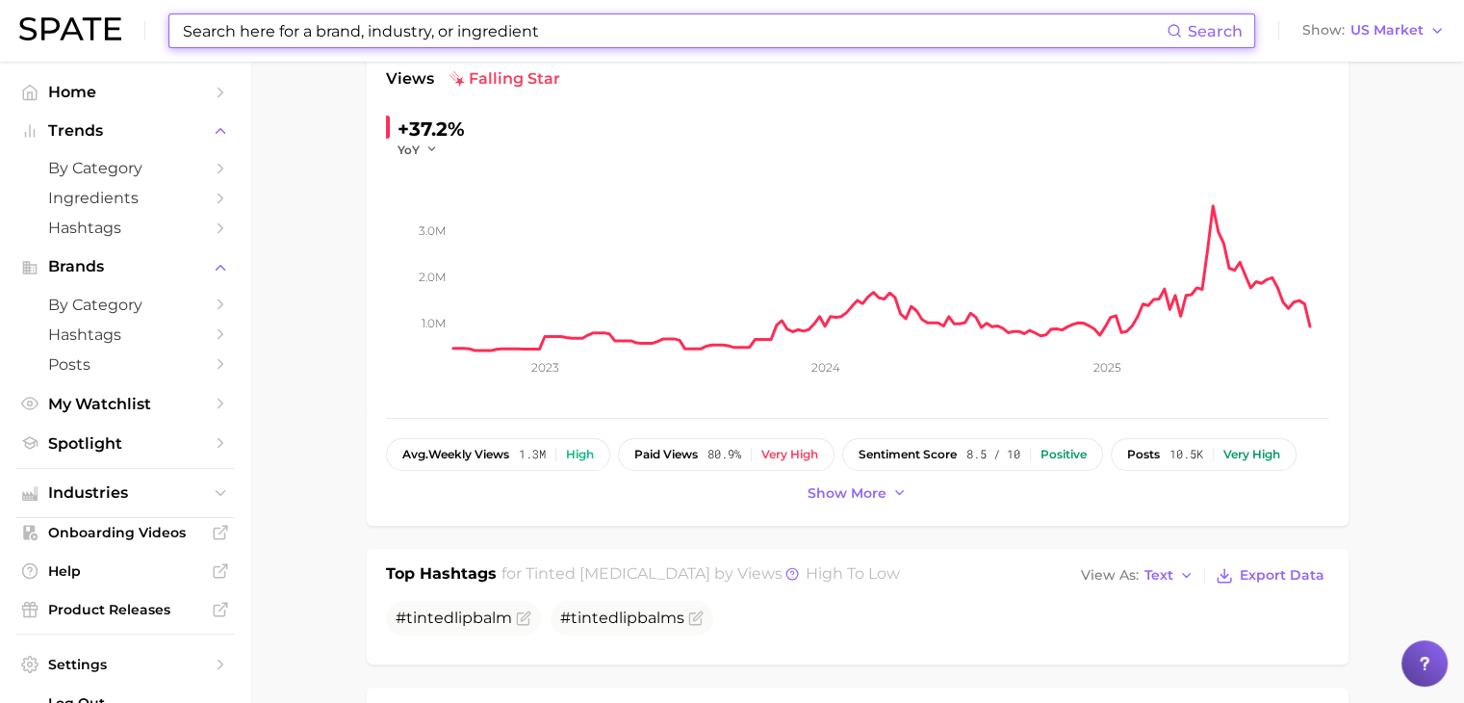
scroll to position [287, 0]
click at [783, 39] on input at bounding box center [674, 30] width 986 height 33
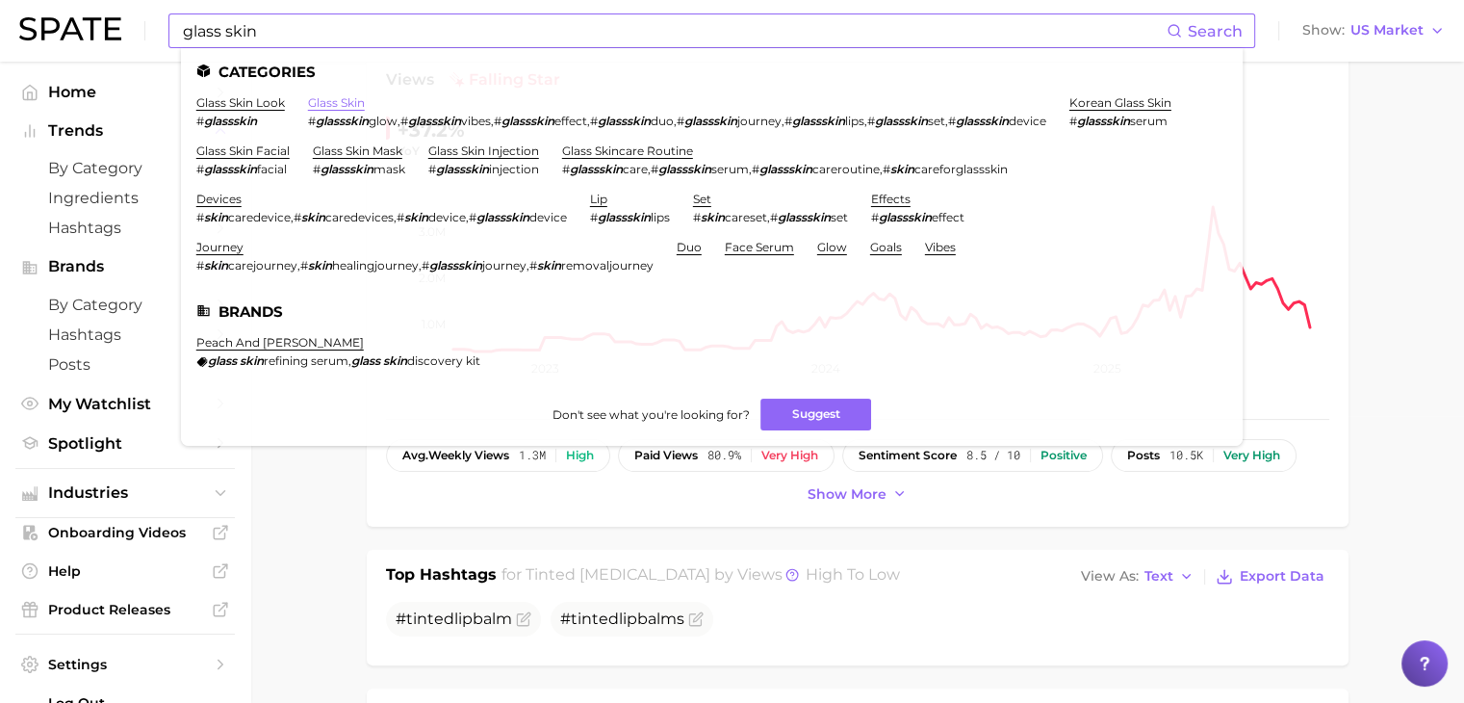
click at [335, 103] on link "glass skin" at bounding box center [336, 102] width 57 height 14
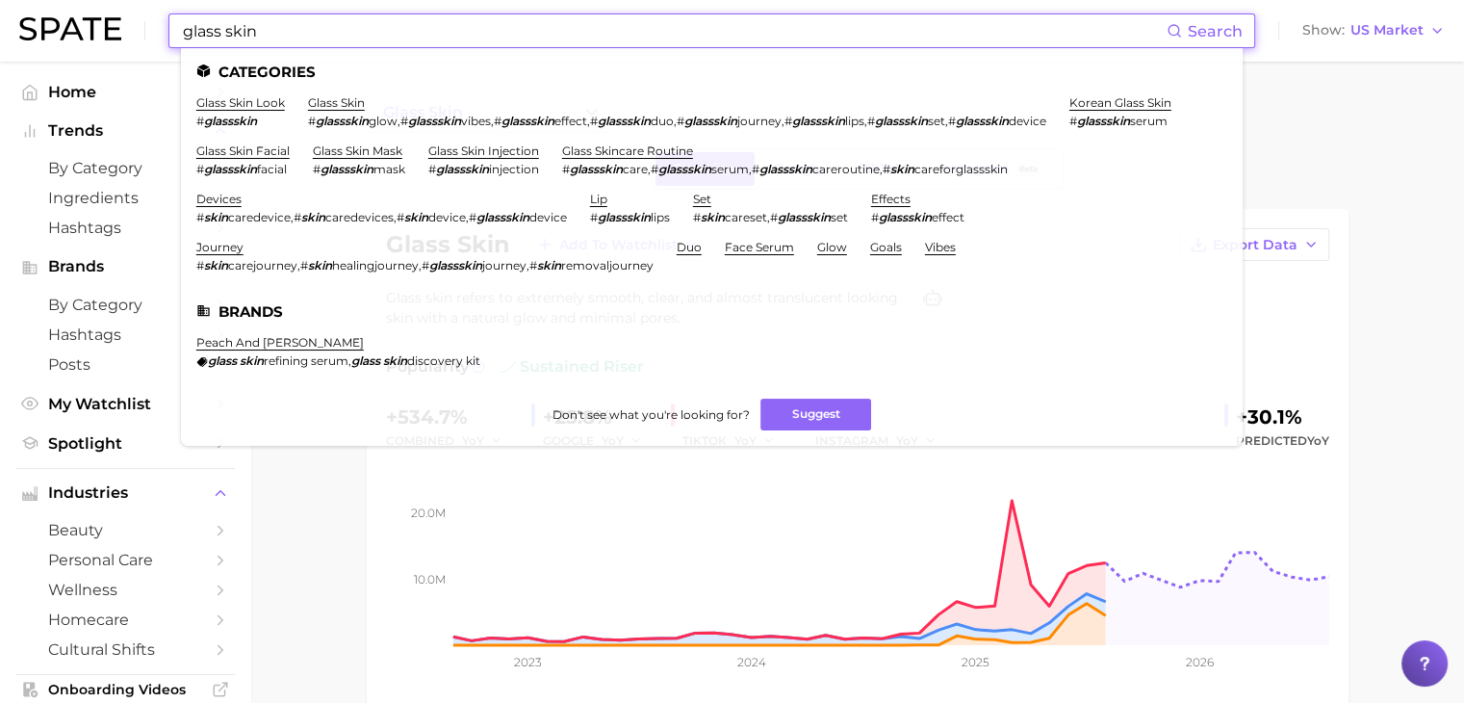
drag, startPoint x: 514, startPoint y: 38, endPoint x: 135, endPoint y: 13, distance: 380.1
click at [135, 13] on div "glass skin Search Categories glass skin look # glassskin glass skin # glassskin…" at bounding box center [731, 31] width 1425 height 62
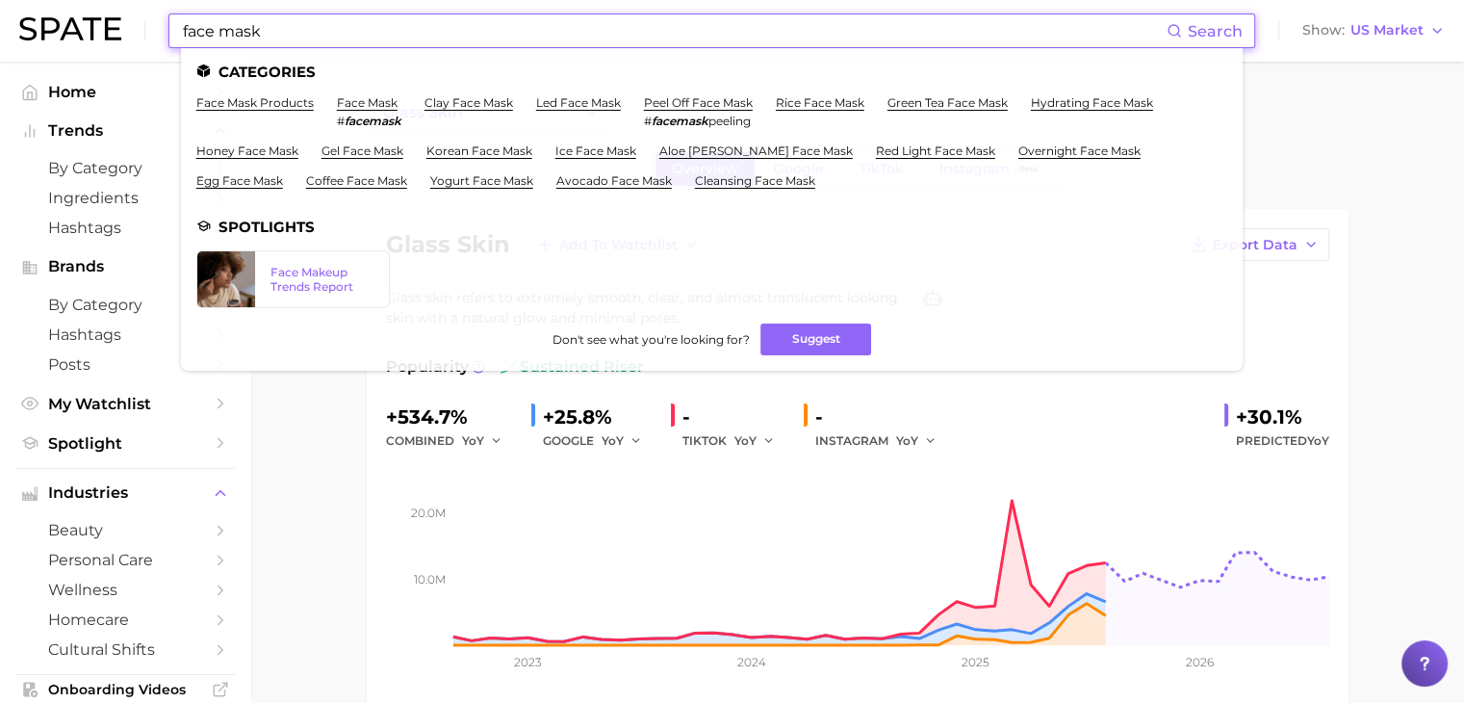
type input "face mask"
click at [1063, 107] on link "hydrating face mask" at bounding box center [1092, 102] width 122 height 14
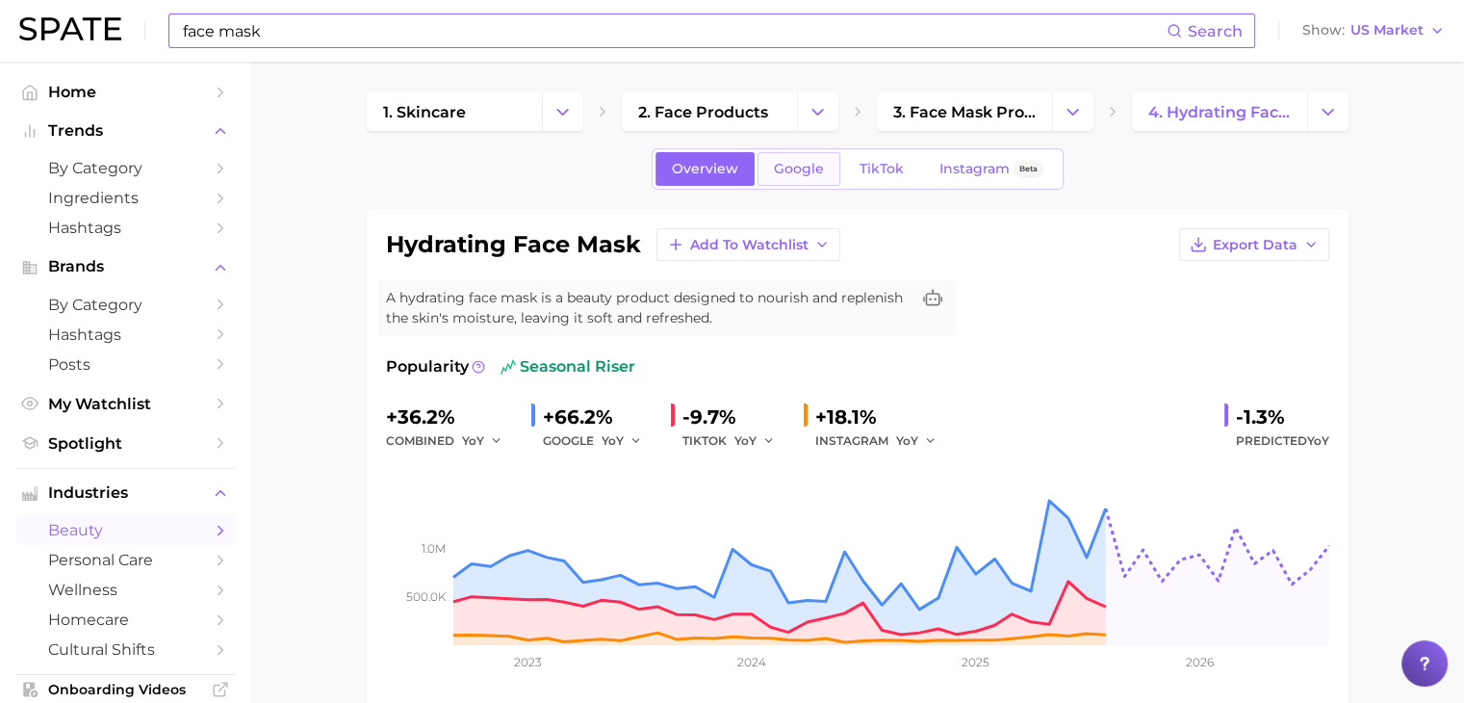
click at [831, 165] on link "Google" at bounding box center [798, 169] width 83 height 34
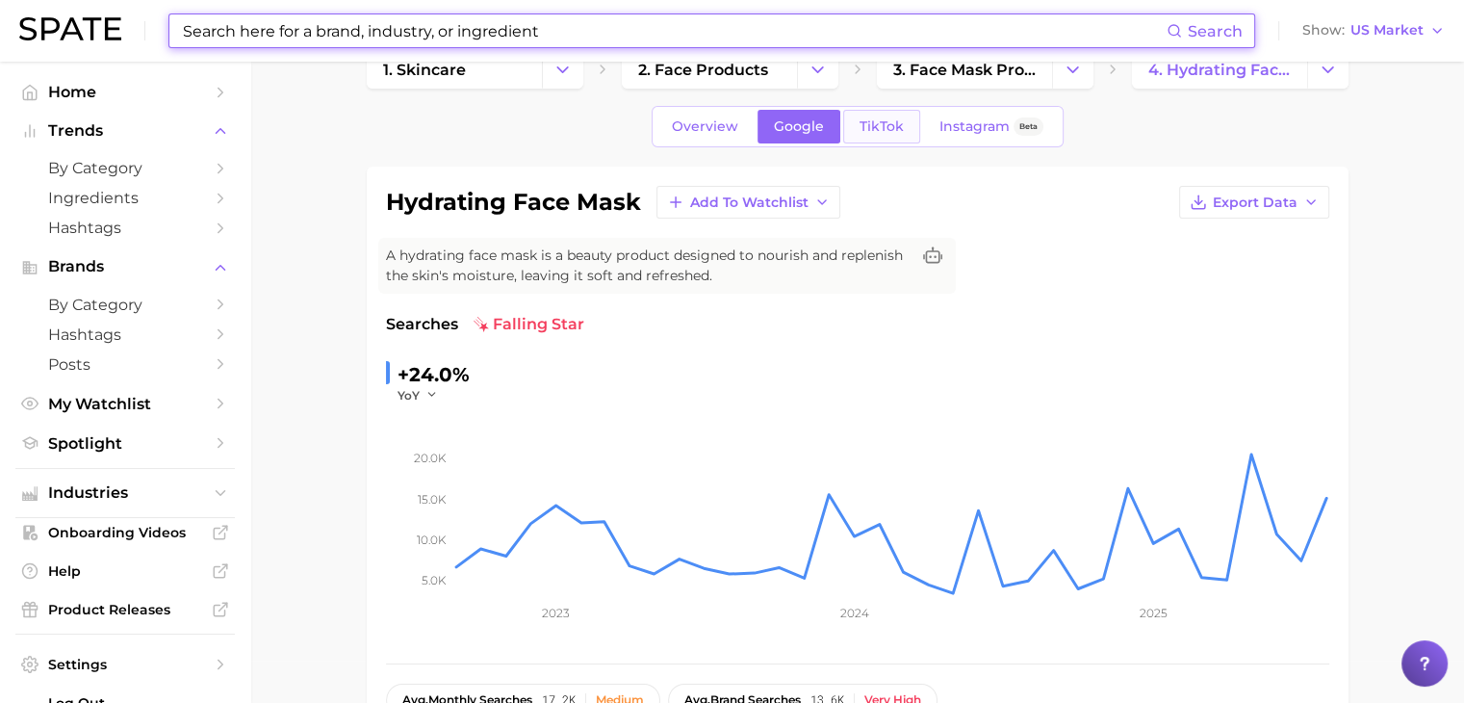
scroll to position [27, 0]
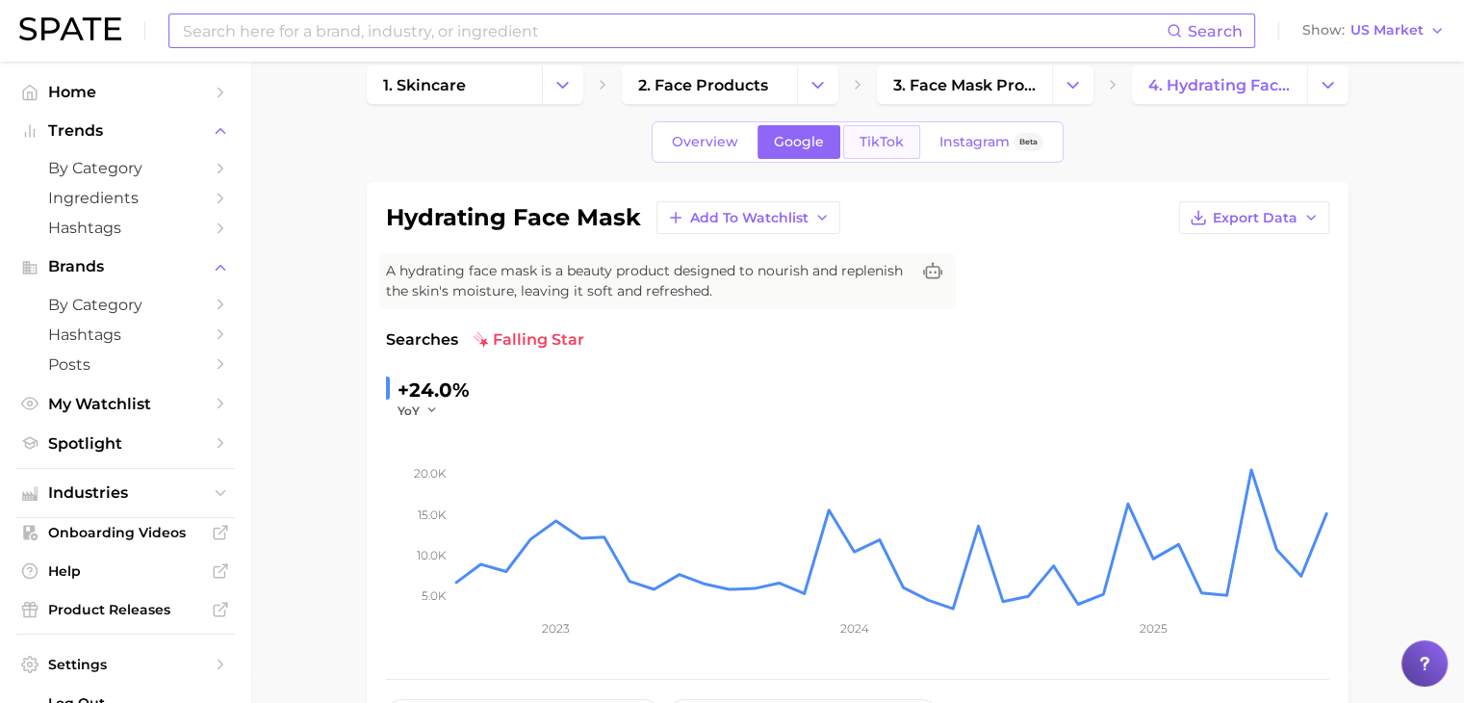
click at [878, 146] on span "TikTok" at bounding box center [881, 142] width 44 height 16
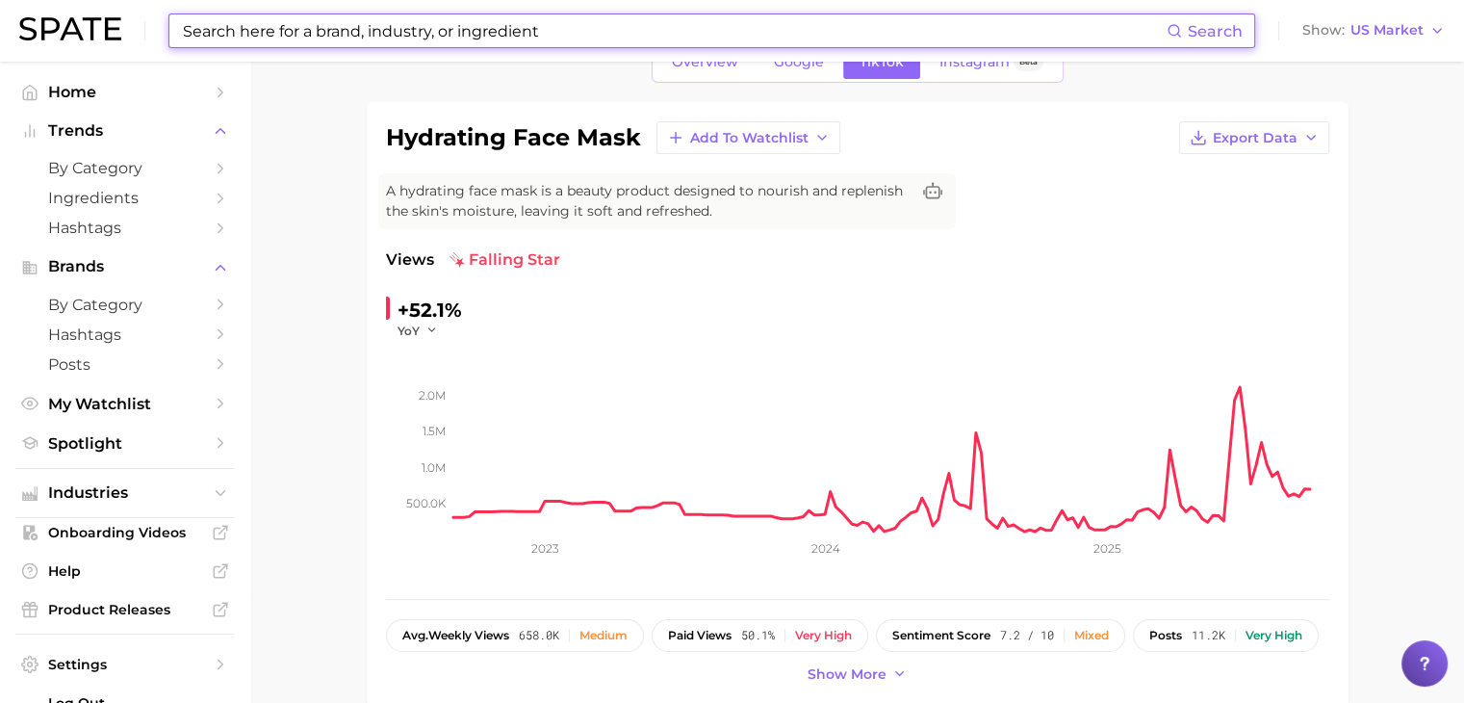
scroll to position [106, 0]
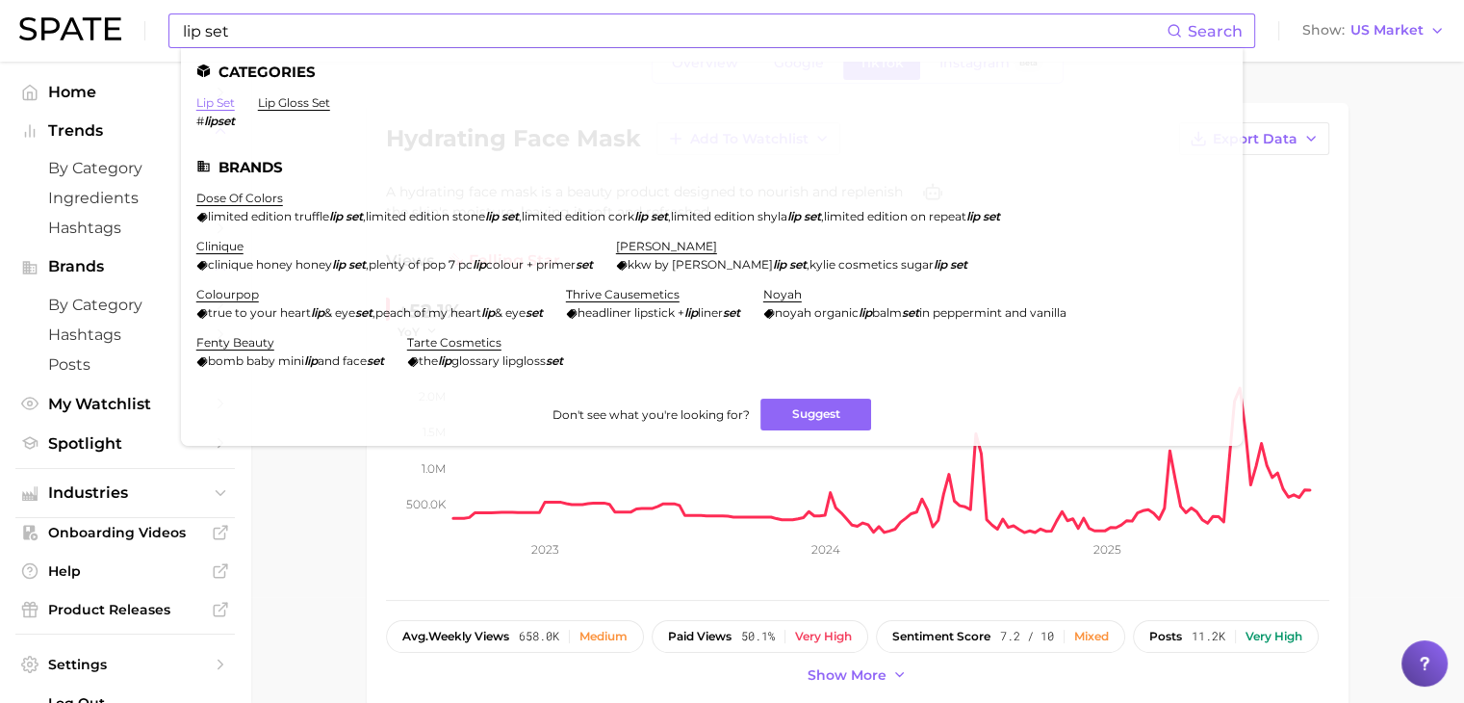
click at [215, 107] on link "lip set" at bounding box center [215, 102] width 38 height 14
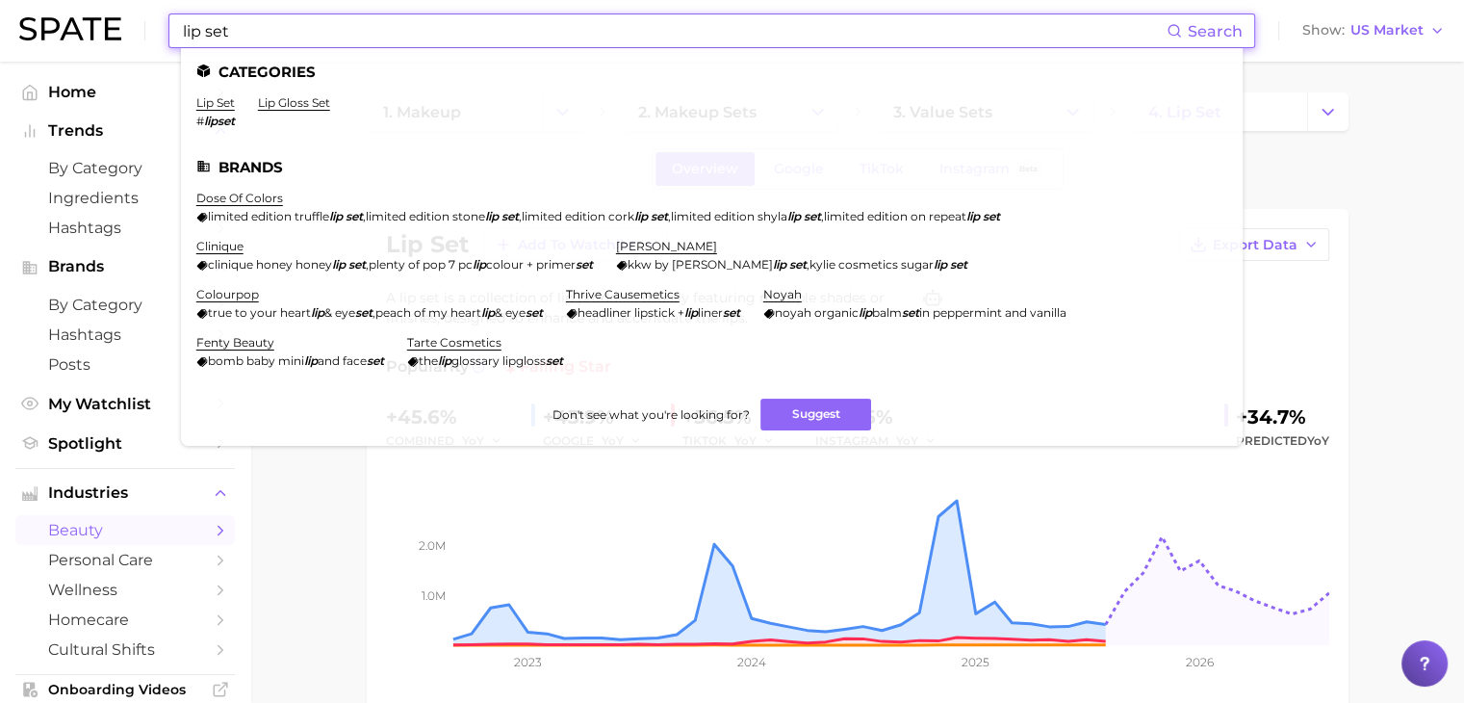
click at [783, 29] on input "lip set" at bounding box center [674, 30] width 986 height 33
drag, startPoint x: 343, startPoint y: 32, endPoint x: 205, endPoint y: 36, distance: 137.7
click at [205, 36] on input "lip set" at bounding box center [674, 30] width 986 height 33
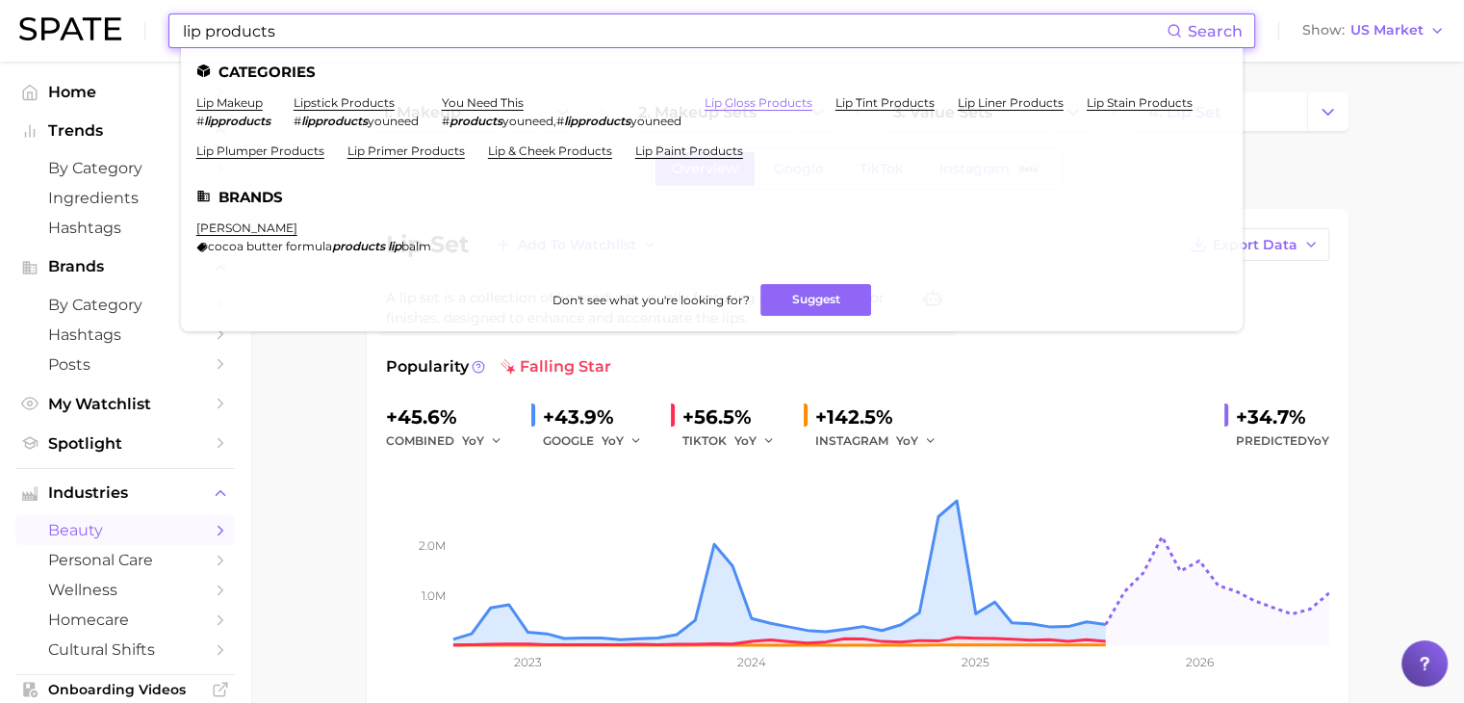
type input "lip products"
click at [744, 101] on link "lip gloss products" at bounding box center [759, 102] width 108 height 14
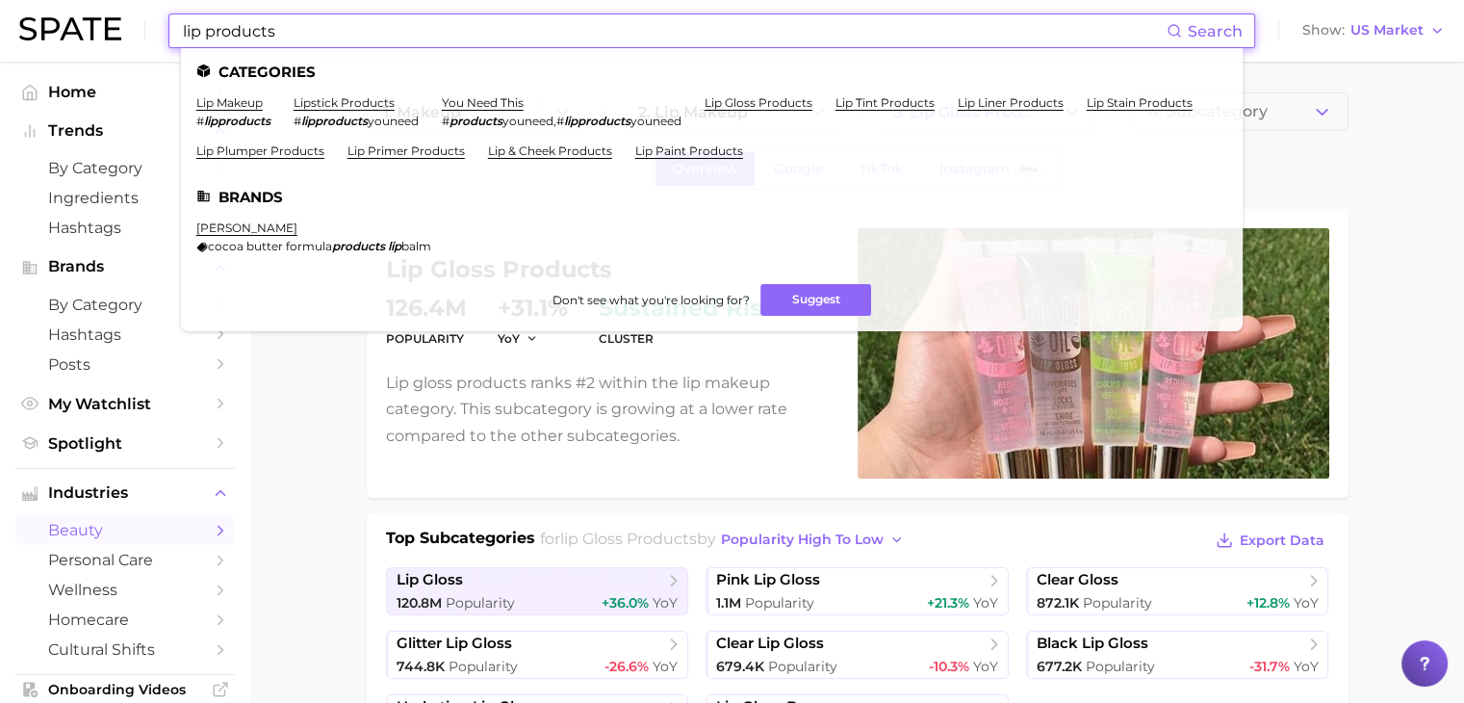
click at [679, 25] on input "lip products" at bounding box center [674, 30] width 986 height 33
click at [248, 98] on link "lip makeup" at bounding box center [229, 102] width 66 height 14
